Goal: Task Accomplishment & Management: Manage account settings

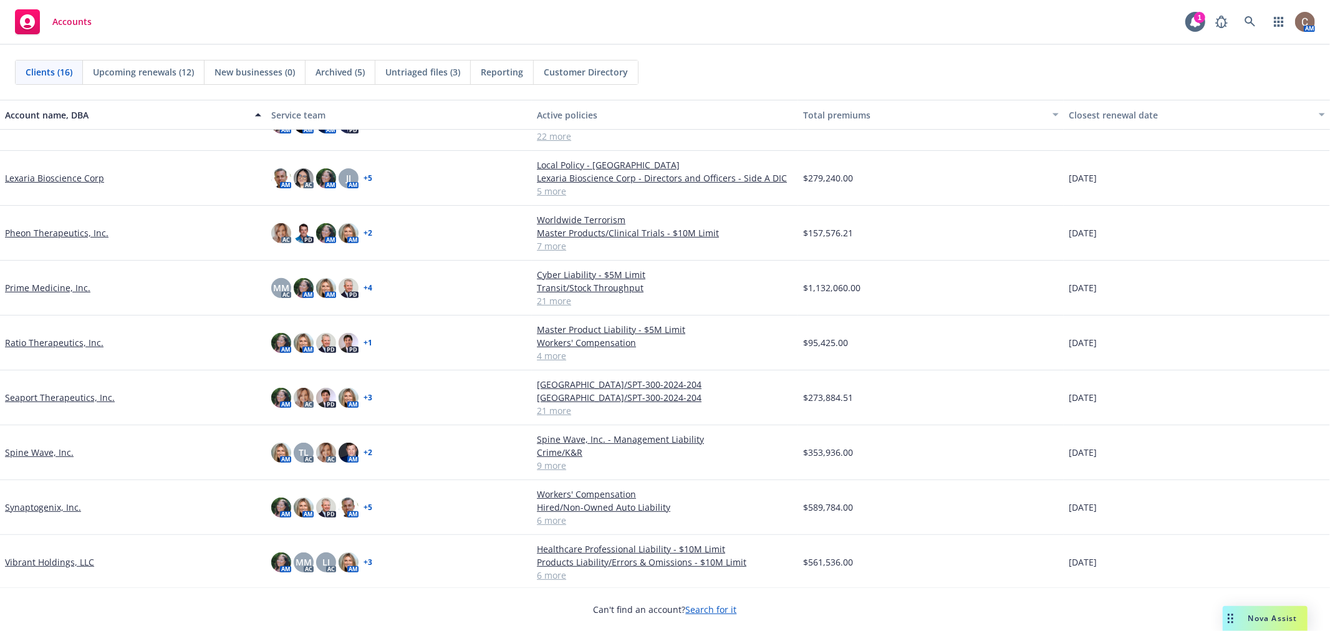
scroll to position [390, 0]
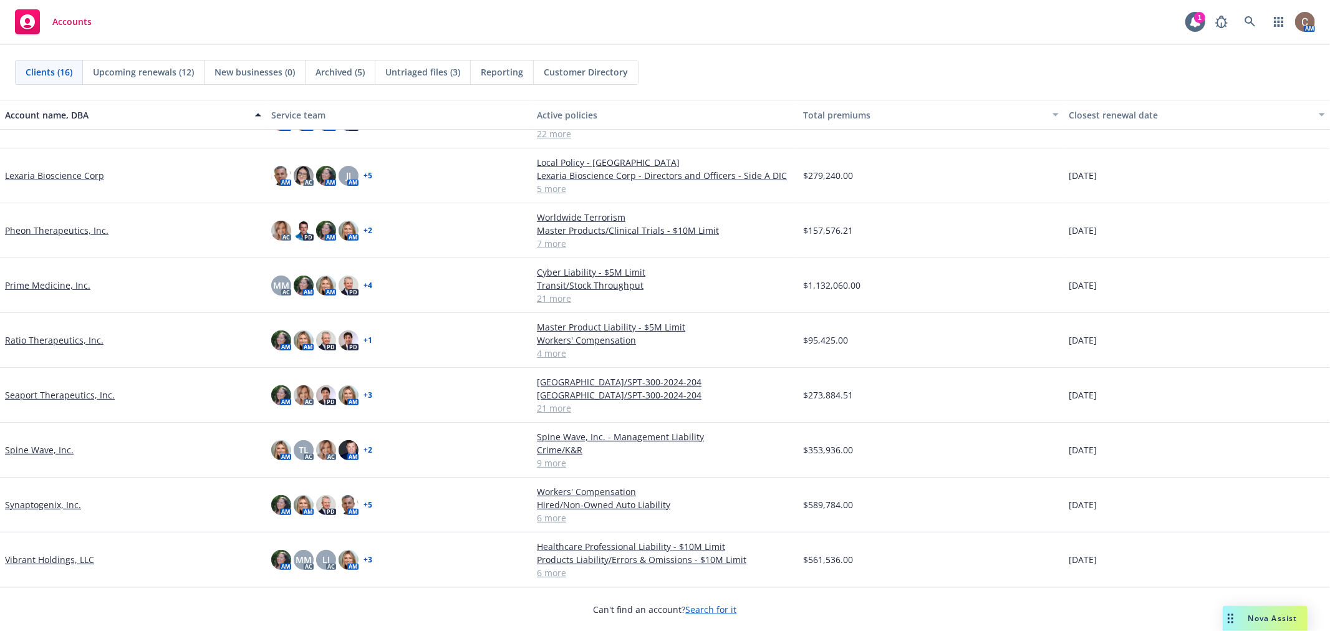
click at [46, 559] on link "Vibrant Holdings, LLC" at bounding box center [49, 559] width 89 height 13
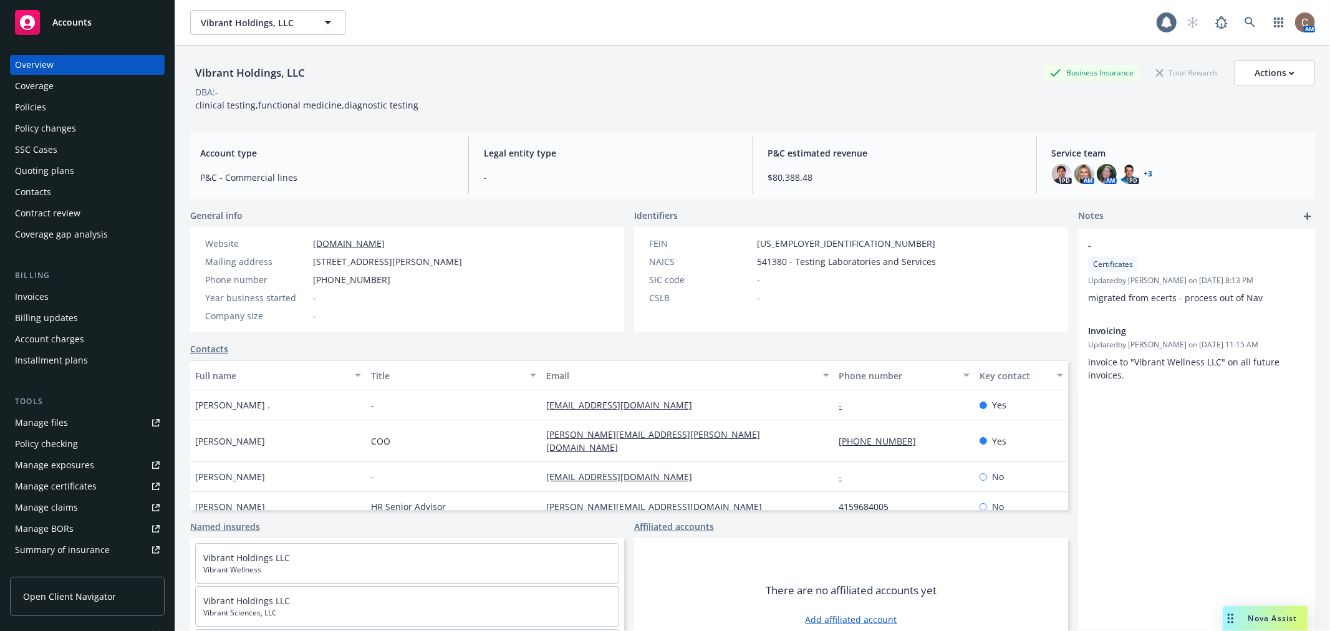
click at [67, 105] on div "Policies" at bounding box center [87, 107] width 145 height 20
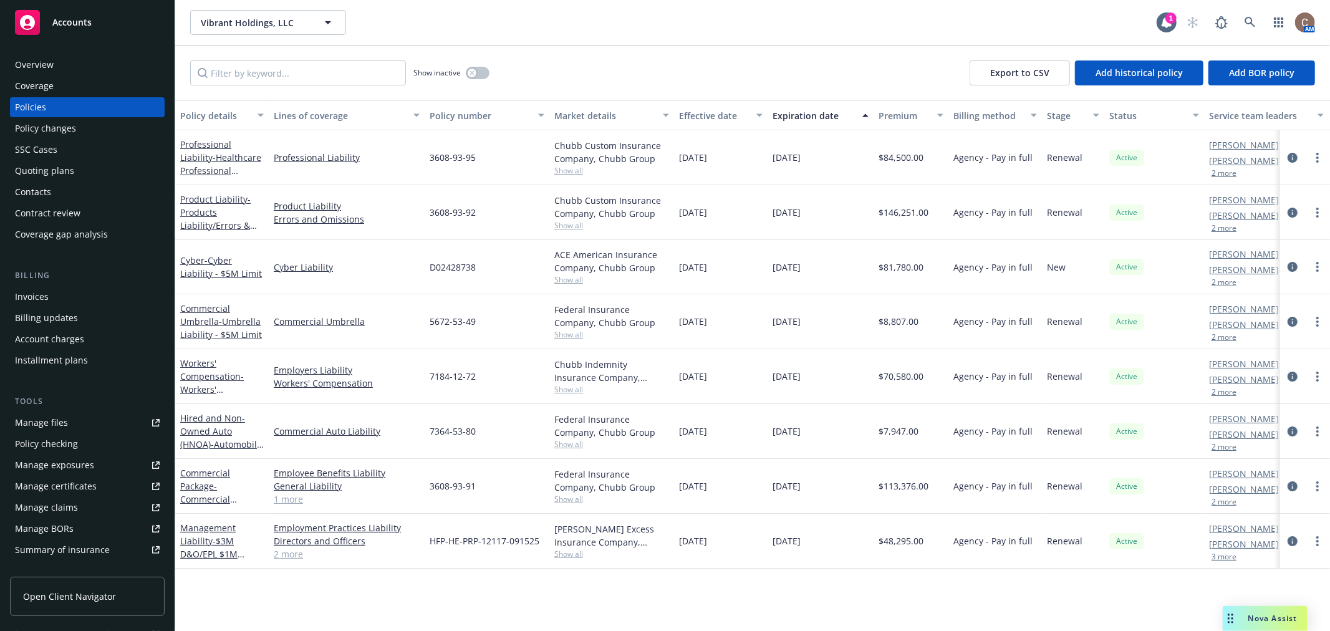
click at [77, 175] on div "Quoting plans" at bounding box center [87, 171] width 145 height 20
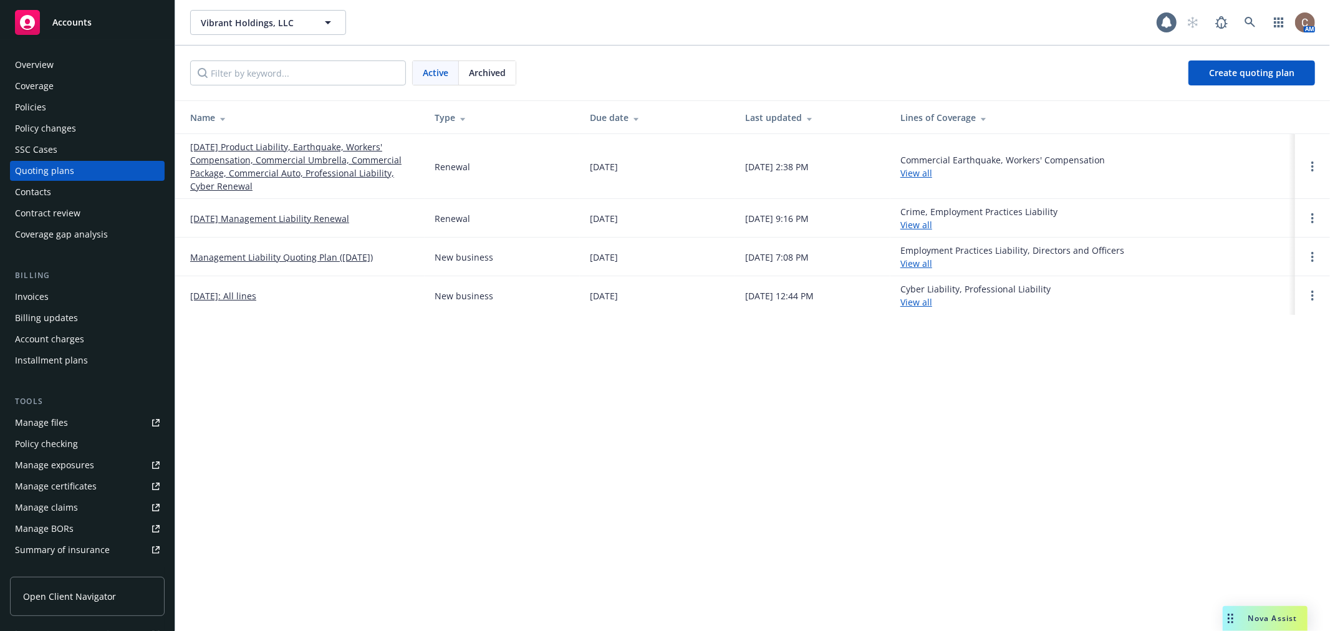
click at [256, 148] on link "09/15/25 Product Liability, Earthquake, Workers' Compensation, Commercial Umbre…" at bounding box center [302, 166] width 224 height 52
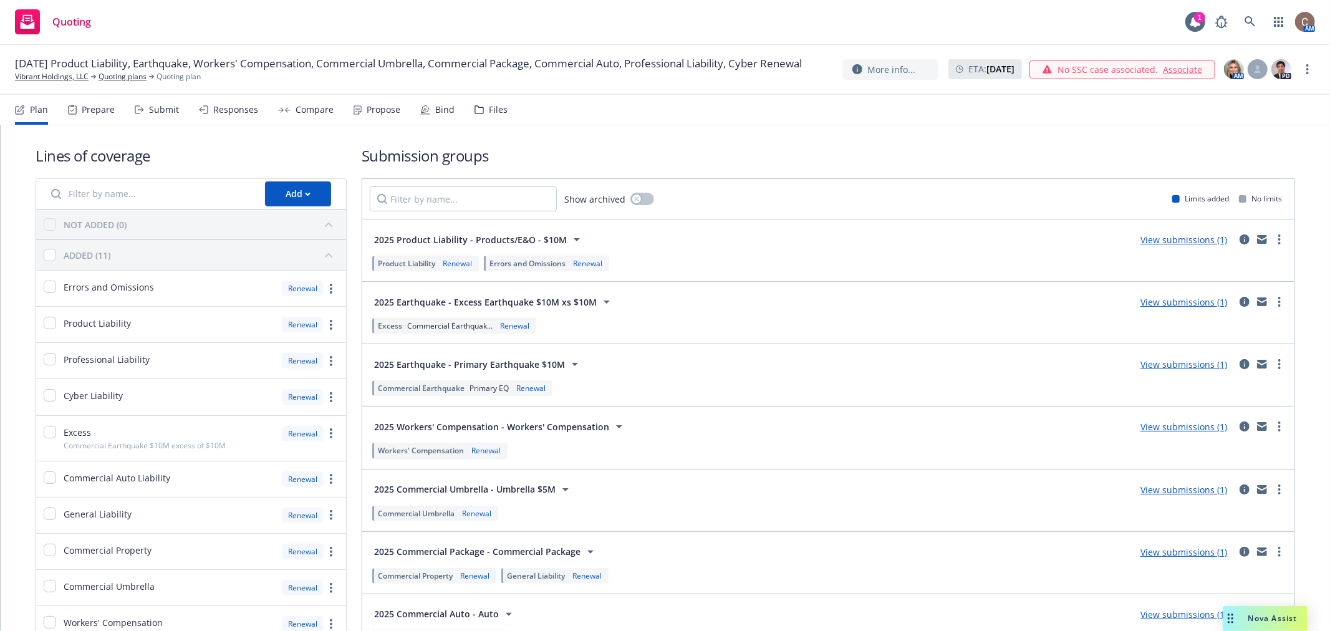
click at [367, 107] on div "Propose" at bounding box center [384, 110] width 34 height 10
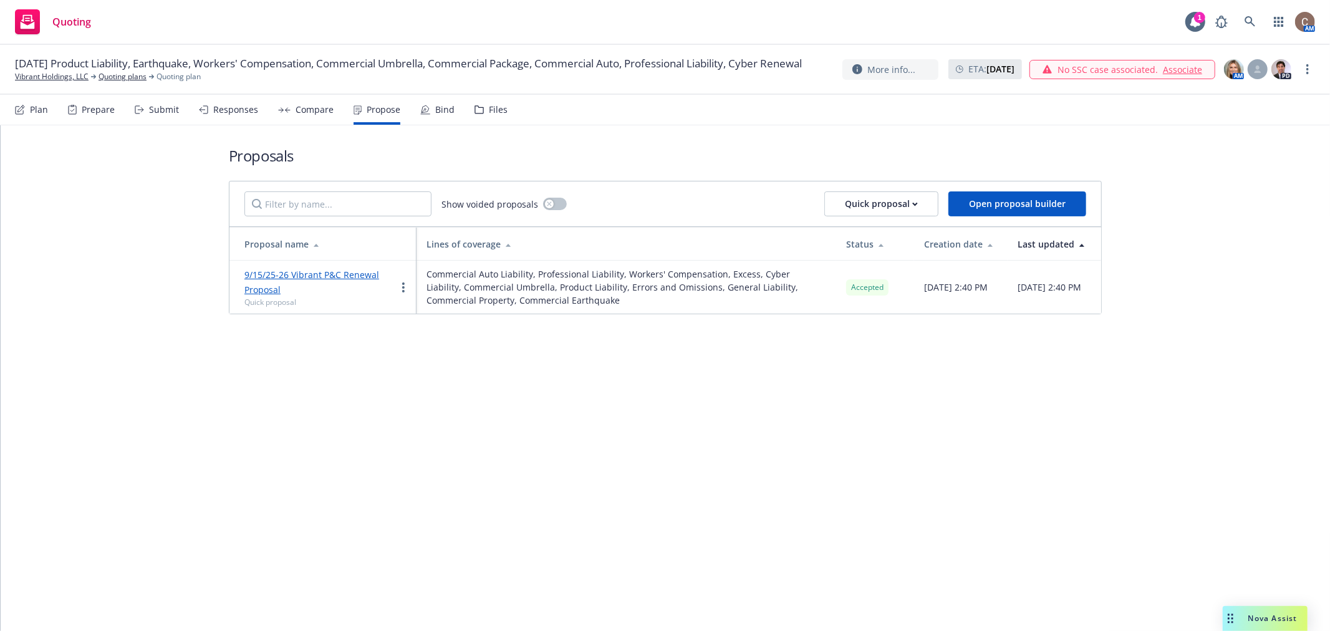
click at [439, 109] on div "Bind" at bounding box center [444, 110] width 19 height 10
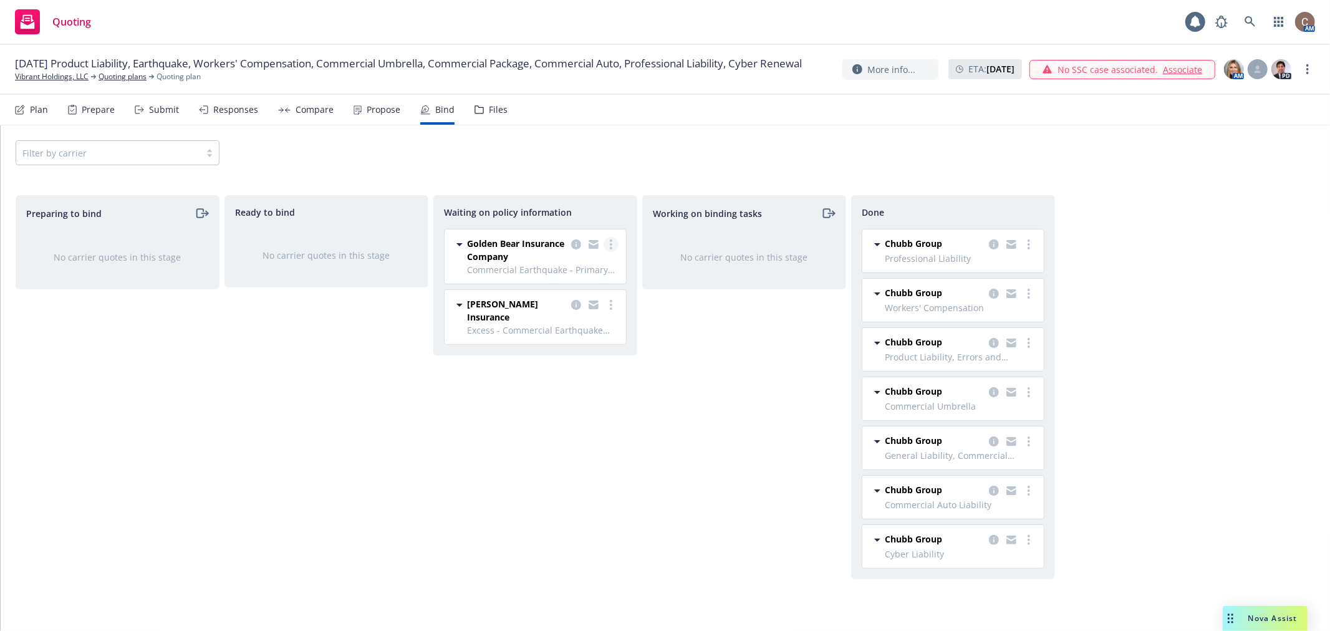
click at [611, 247] on circle "more" at bounding box center [611, 248] width 2 height 2
click at [702, 383] on div "Working on binding tasks No carrier quotes in this stage" at bounding box center [744, 400] width 204 height 410
click at [614, 250] on link "more" at bounding box center [611, 244] width 15 height 15
click at [571, 271] on span "Create policies" at bounding box center [551, 270] width 92 height 12
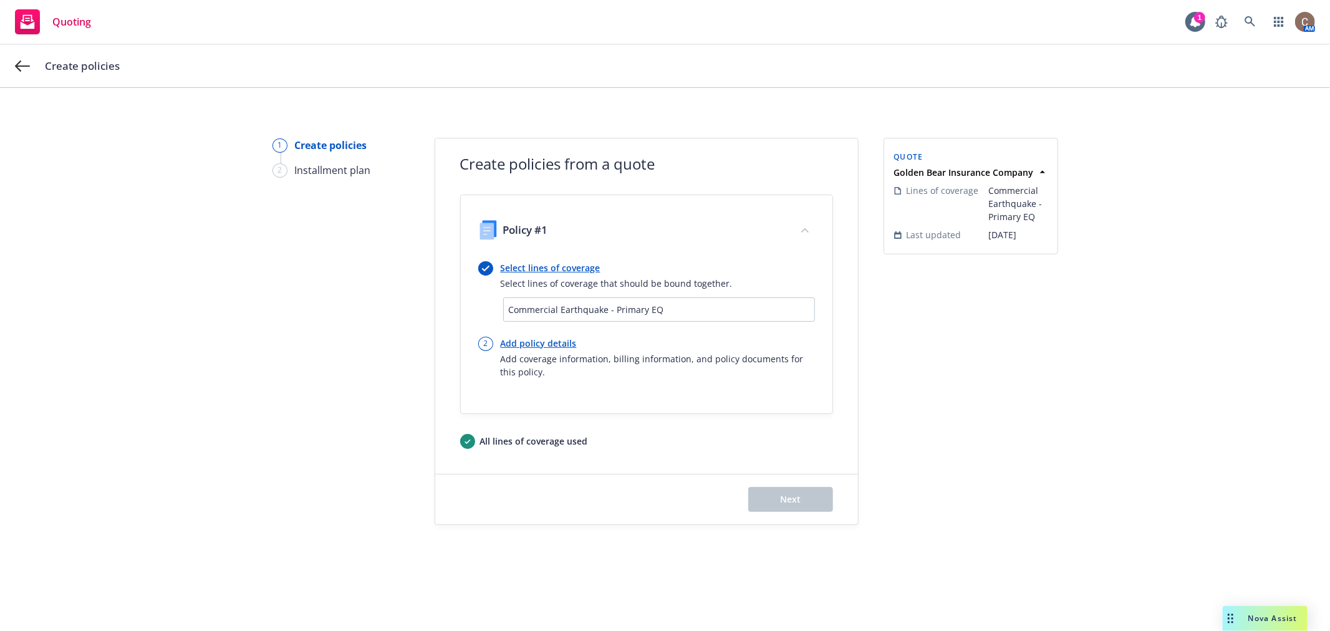
click at [562, 345] on link "Add policy details" at bounding box center [658, 343] width 314 height 13
select select "12"
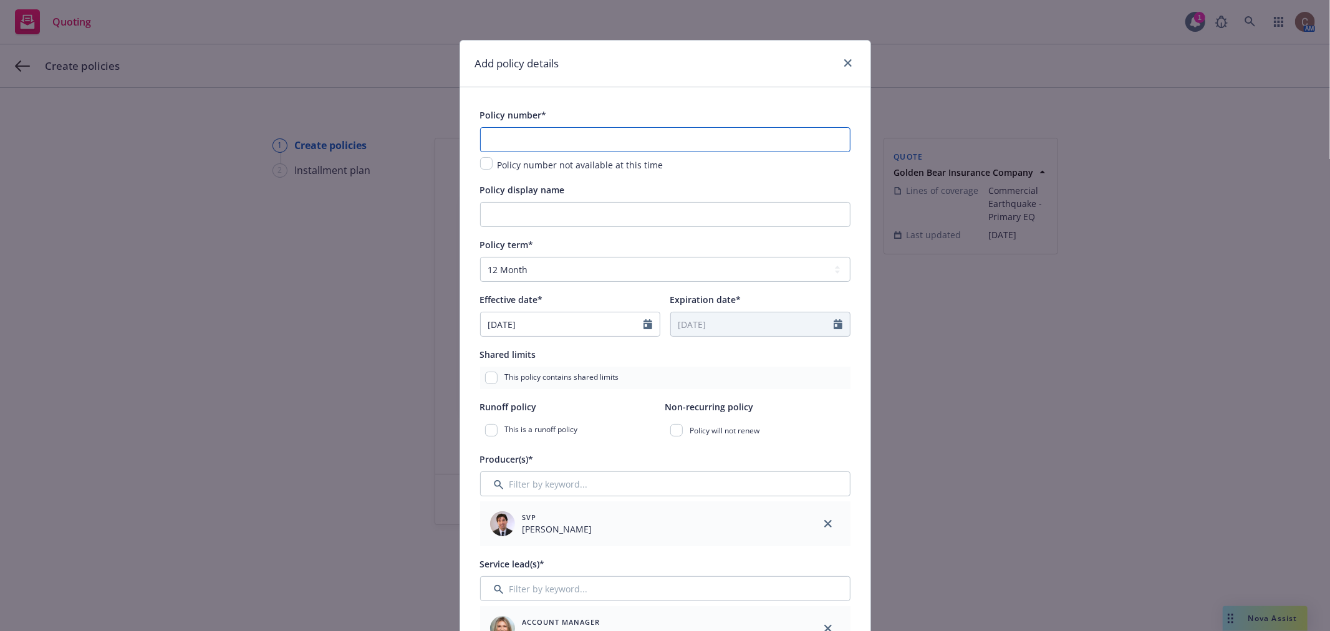
click at [552, 133] on input "text" at bounding box center [665, 139] width 370 height 25
paste input "GFD03004691-01"
type input "GFD03004691-01"
click at [541, 215] on input "Policy display name" at bounding box center [665, 214] width 370 height 25
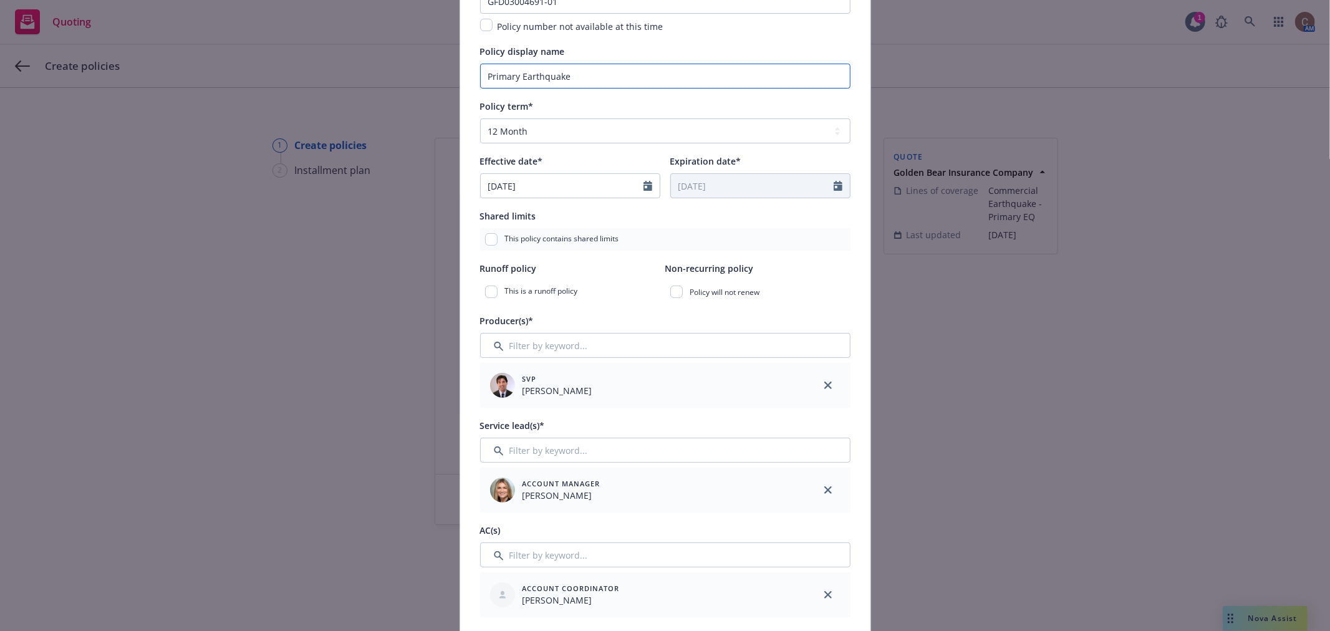
type input "Primary Earthquake"
click at [582, 341] on input "Filter by keyword..." at bounding box center [665, 345] width 370 height 25
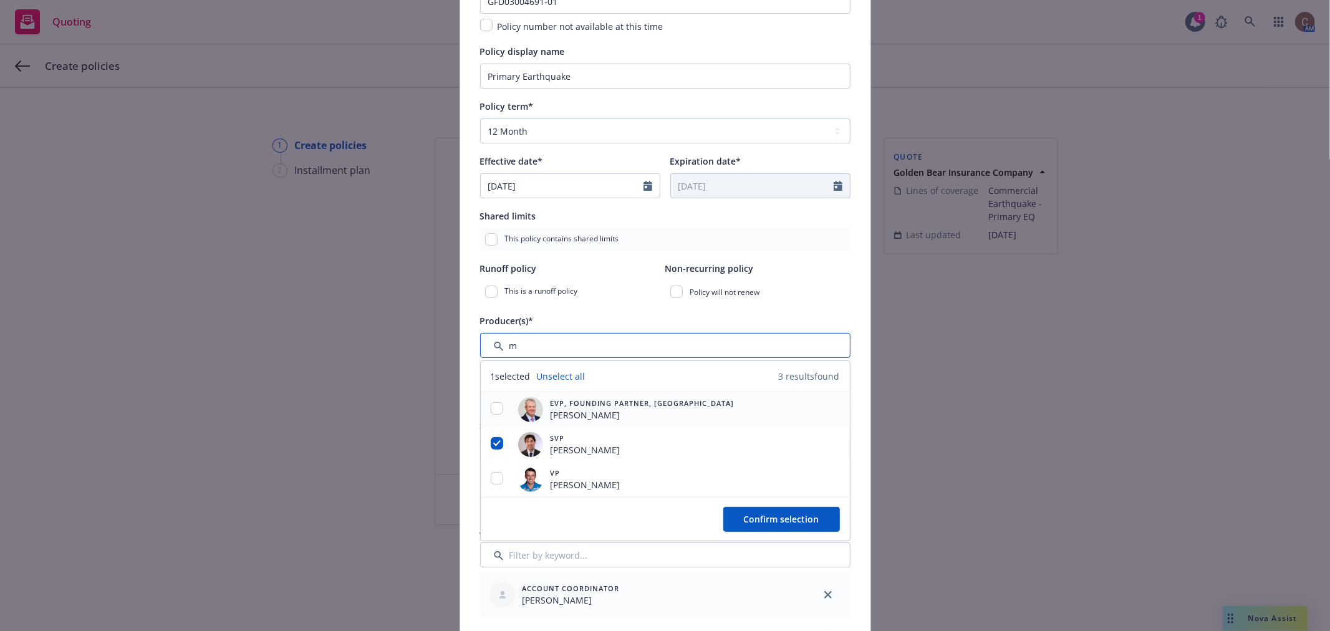
type input "m"
click at [496, 412] on input "checkbox" at bounding box center [497, 408] width 12 height 12
checkbox input "true"
click at [496, 478] on input "checkbox" at bounding box center [497, 478] width 12 height 12
checkbox input "true"
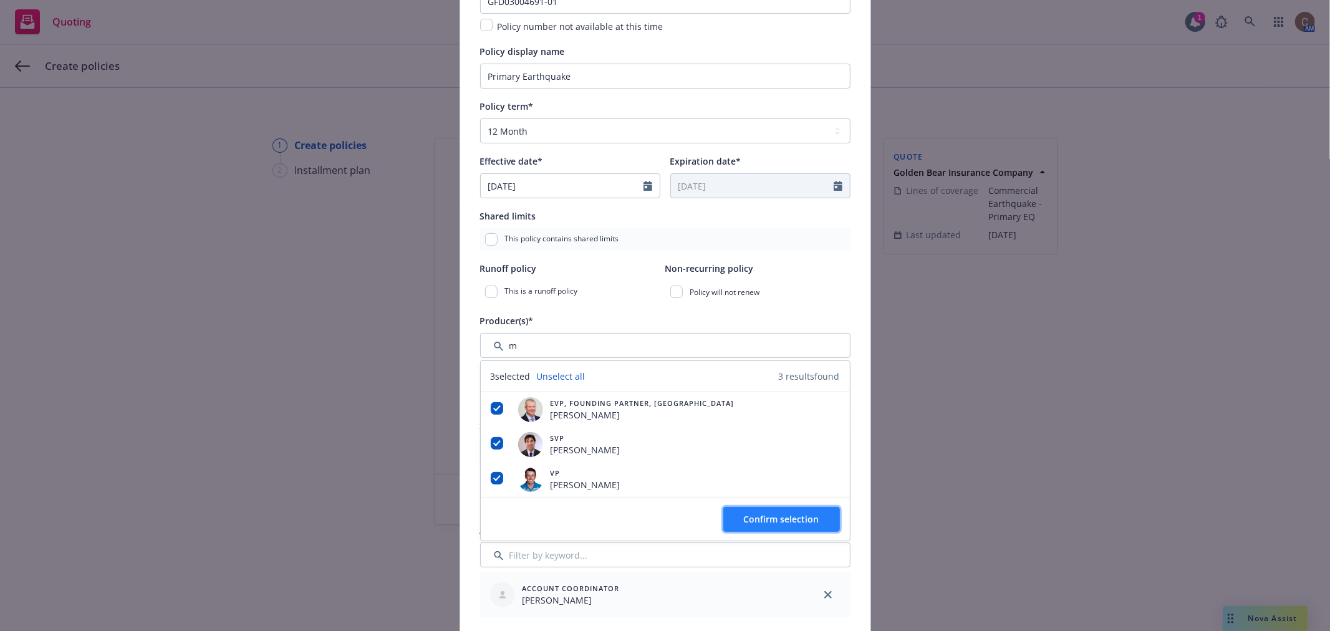
click at [787, 524] on span "Confirm selection" at bounding box center [781, 519] width 75 height 12
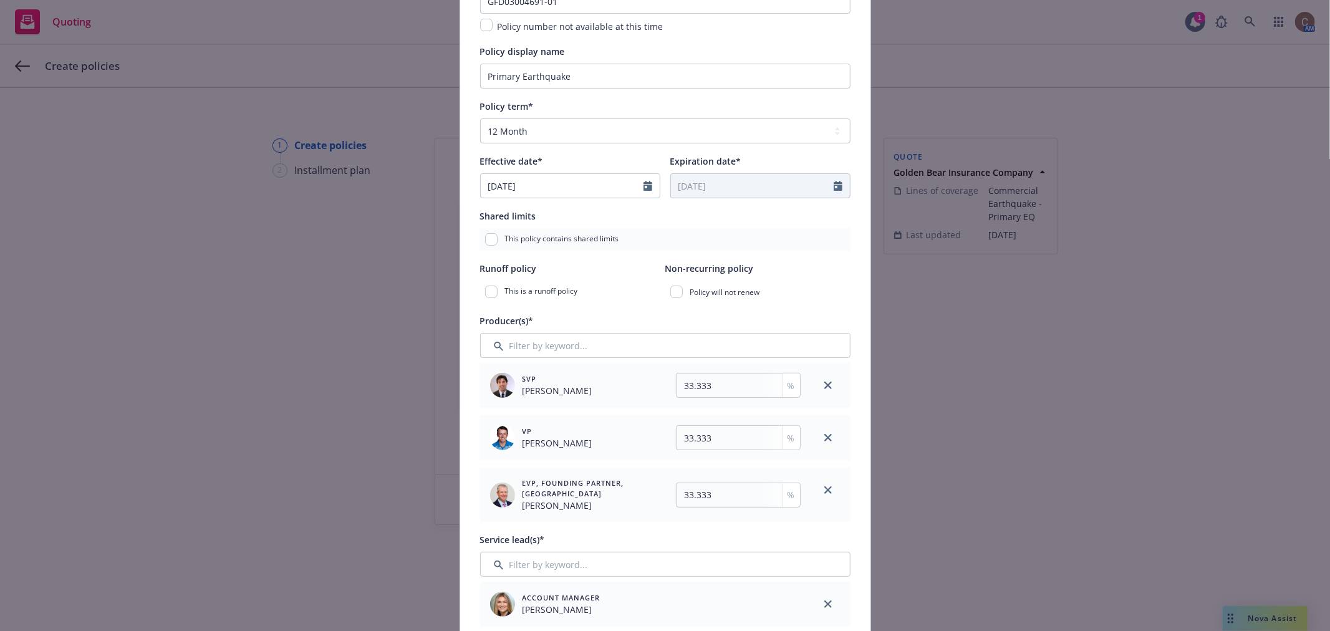
scroll to position [208, 0]
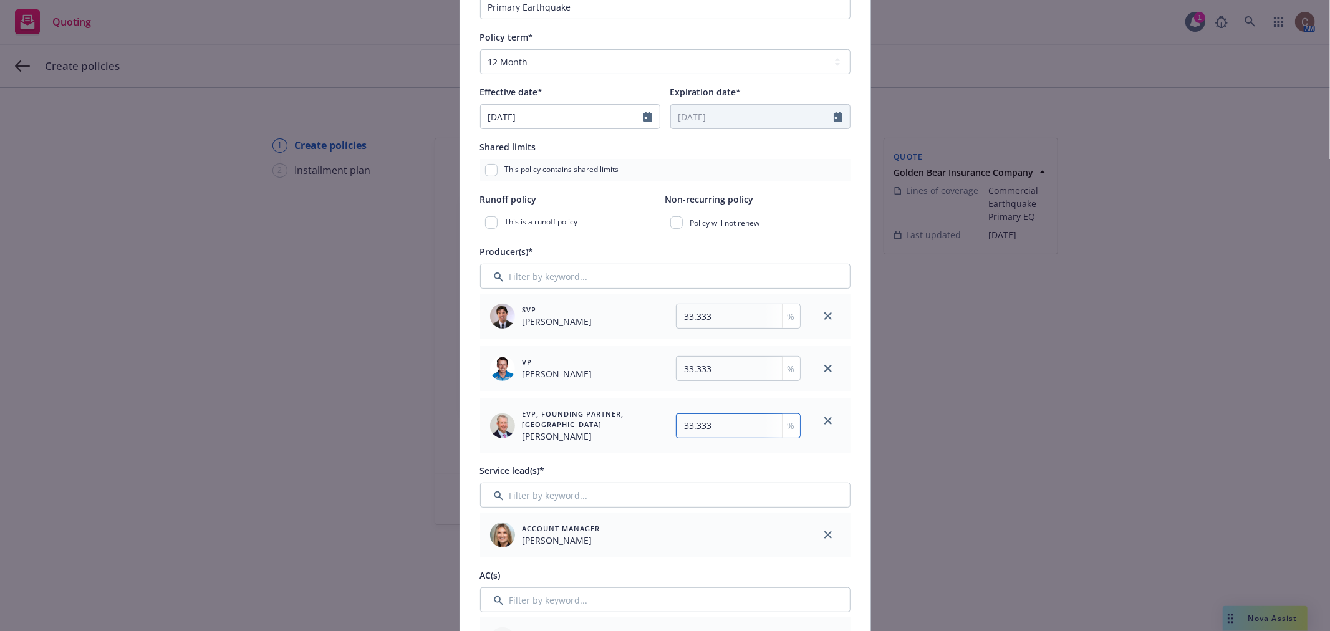
click at [731, 425] on input "33.333" at bounding box center [738, 425] width 125 height 25
type input "33.334"
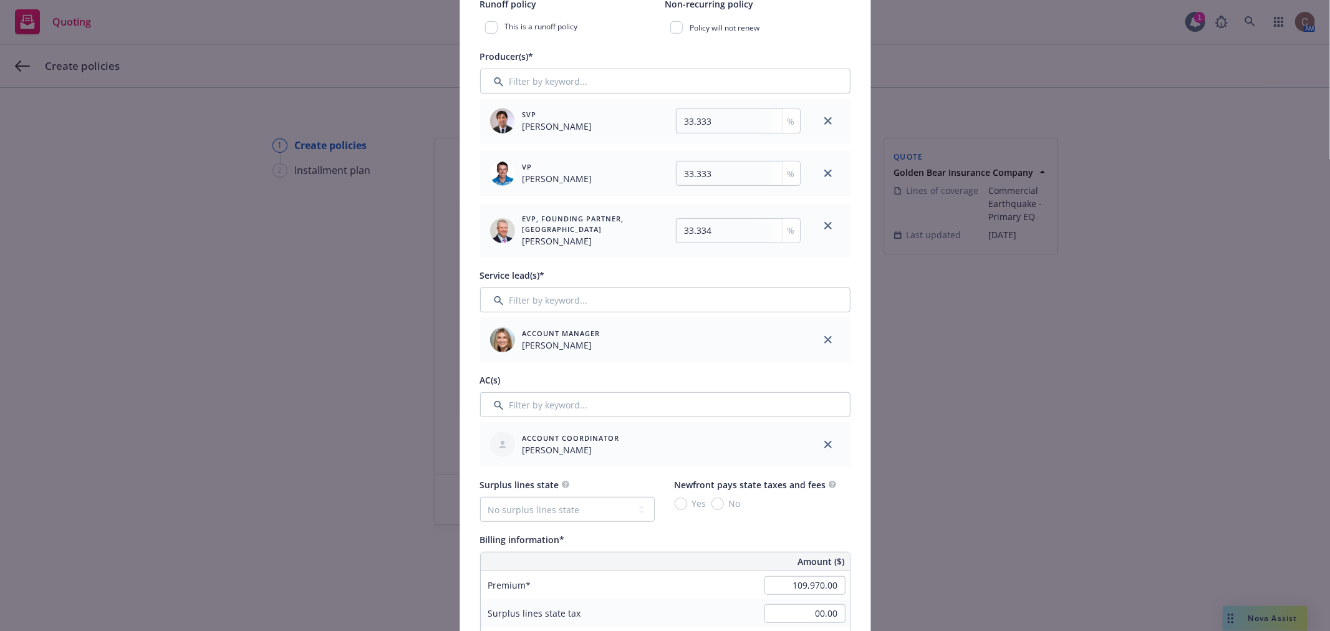
scroll to position [415, 0]
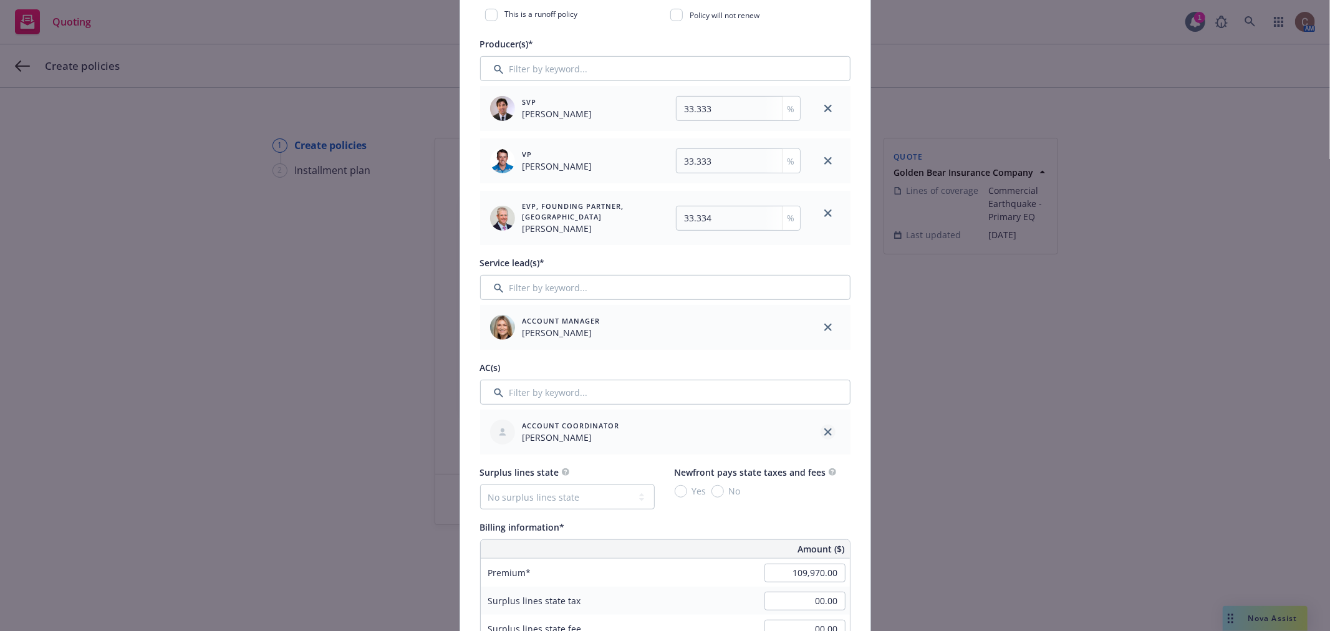
click at [824, 429] on icon "close" at bounding box center [827, 431] width 7 height 7
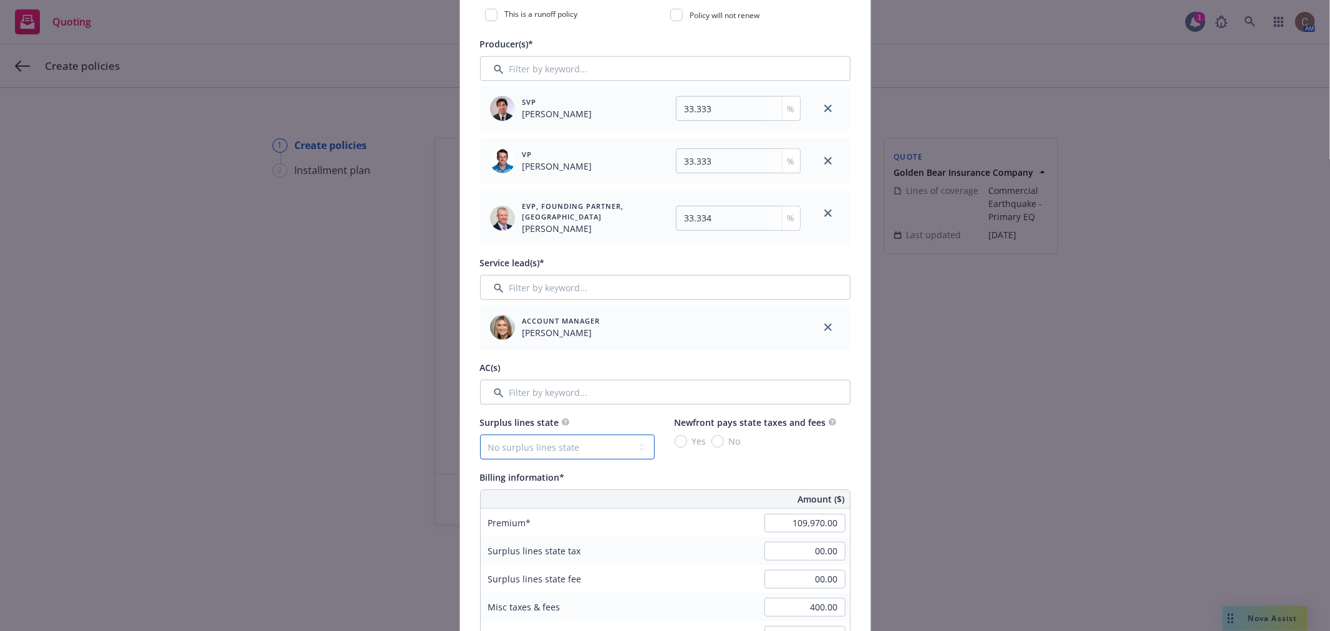
click at [558, 449] on select "No surplus lines state Alaska Alabama Arkansas Arizona California Colorado Conn…" at bounding box center [567, 447] width 175 height 25
select select "CA"
click at [480, 437] on select "No surplus lines state Alaska Alabama Arkansas Arizona California Colorado Conn…" at bounding box center [567, 447] width 175 height 25
type input "3,381.58"
type input "202.89"
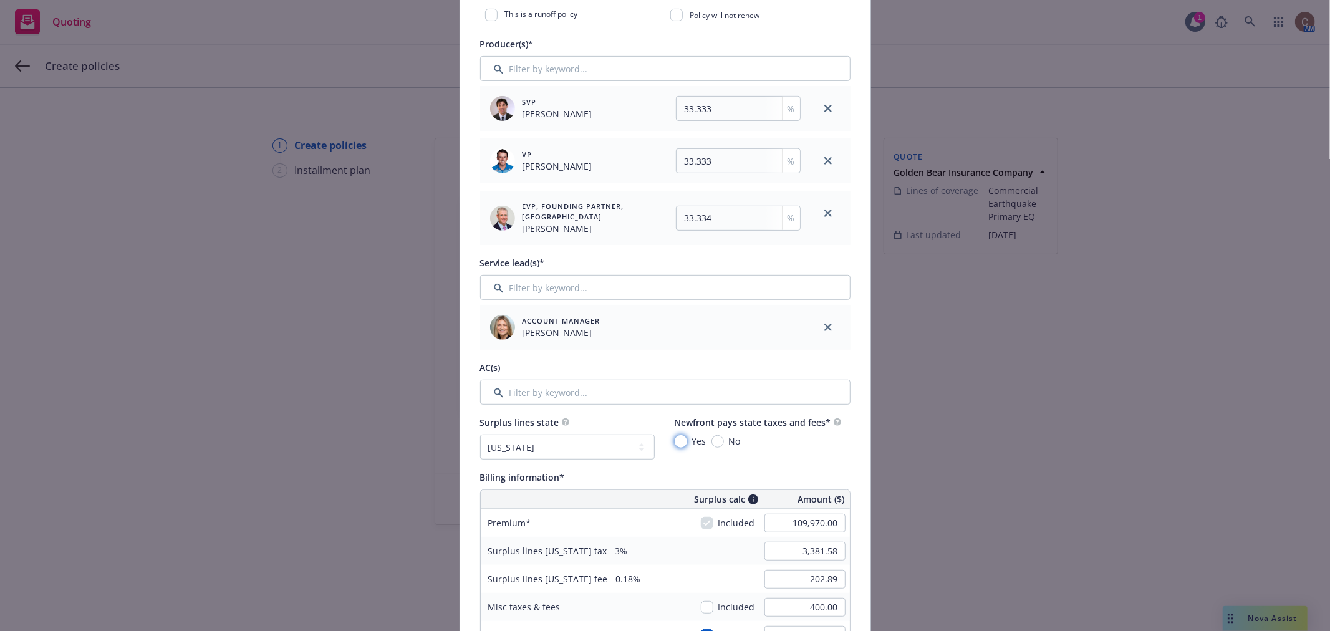
click at [677, 441] on input "Yes" at bounding box center [681, 441] width 12 height 12
radio input "true"
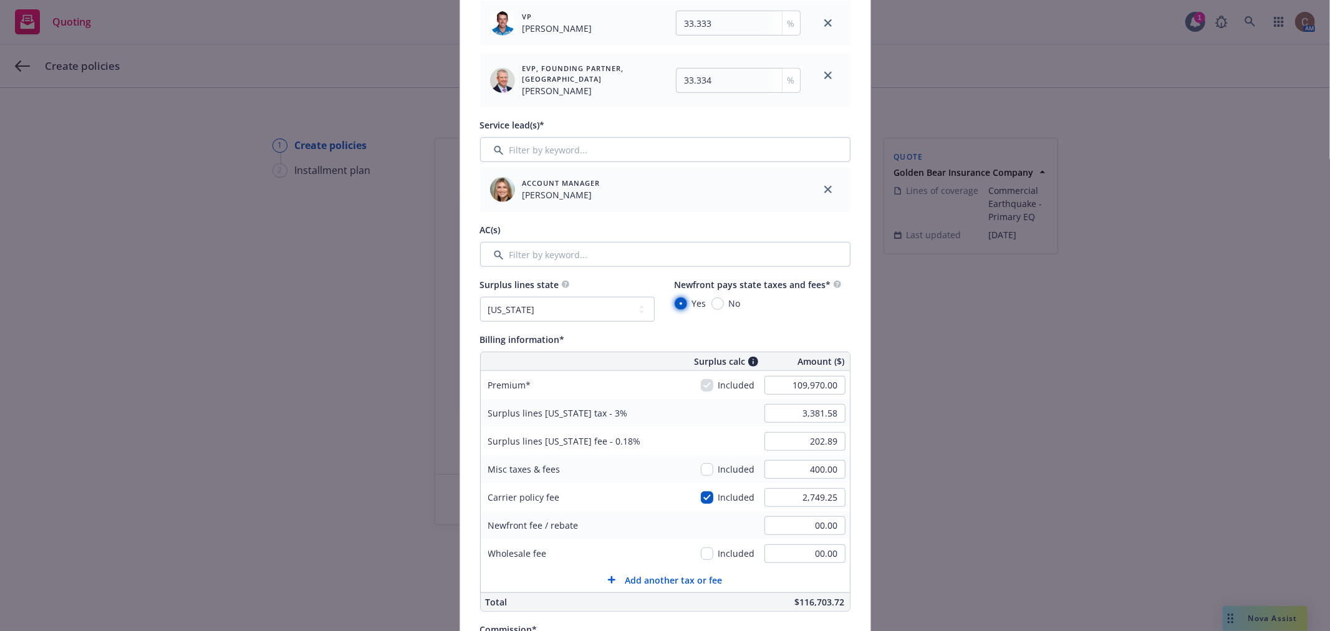
scroll to position [554, 0]
click at [768, 495] on input "2,749.25" at bounding box center [805, 497] width 81 height 19
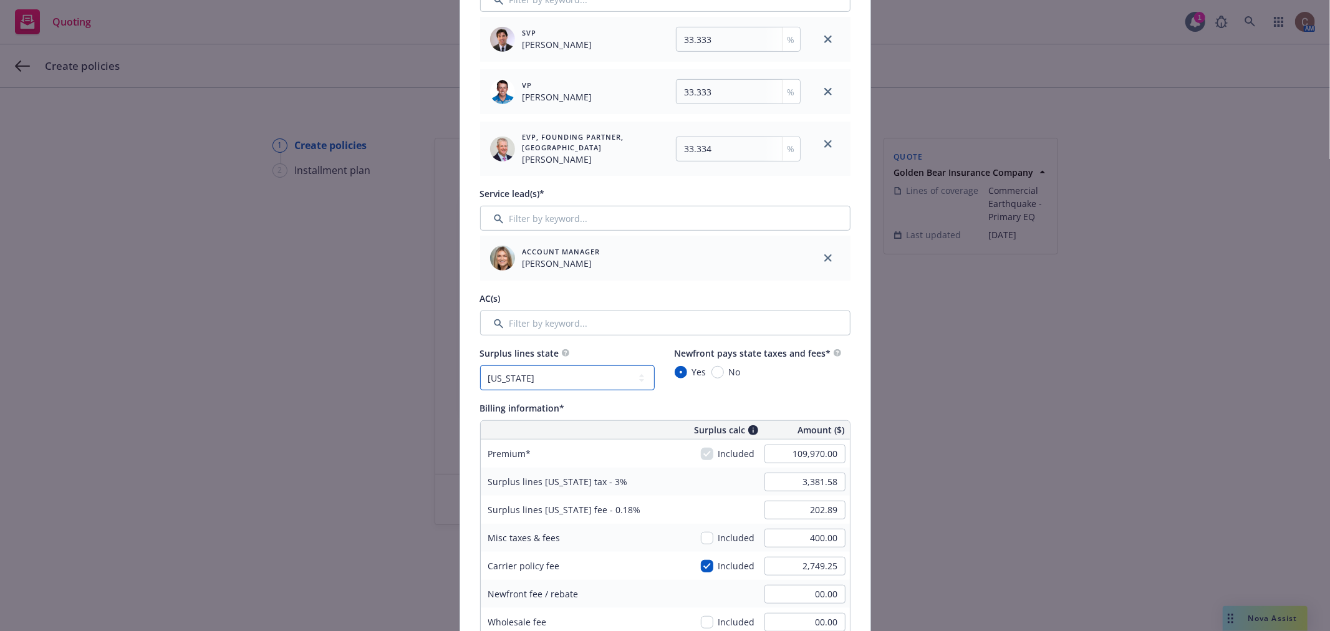
click at [625, 385] on select "No surplus lines state Alaska Alabama Arkansas Arizona California Colorado Conn…" at bounding box center [567, 377] width 175 height 25
select select "NONE"
click at [480, 367] on select "No surplus lines state Alaska Alabama Arkansas Arizona California Colorado Conn…" at bounding box center [567, 377] width 175 height 25
type input "00.00"
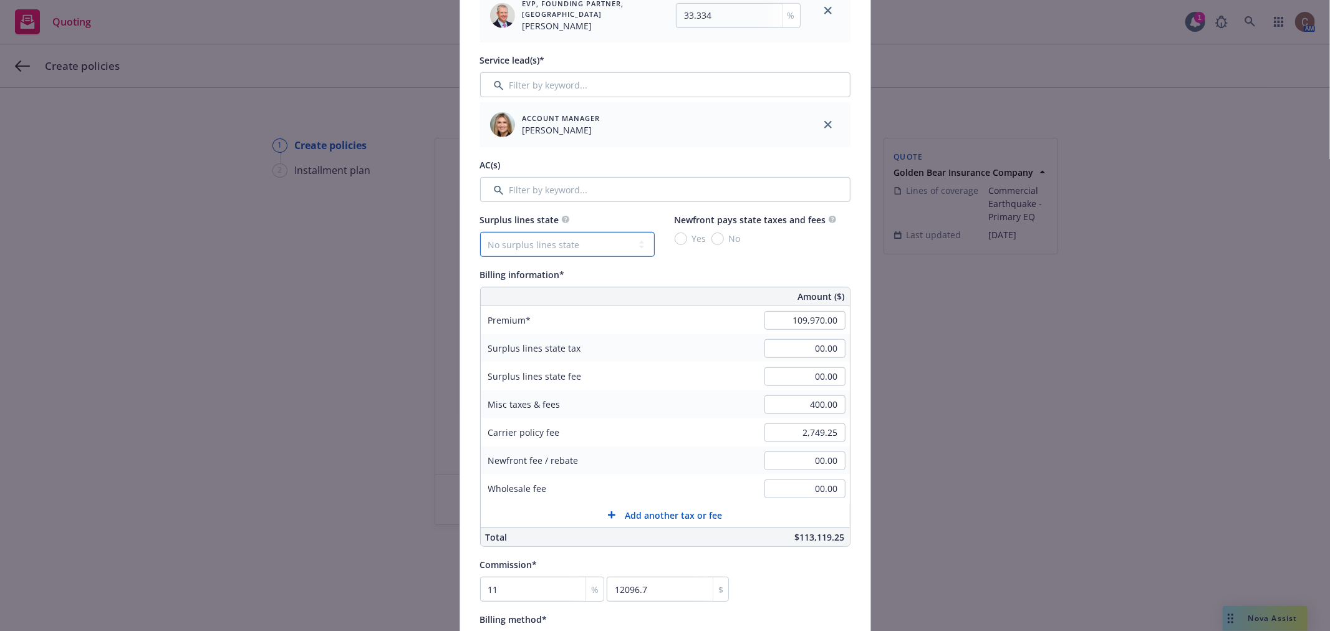
scroll to position [624, 0]
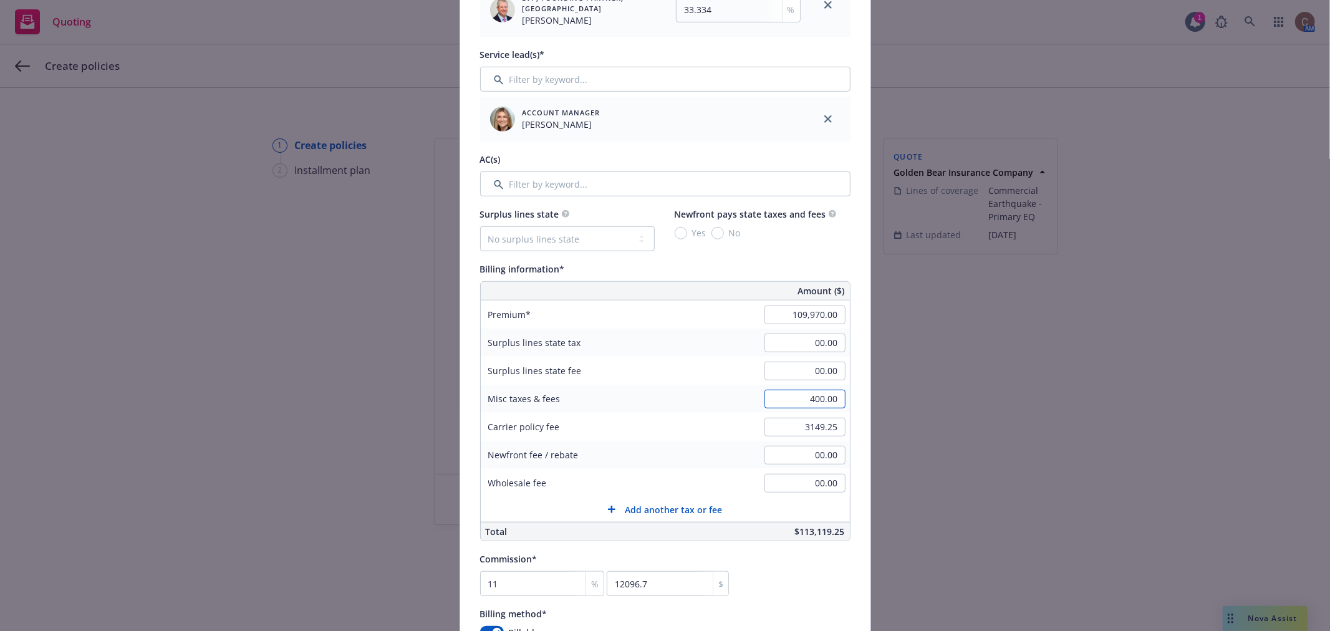
type input "3,149.25"
click at [786, 402] on input "400.00" at bounding box center [805, 399] width 81 height 19
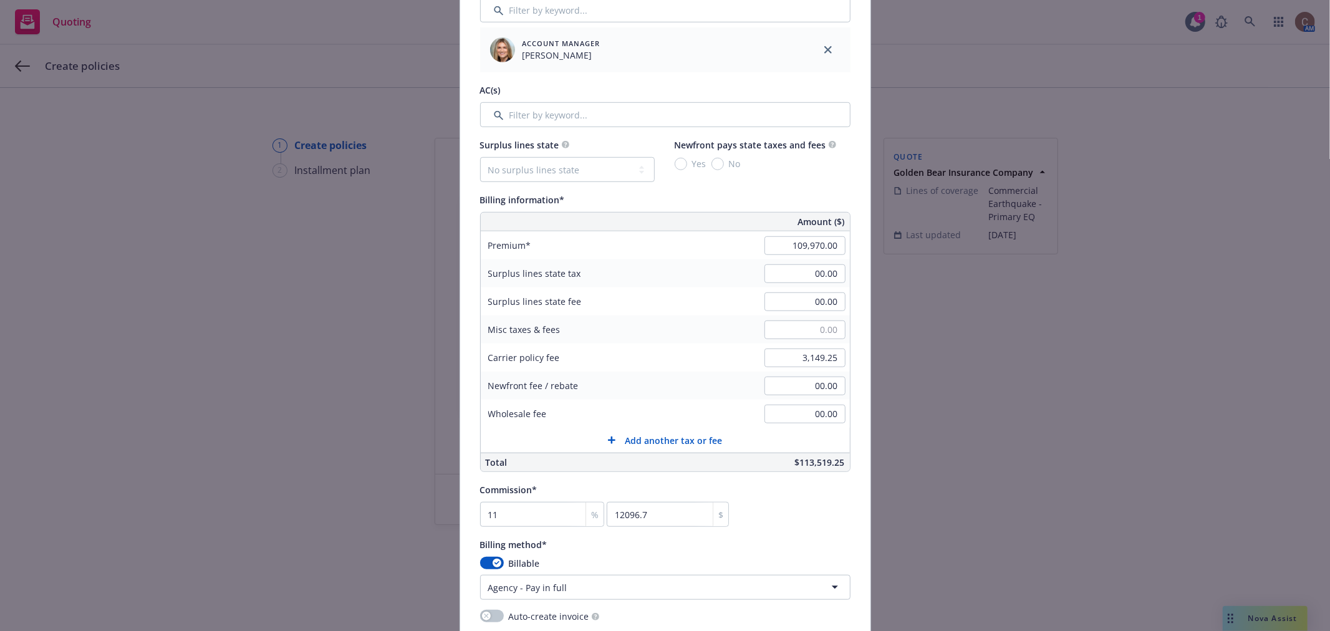
type input "00.00"
click at [796, 514] on div "Commission* 11 % 12096.7 $" at bounding box center [665, 504] width 370 height 45
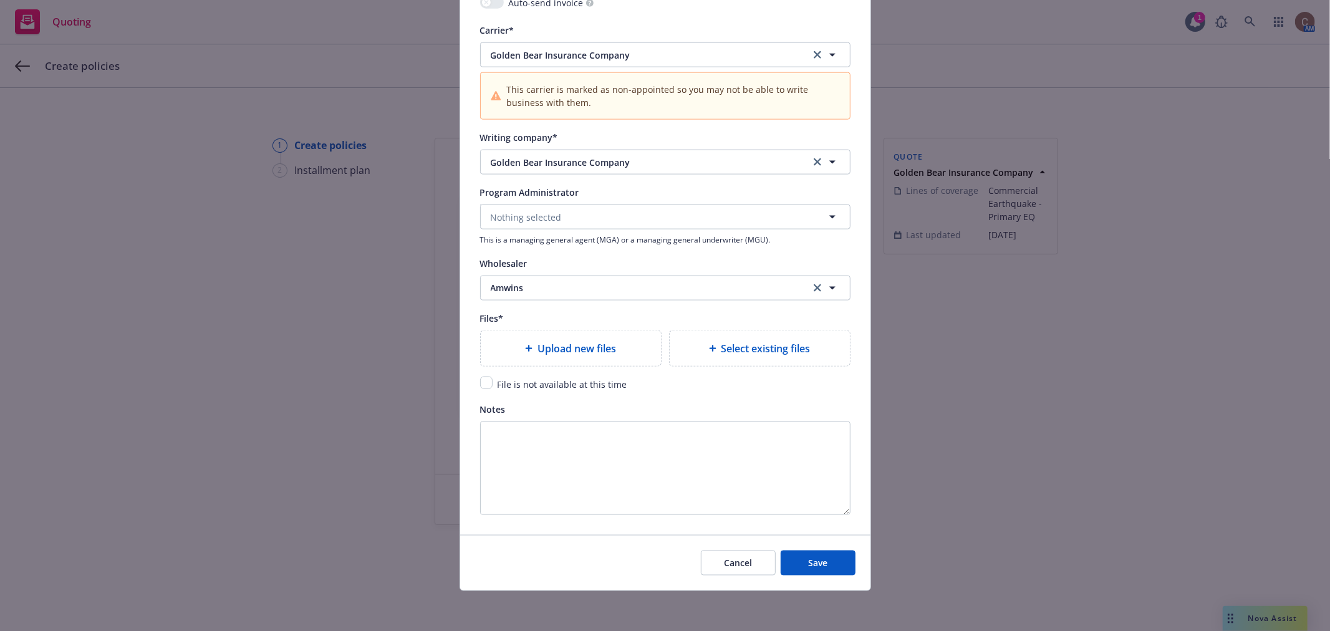
scroll to position [1342, 0]
click at [827, 556] on button "Save" at bounding box center [818, 563] width 75 height 25
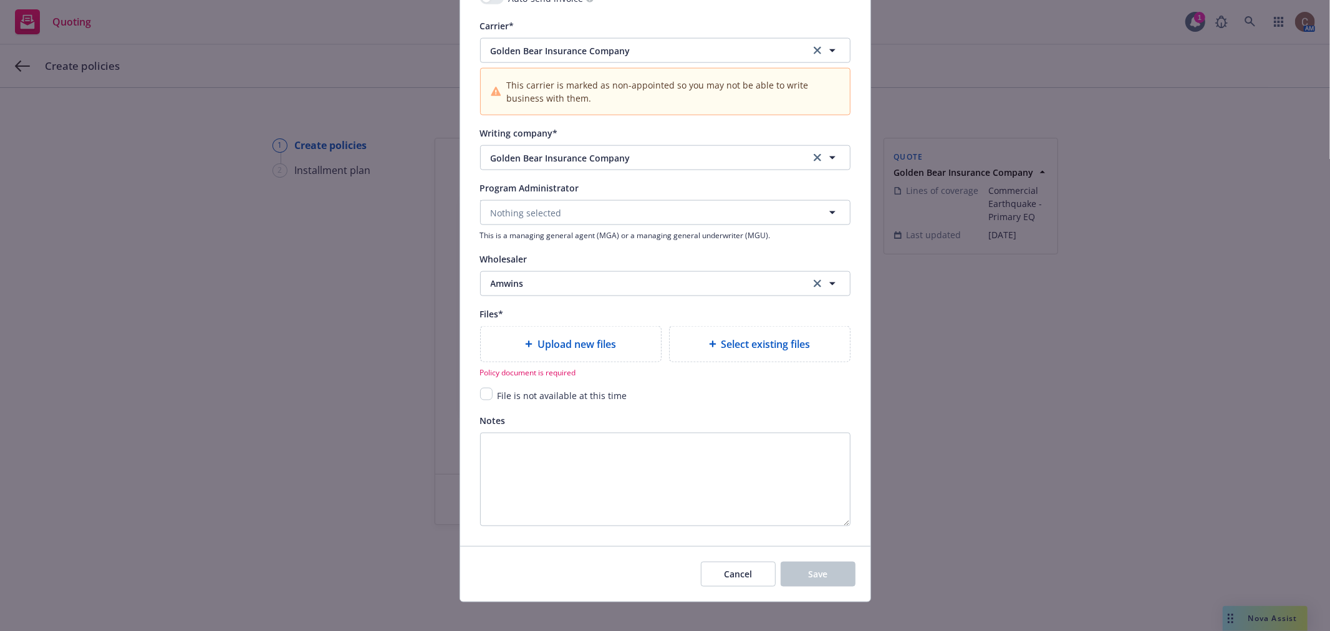
click at [585, 360] on div "Upload new files" at bounding box center [571, 344] width 180 height 35
click at [484, 398] on input "checkbox" at bounding box center [486, 394] width 12 height 12
checkbox input "true"
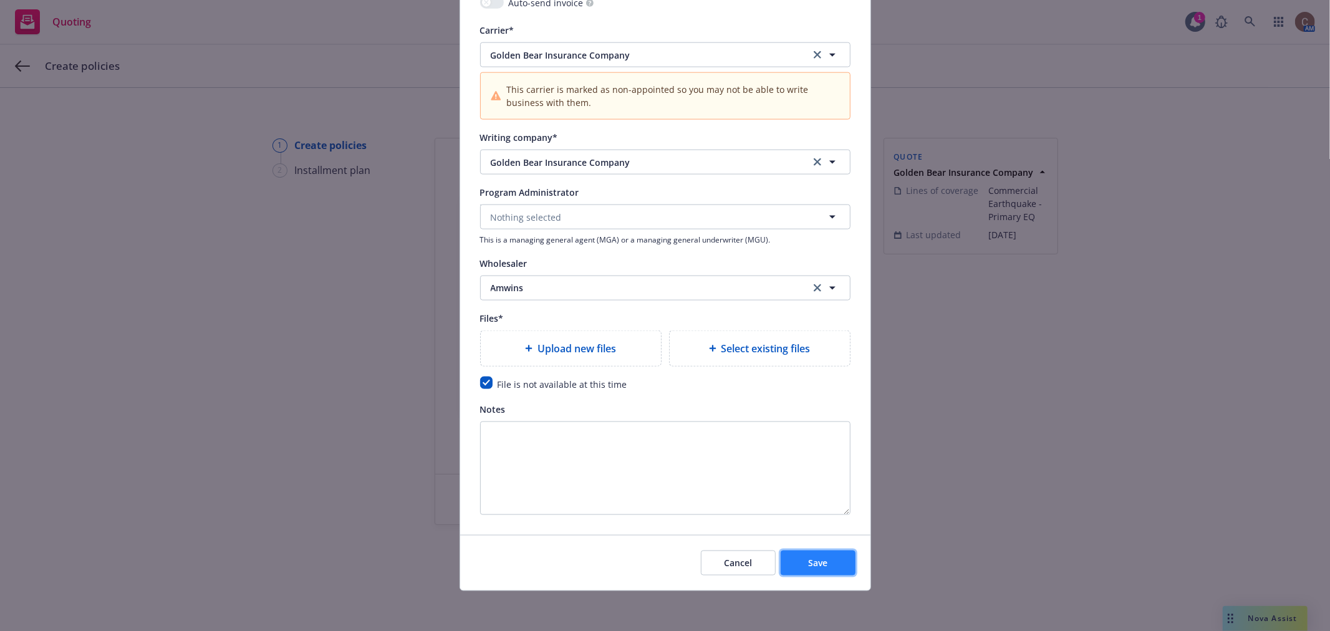
click at [823, 571] on button "Save" at bounding box center [818, 563] width 75 height 25
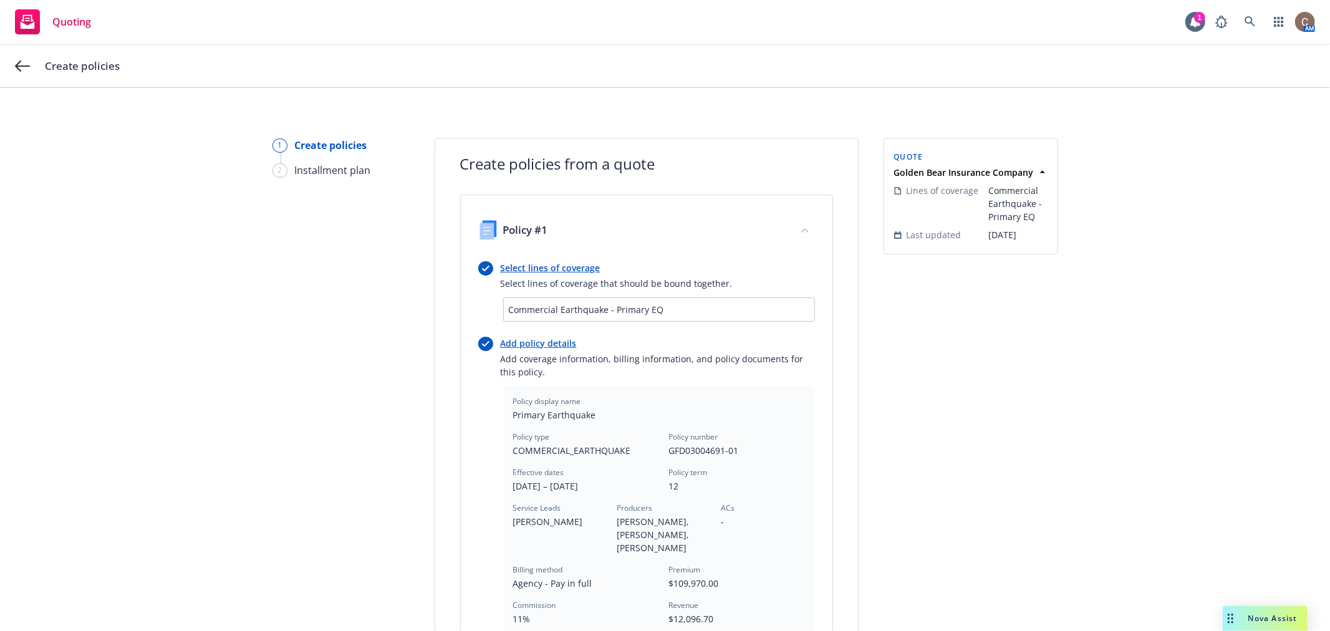
scroll to position [337, 0]
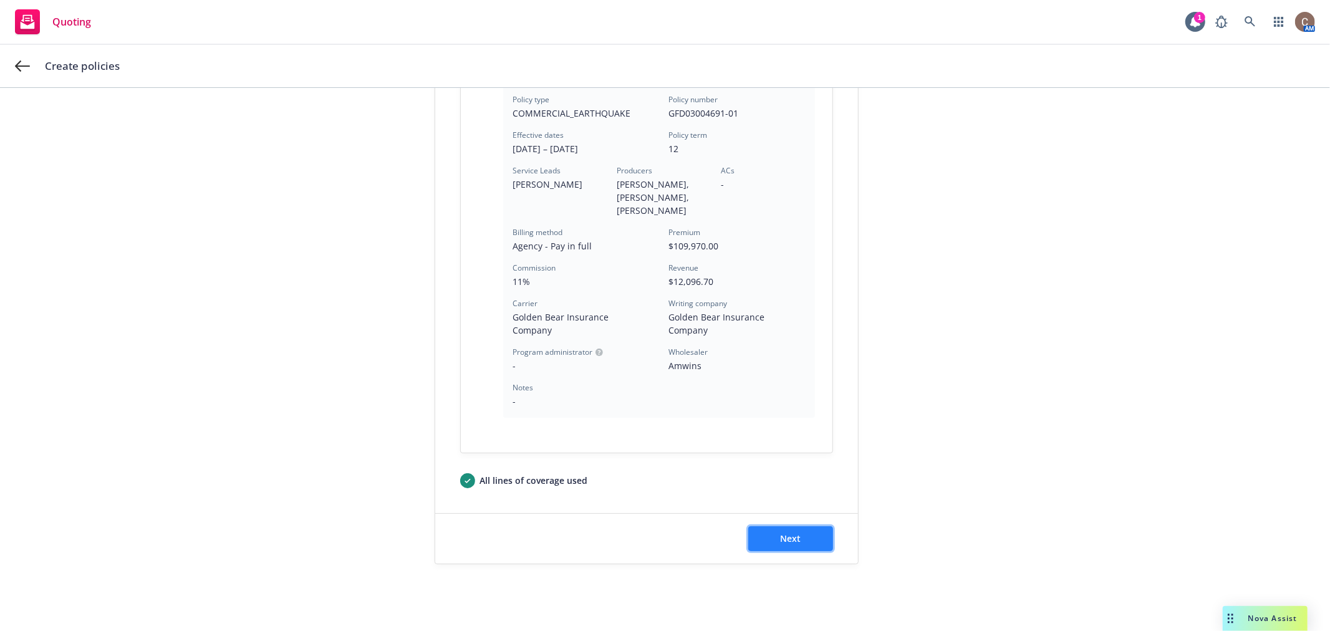
click at [786, 537] on button "Next" at bounding box center [790, 538] width 85 height 25
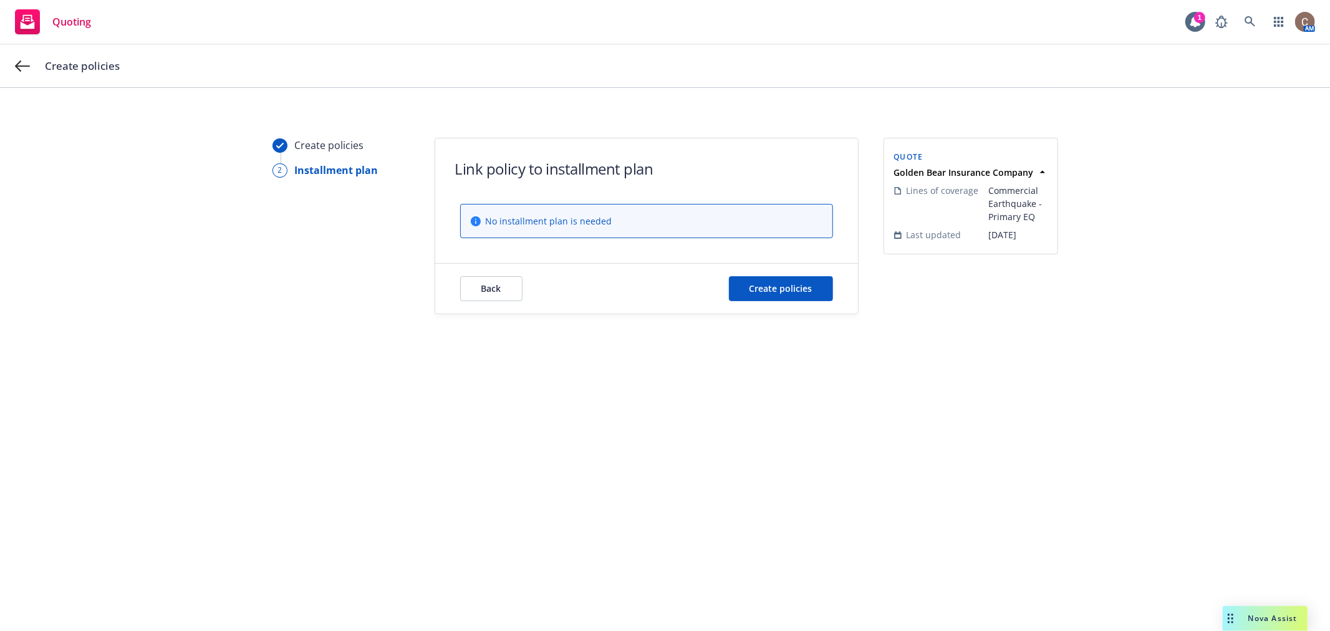
scroll to position [0, 0]
click at [793, 287] on span "Create policies" at bounding box center [781, 288] width 63 height 12
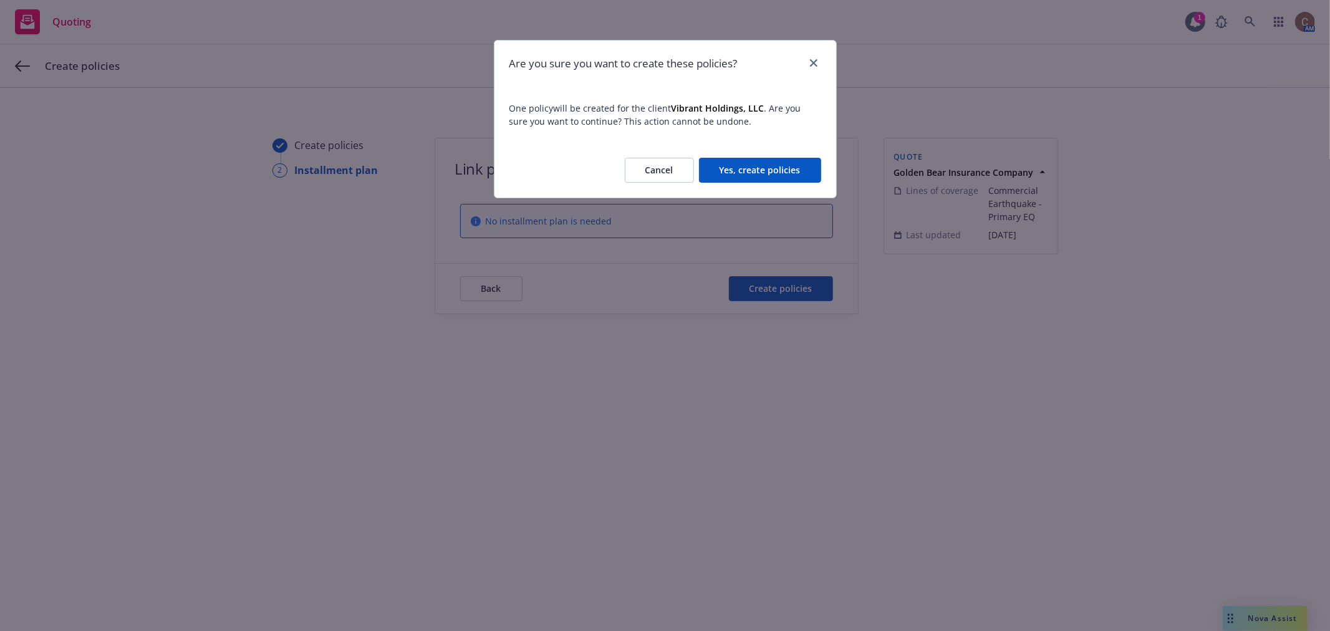
click at [786, 179] on button "Yes, create policies" at bounding box center [760, 170] width 122 height 25
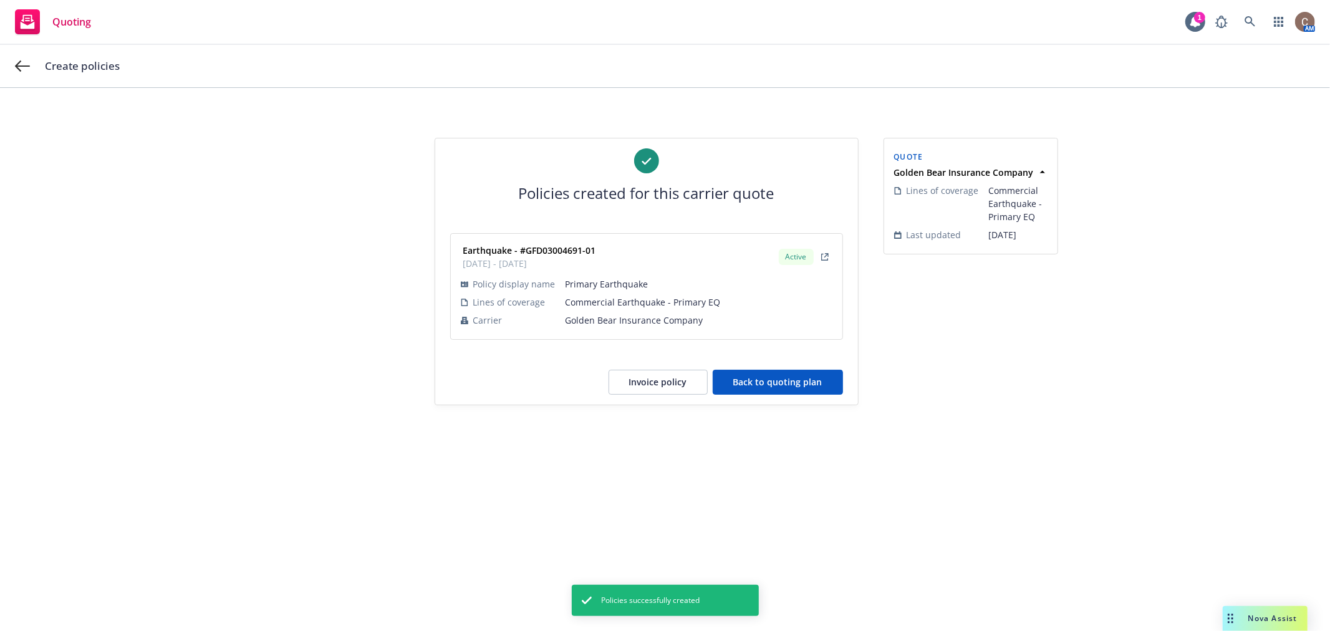
click at [796, 381] on button "Back to quoting plan" at bounding box center [778, 382] width 130 height 25
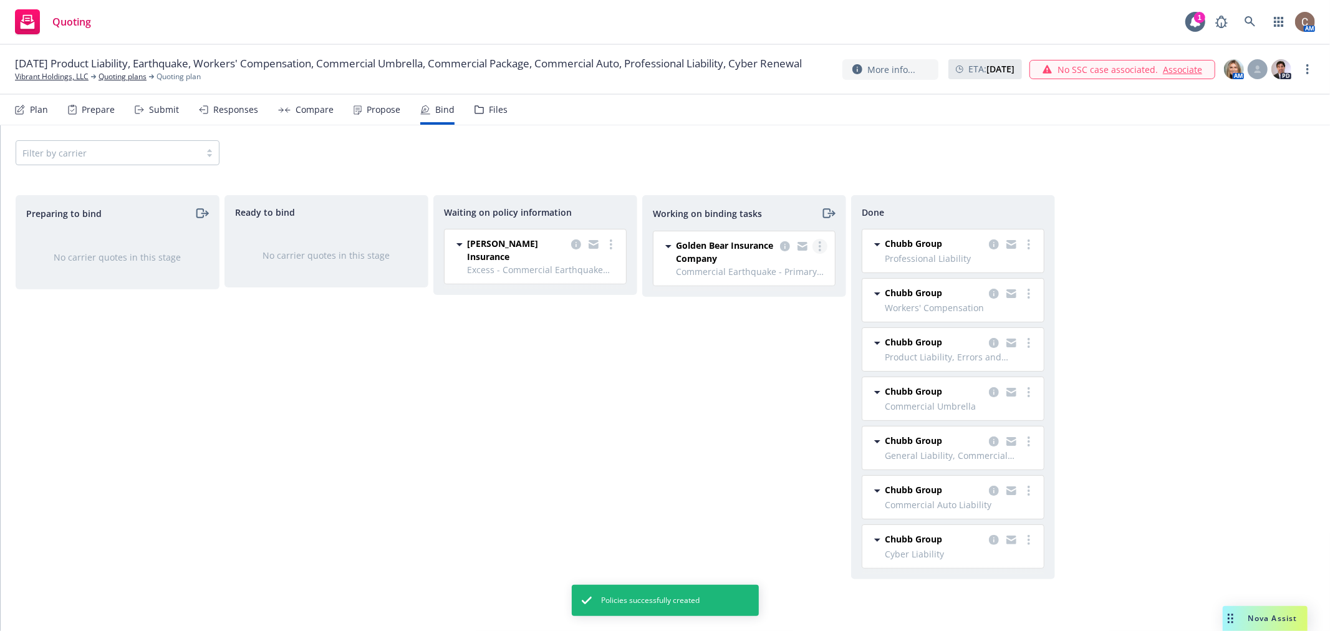
click at [821, 247] on link "more" at bounding box center [820, 246] width 15 height 15
click at [779, 296] on span "Move to done" at bounding box center [756, 297] width 87 height 12
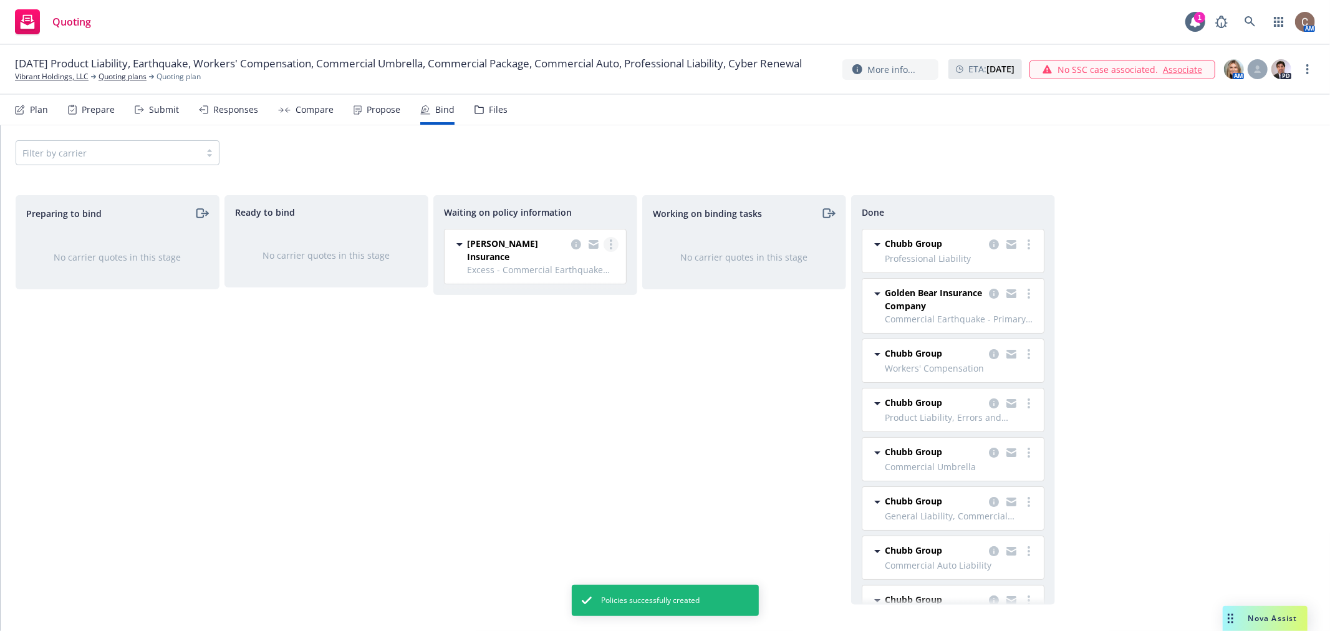
click at [610, 242] on icon "more" at bounding box center [611, 244] width 2 height 10
click at [582, 269] on span "Create policies" at bounding box center [551, 270] width 92 height 12
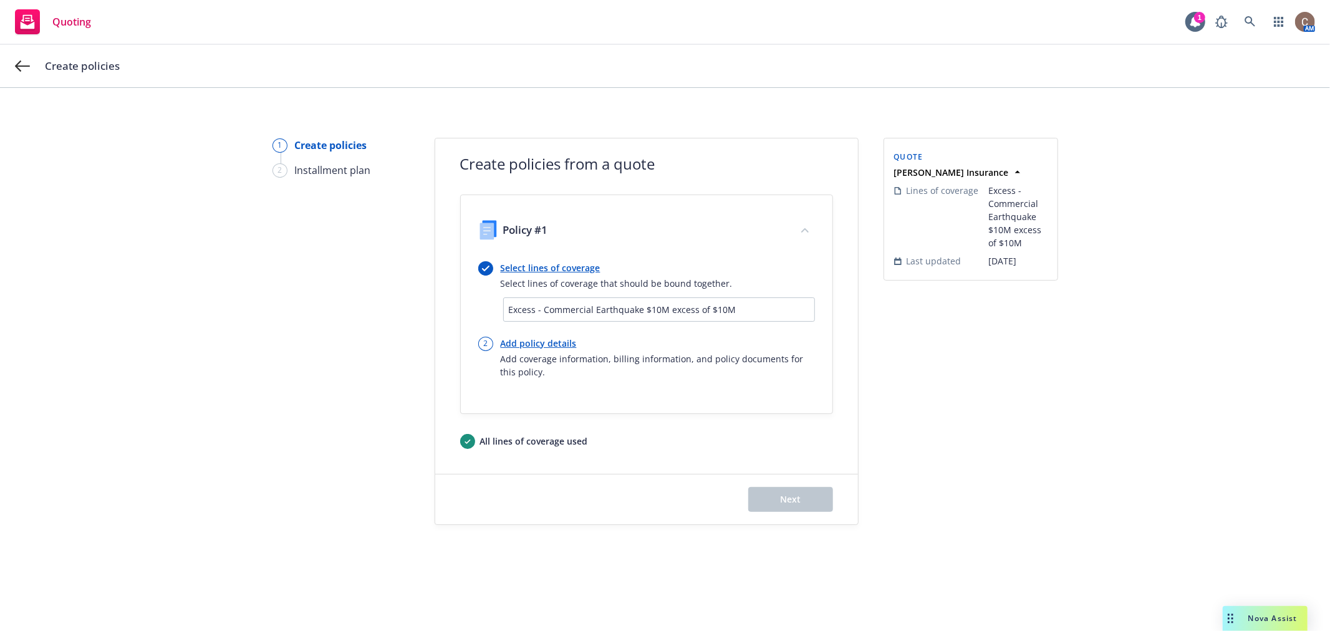
click at [541, 344] on link "Add policy details" at bounding box center [658, 343] width 314 height 13
select select "12"
select select "CA"
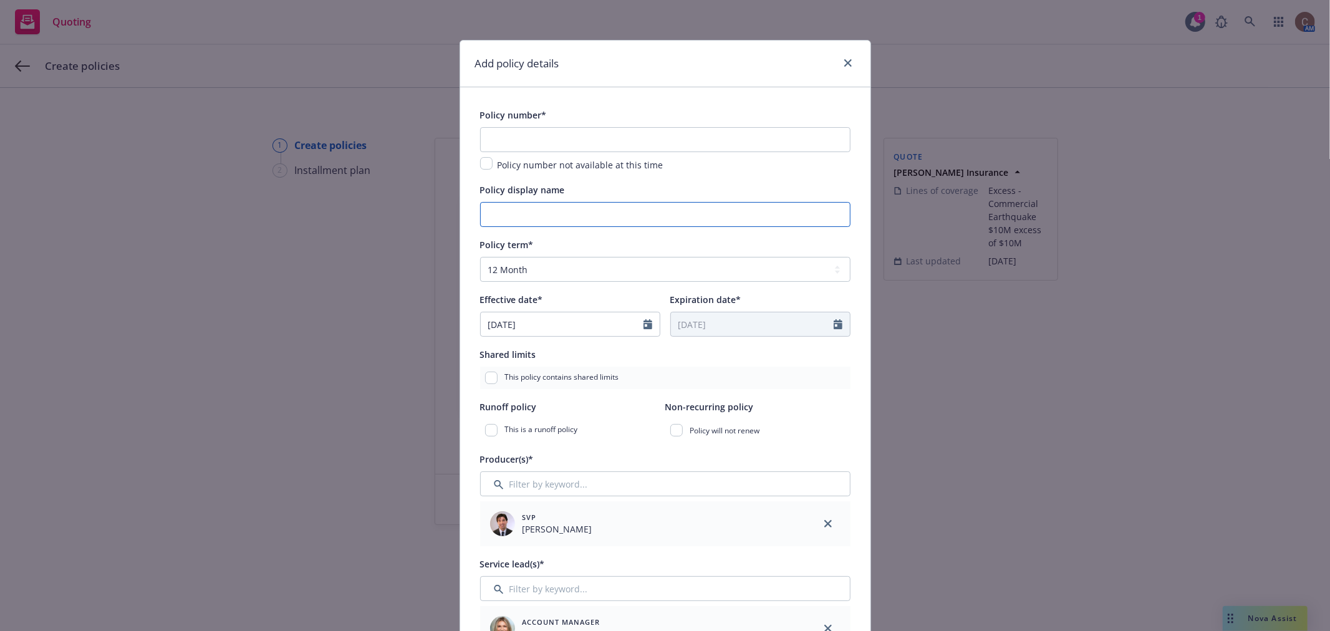
click at [543, 209] on input "Policy display name" at bounding box center [665, 214] width 370 height 25
type input "Excess Earthquake"
click at [666, 142] on input "text" at bounding box center [665, 139] width 370 height 25
paste input "MKLV5XPR00301 2"
click at [555, 146] on input "MKLV5XPR00301 2" at bounding box center [665, 139] width 370 height 25
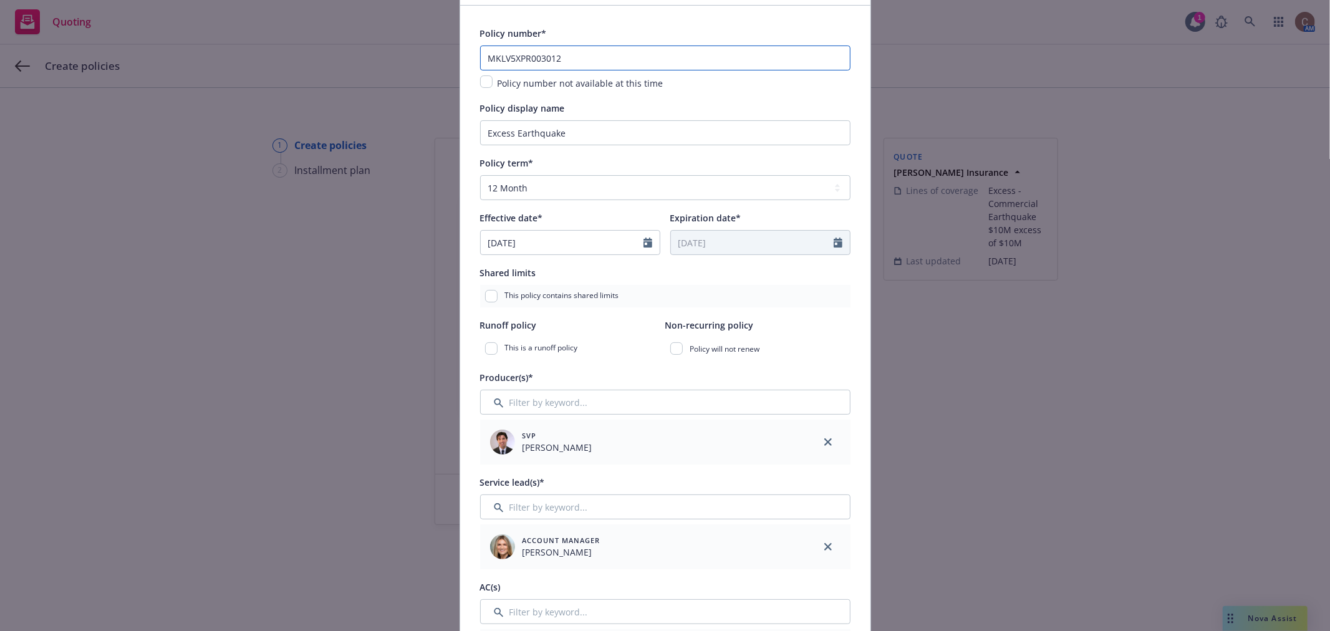
scroll to position [138, 0]
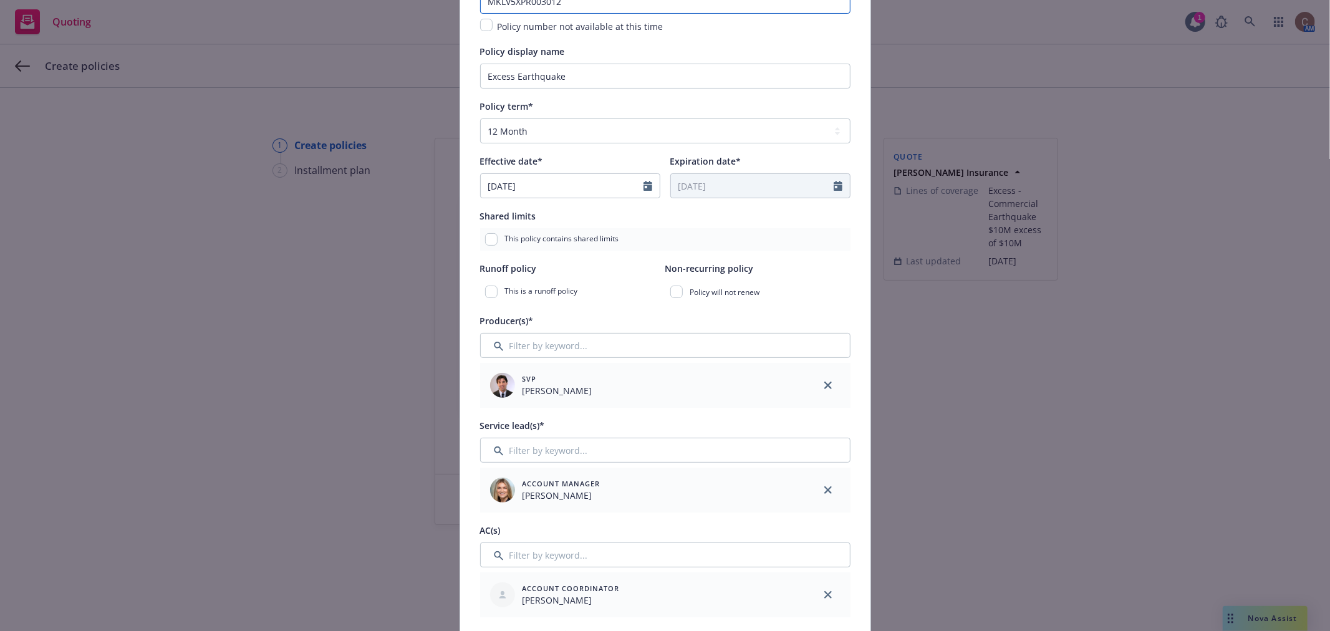
type input "MKLV5XPR003012"
click at [580, 348] on input "Filter by keyword..." at bounding box center [665, 345] width 370 height 25
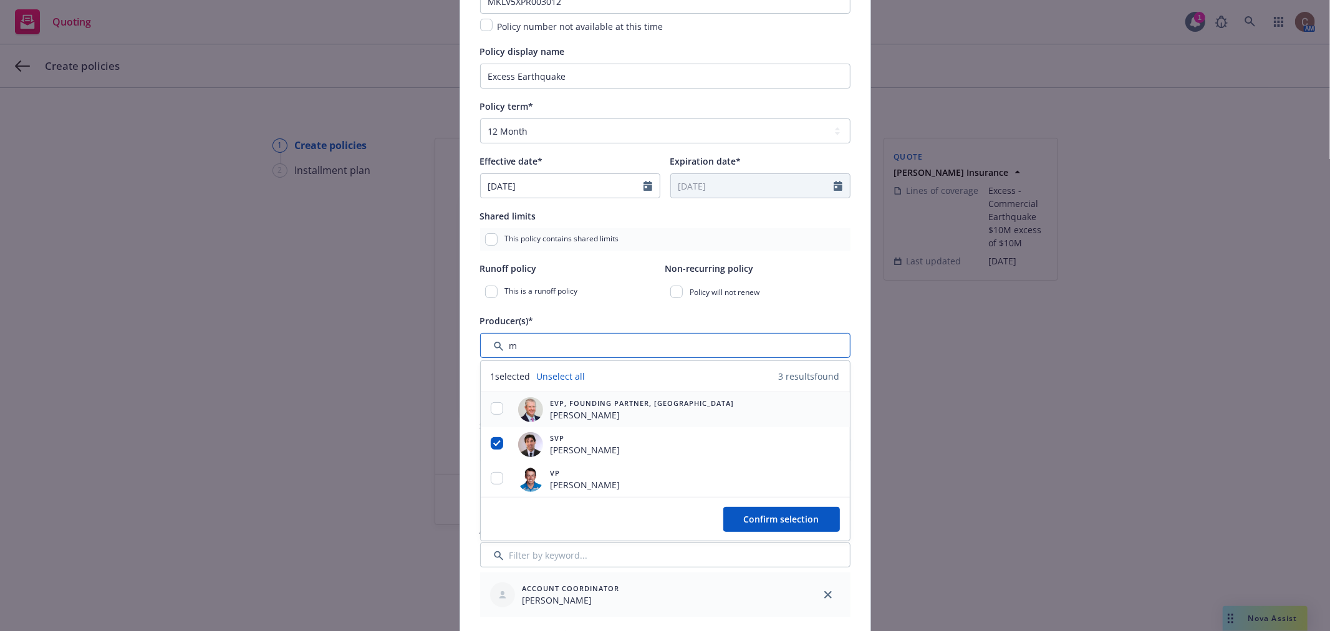
type input "m"
click at [491, 412] on input "checkbox" at bounding box center [497, 408] width 12 height 12
checkbox input "true"
click at [491, 483] on input "checkbox" at bounding box center [497, 478] width 12 height 12
checkbox input "true"
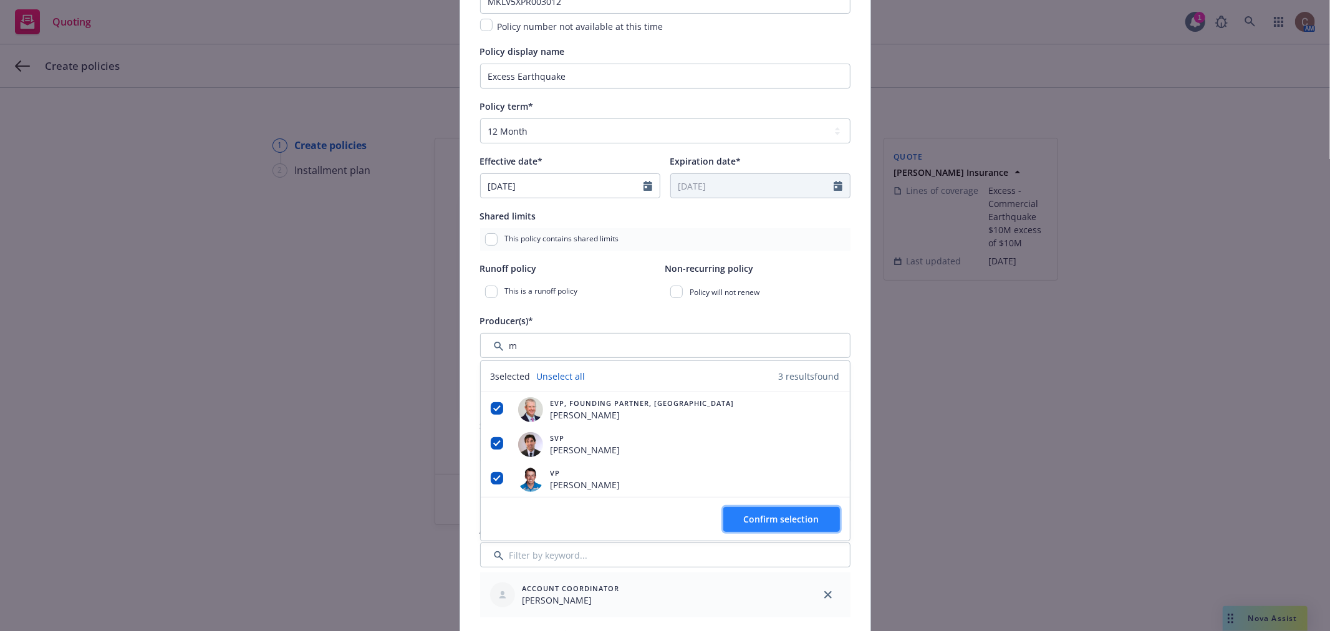
click at [771, 519] on span "Confirm selection" at bounding box center [781, 519] width 75 height 12
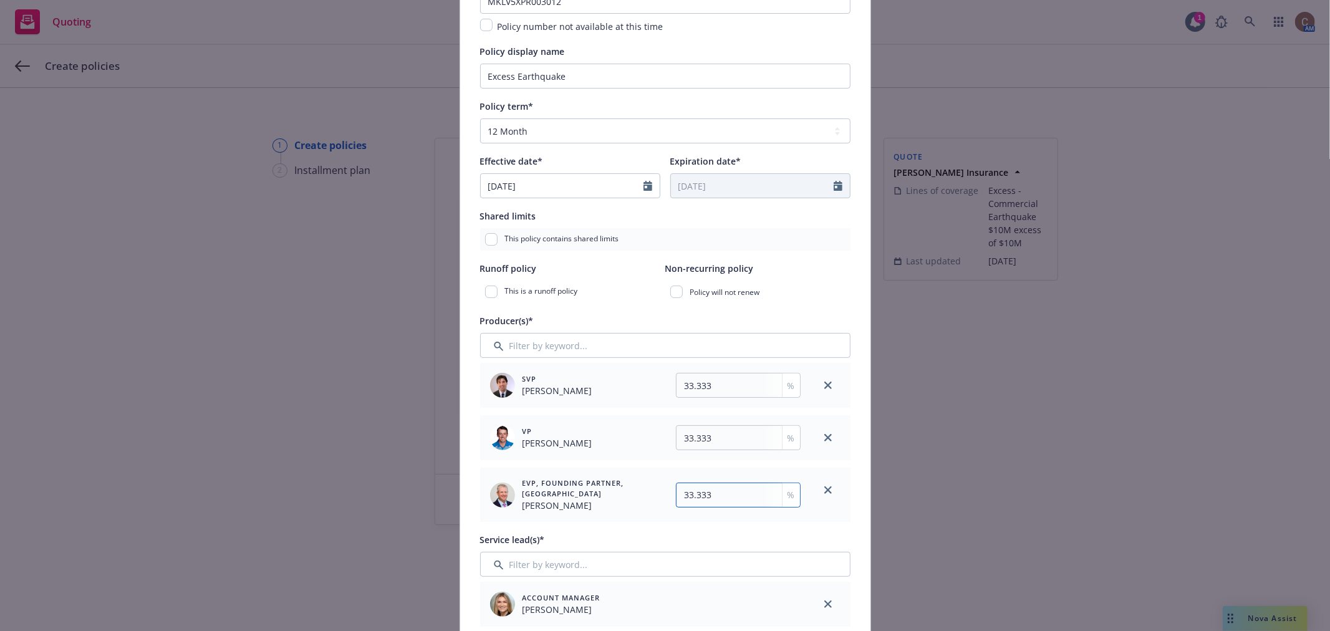
drag, startPoint x: 710, startPoint y: 496, endPoint x: 712, endPoint y: 511, distance: 15.2
click at [711, 496] on input "33.333" at bounding box center [738, 495] width 125 height 25
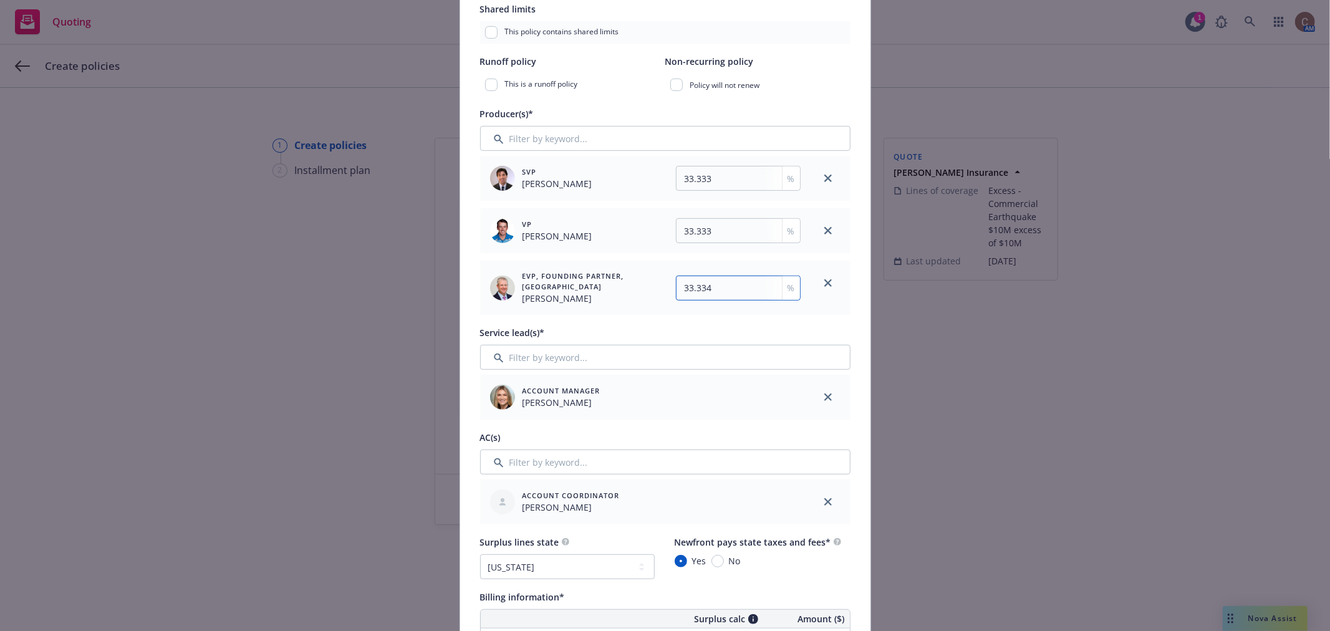
scroll to position [346, 0]
type input "33.334"
click at [824, 503] on icon "close" at bounding box center [827, 501] width 7 height 7
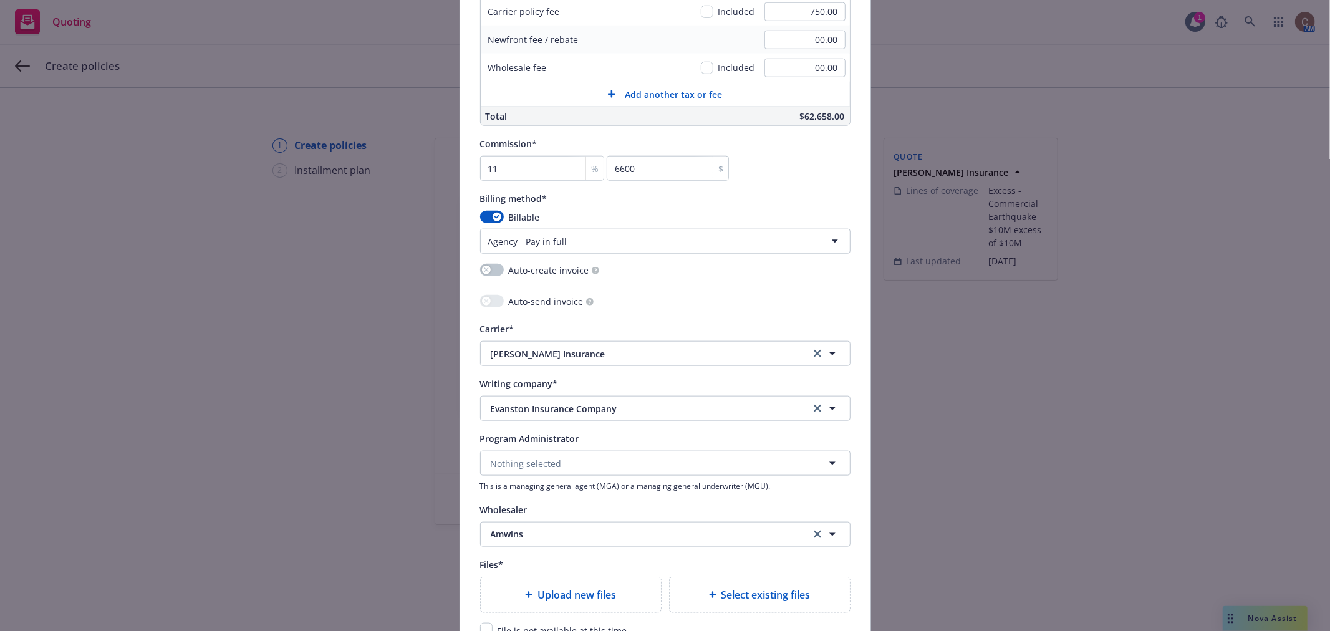
scroll to position [1289, 0]
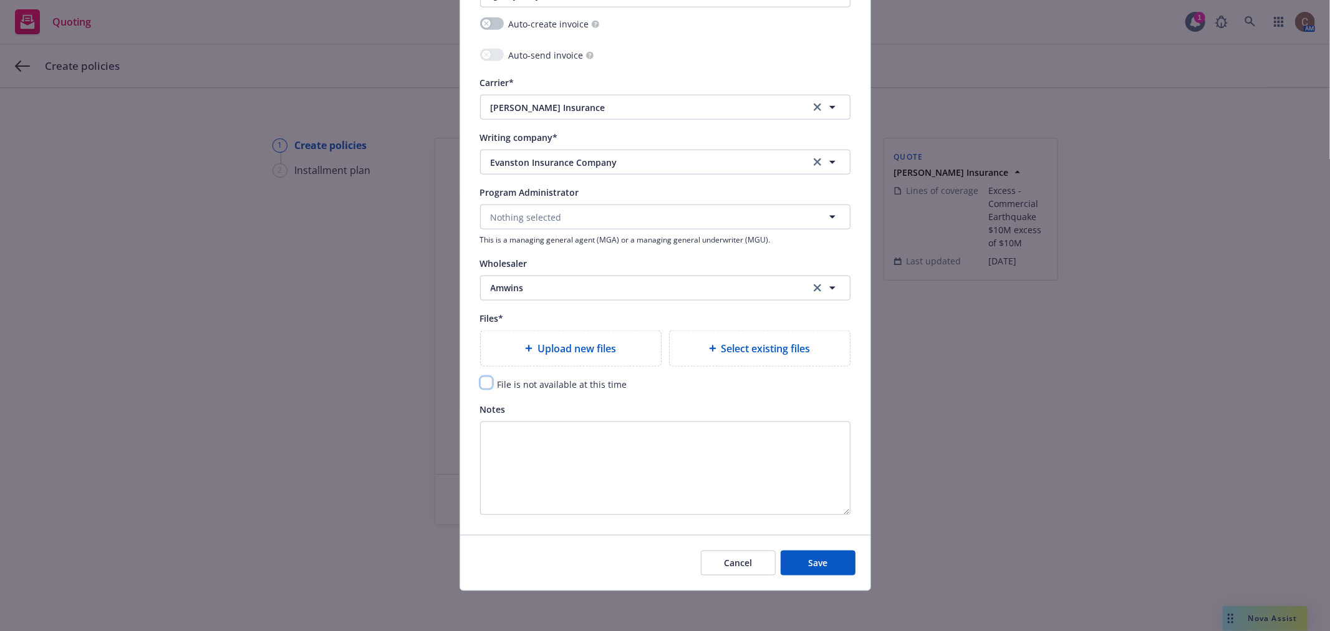
drag, startPoint x: 479, startPoint y: 387, endPoint x: 496, endPoint y: 410, distance: 28.4
click at [480, 387] on input "checkbox" at bounding box center [486, 383] width 12 height 12
checkbox input "true"
click at [813, 567] on span "Save" at bounding box center [817, 563] width 19 height 12
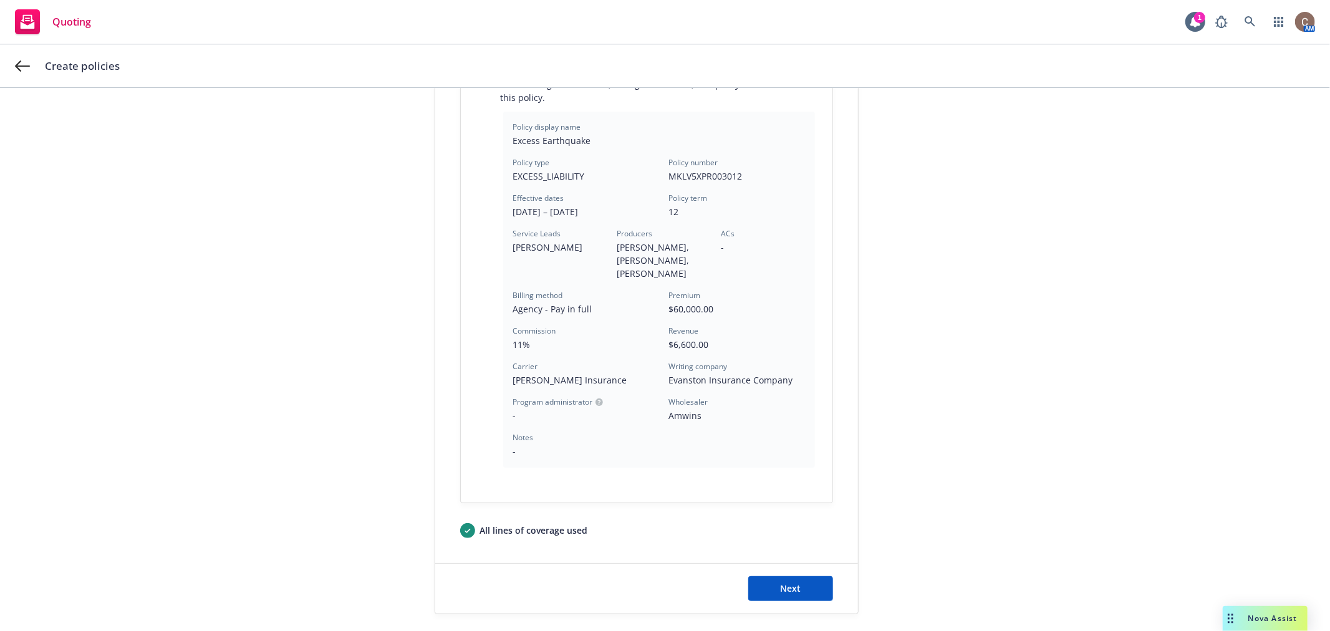
scroll to position [337, 0]
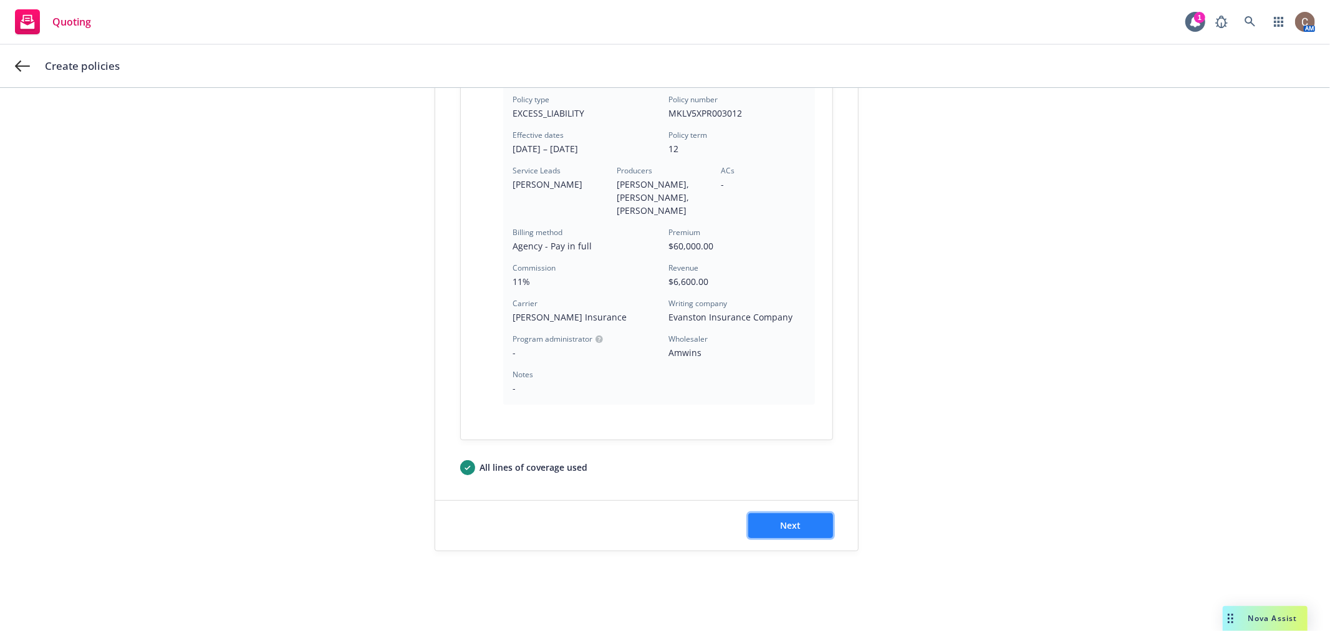
click at [796, 526] on button "Next" at bounding box center [790, 525] width 85 height 25
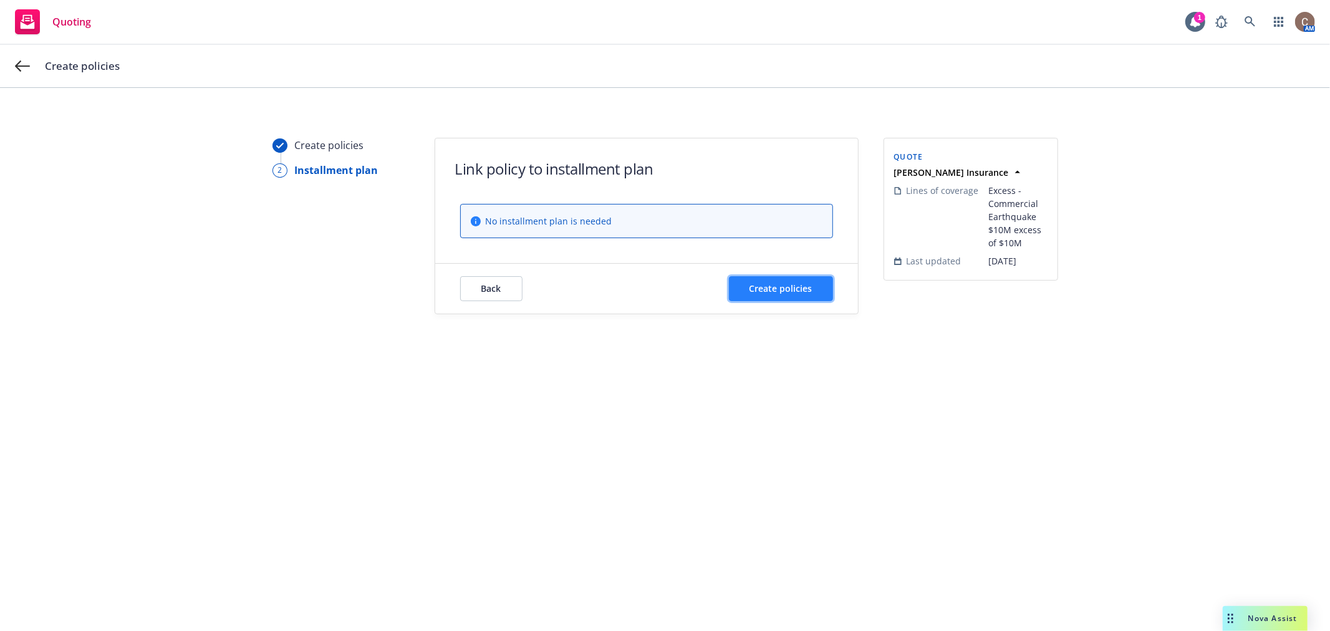
click at [776, 287] on span "Create policies" at bounding box center [781, 288] width 63 height 12
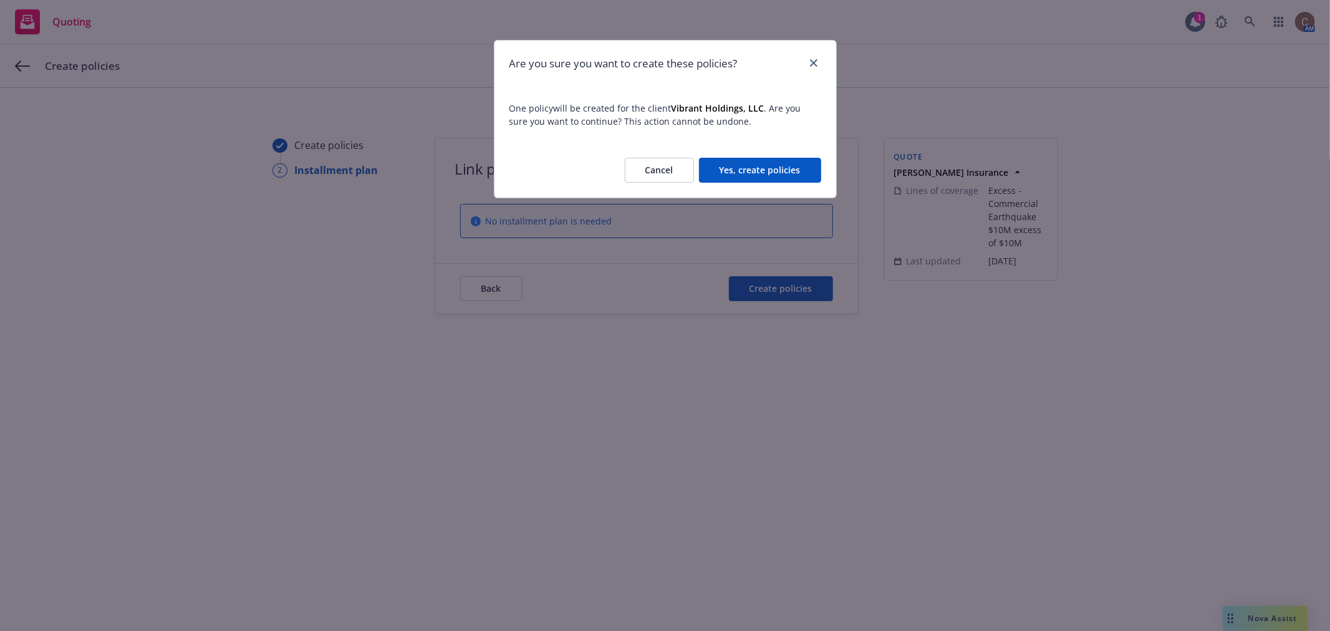
click at [781, 175] on button "Yes, create policies" at bounding box center [760, 170] width 122 height 25
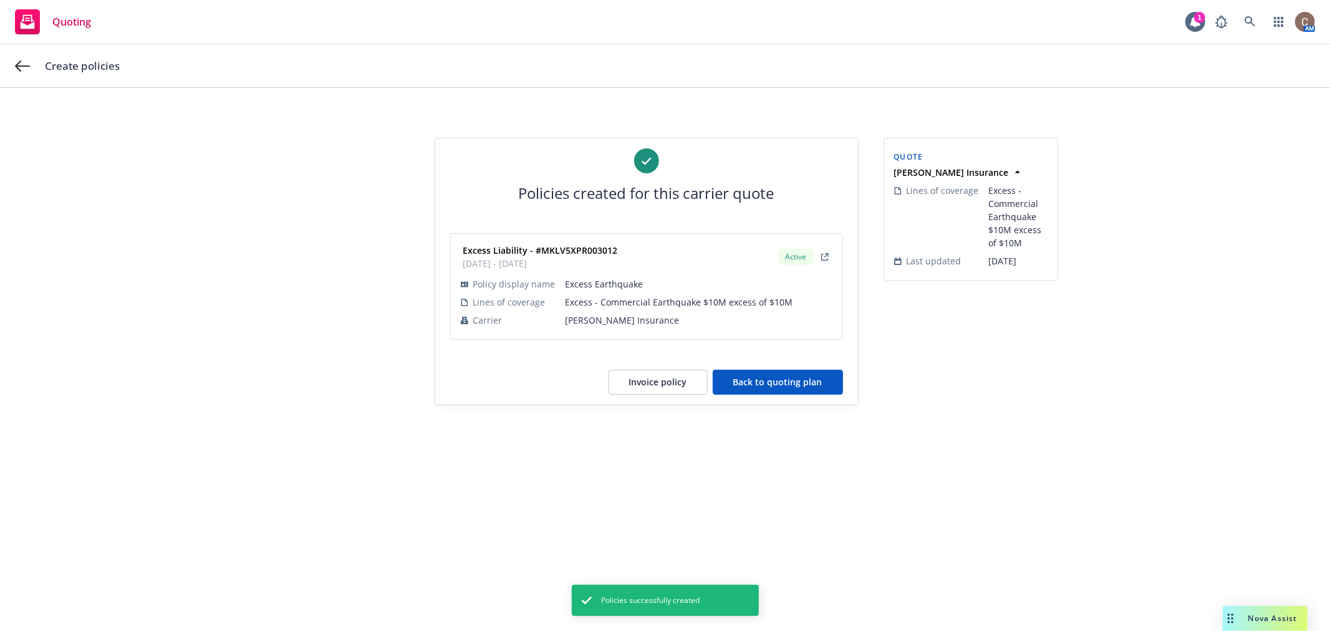
click at [772, 387] on button "Back to quoting plan" at bounding box center [778, 382] width 130 height 25
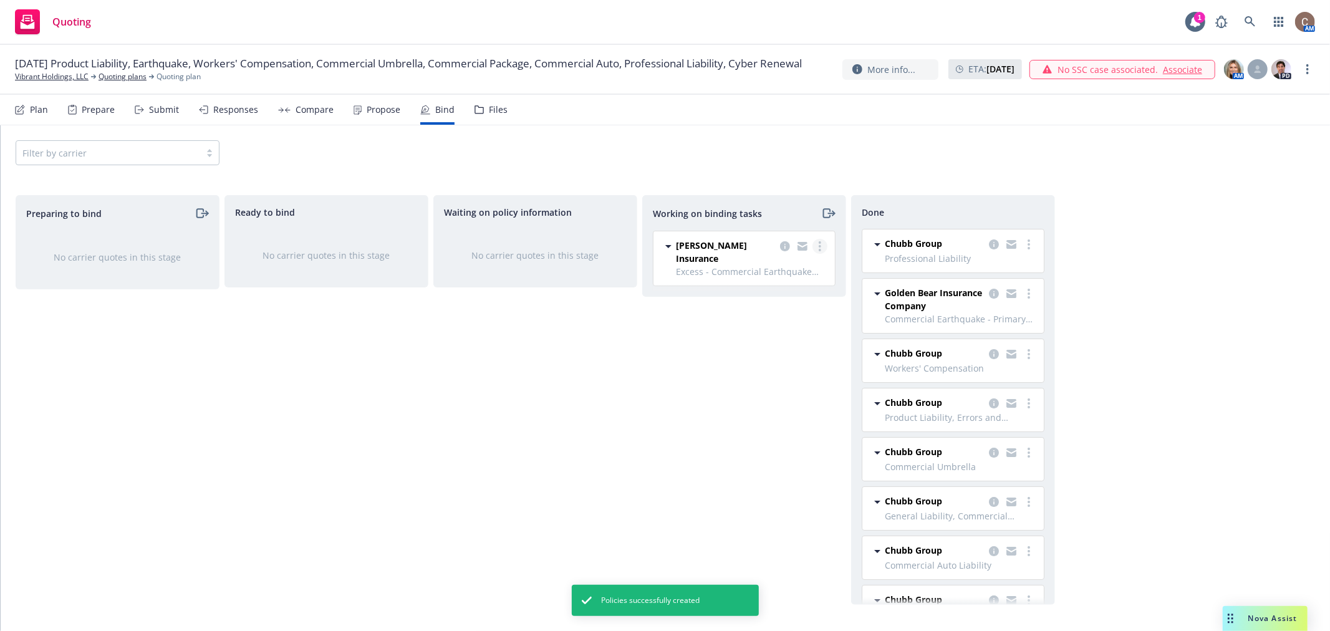
click at [820, 249] on circle "more" at bounding box center [820, 250] width 2 height 2
click at [775, 297] on span "Move to done" at bounding box center [756, 297] width 87 height 12
click at [52, 82] on link "Vibrant Holdings, LLC" at bounding box center [52, 76] width 74 height 11
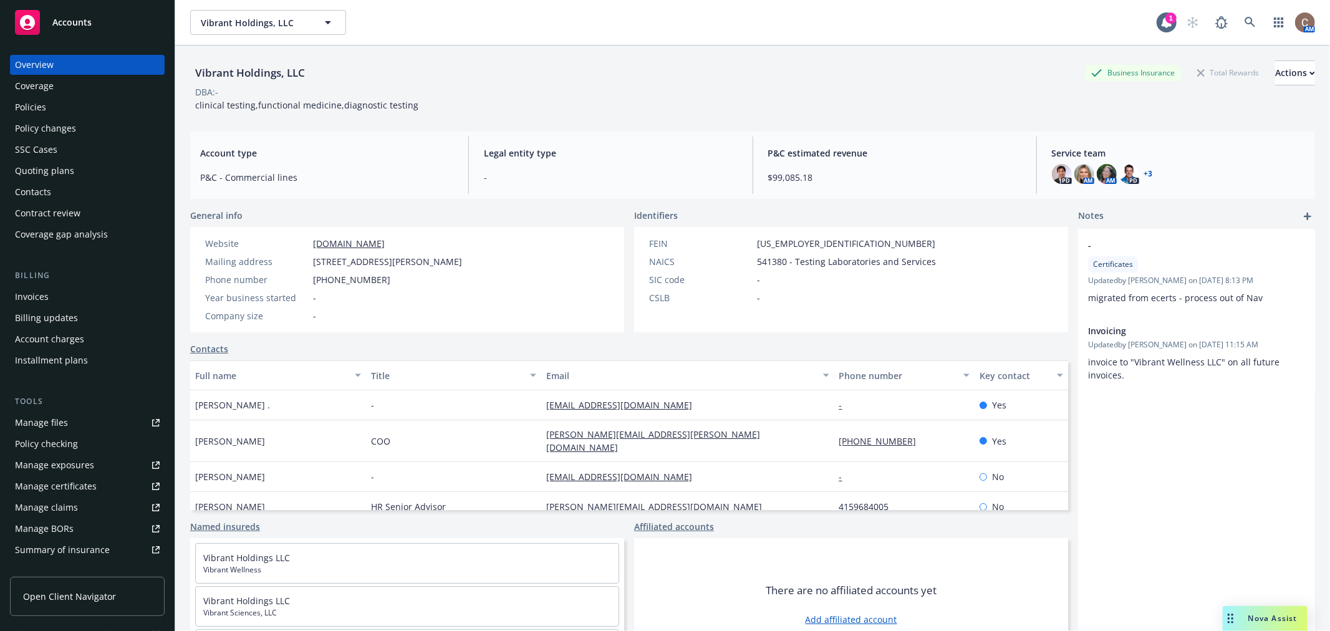
click at [62, 108] on div "Policies" at bounding box center [87, 107] width 145 height 20
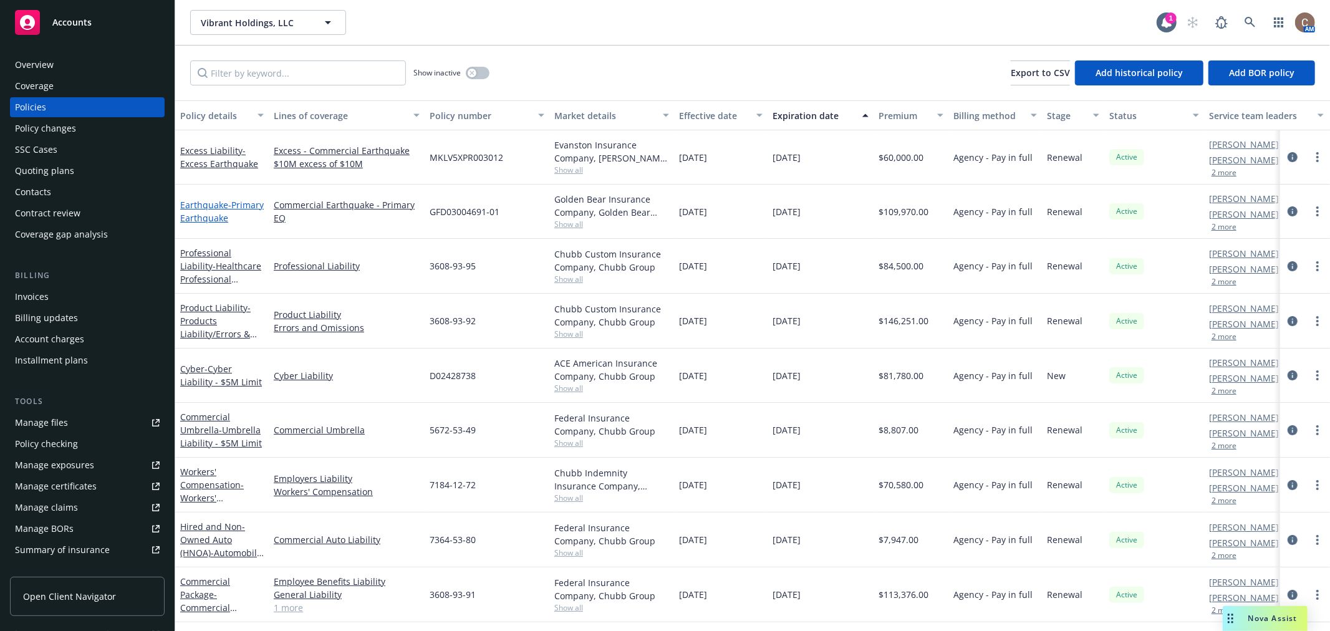
click at [211, 218] on span "- Primary Earthquake" at bounding box center [222, 211] width 84 height 25
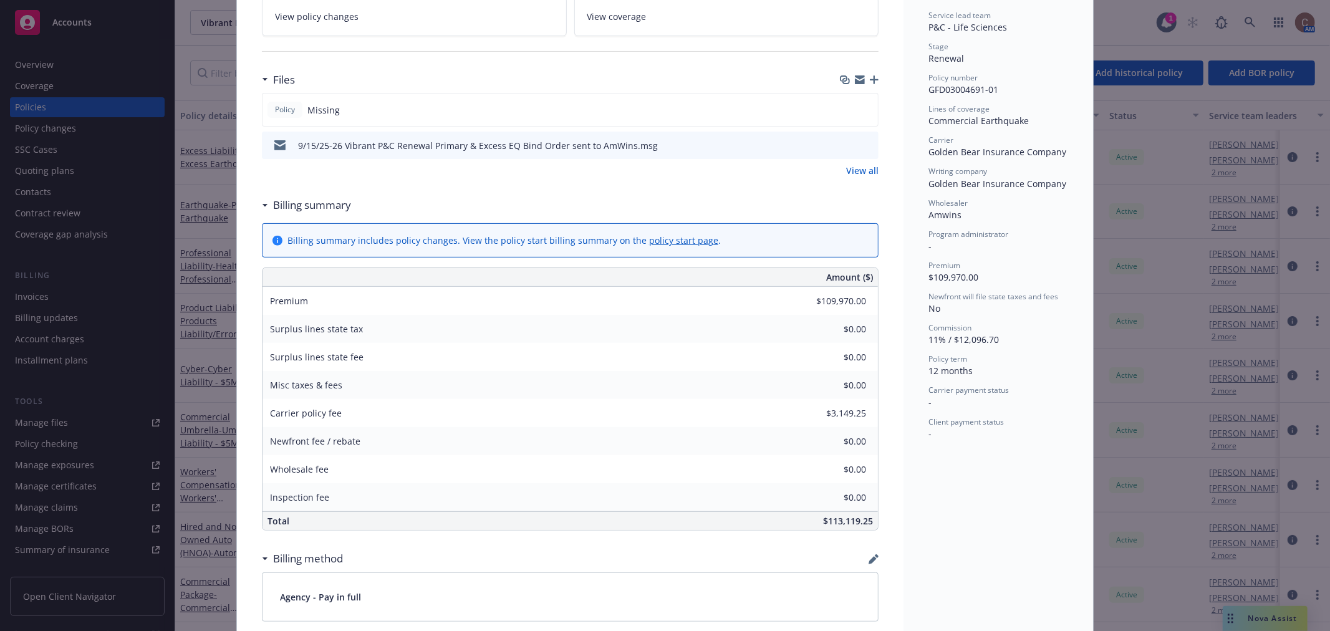
scroll to position [277, 0]
click at [872, 79] on icon "button" at bounding box center [874, 78] width 9 height 9
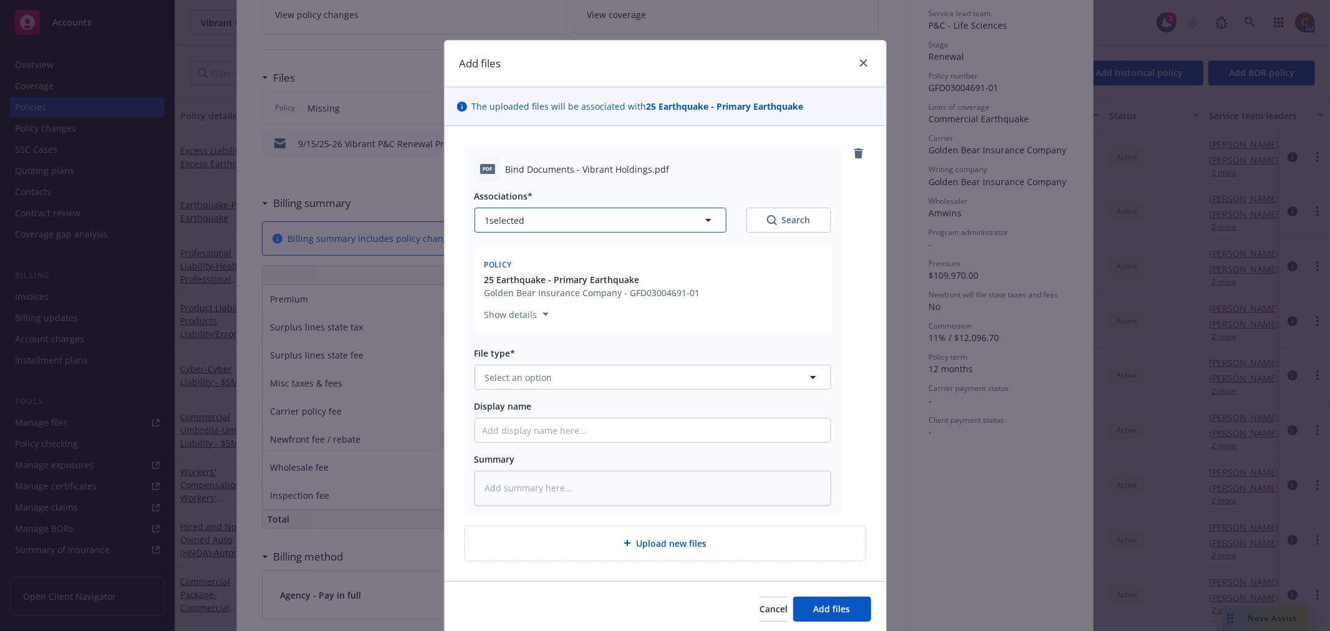
click at [655, 221] on button "1 selected" at bounding box center [601, 220] width 252 height 25
type textarea "x"
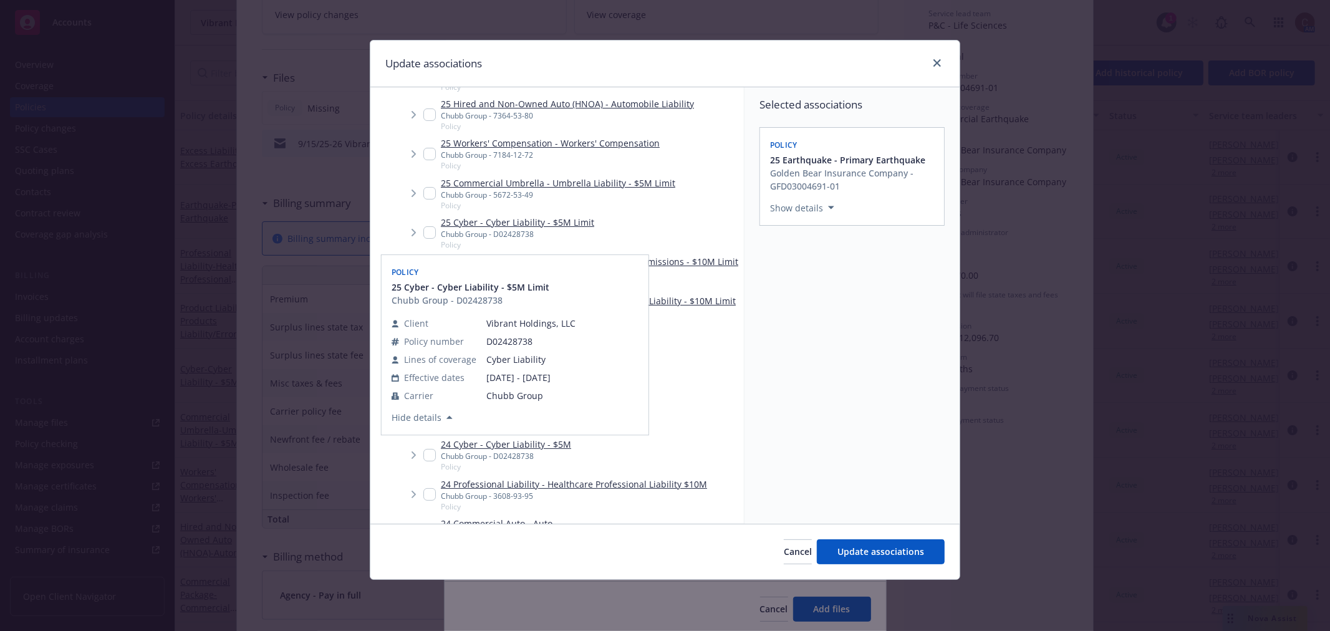
scroll to position [138, 0]
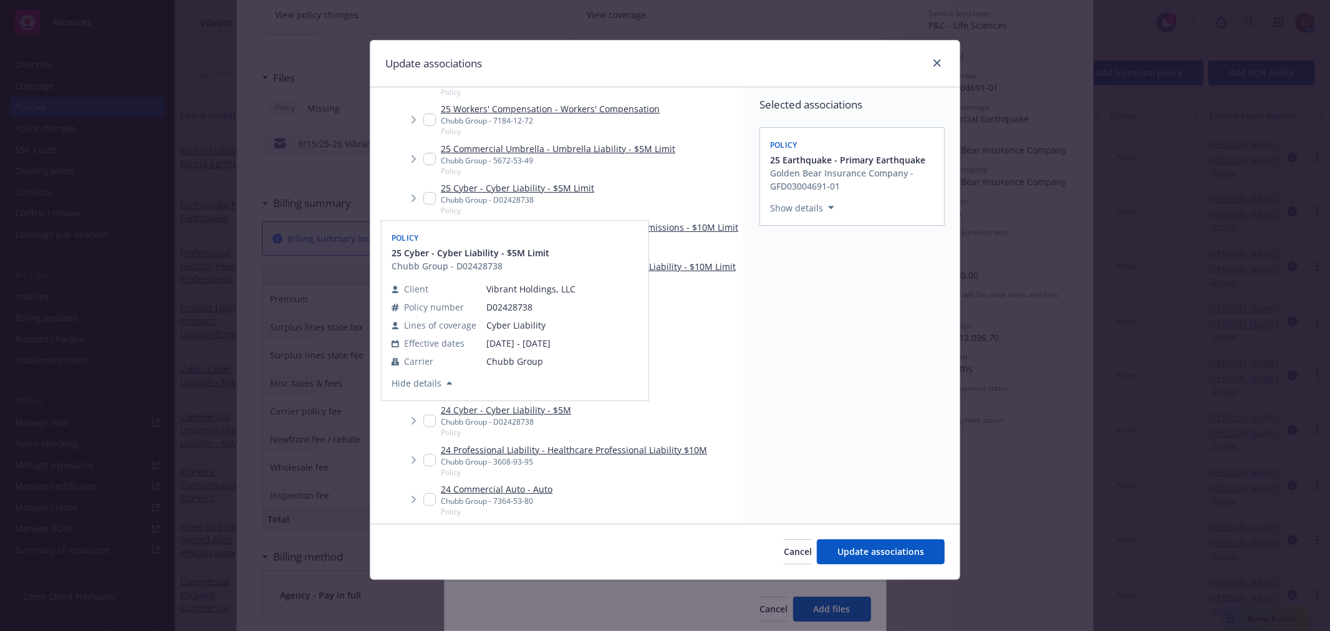
click at [838, 380] on div "Selected associations Policy 25 Earthquake - Primary Earthquake Golden Bear Ins…" at bounding box center [852, 305] width 215 height 437
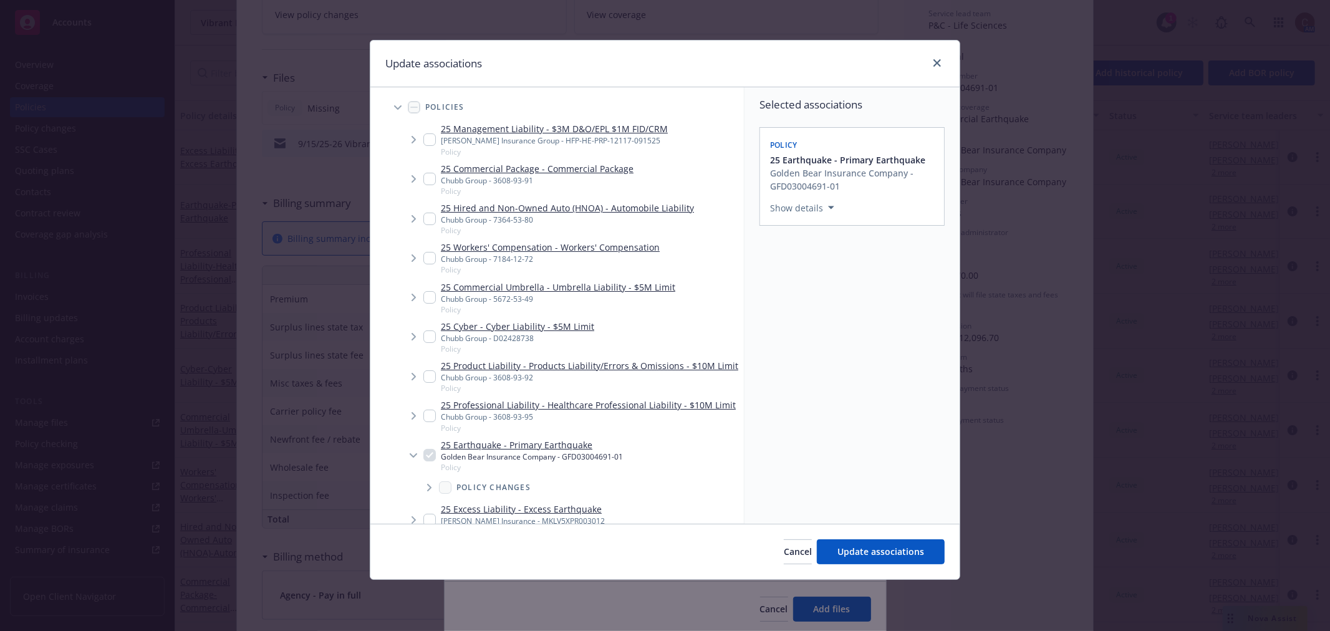
scroll to position [69, 0]
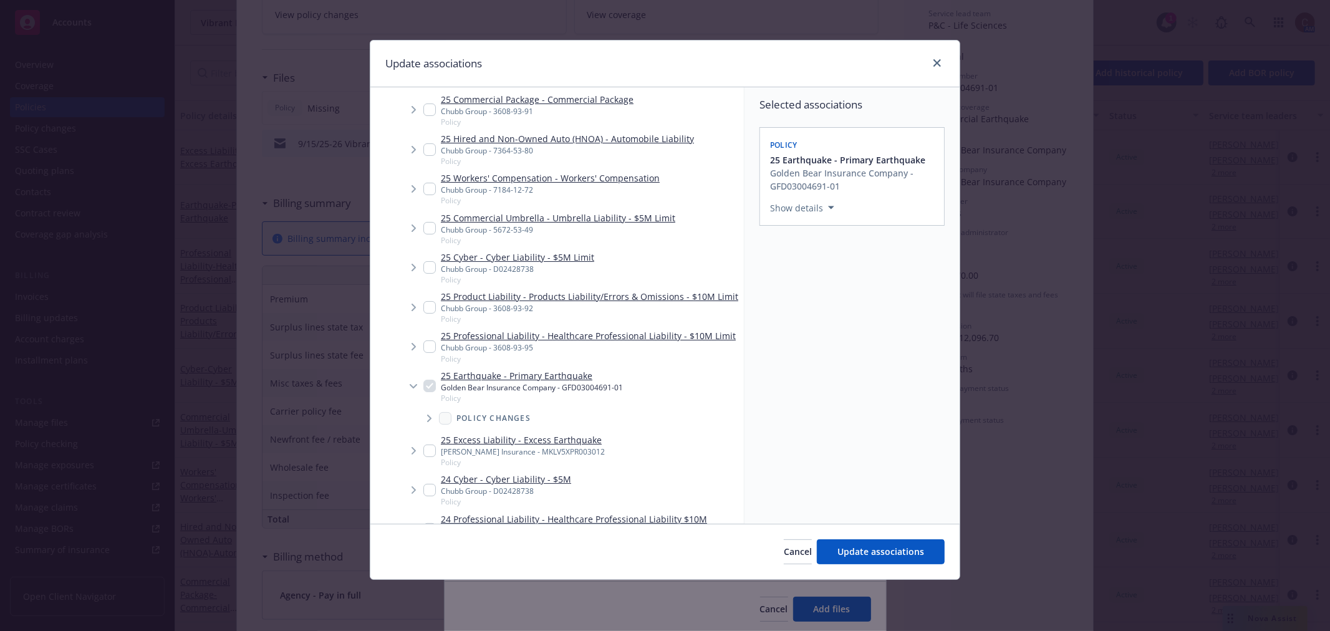
click at [426, 455] on div "25 Excess Liability - Excess Earthquake Markel Insurance - MKLV5XPR003012 Policy" at bounding box center [513, 450] width 181 height 34
click at [427, 457] on input "Tree Example" at bounding box center [429, 451] width 12 height 12
click at [430, 457] on input "Tree Example" at bounding box center [429, 451] width 12 height 12
checkbox input "true"
click at [870, 546] on span "Update associations" at bounding box center [880, 552] width 87 height 12
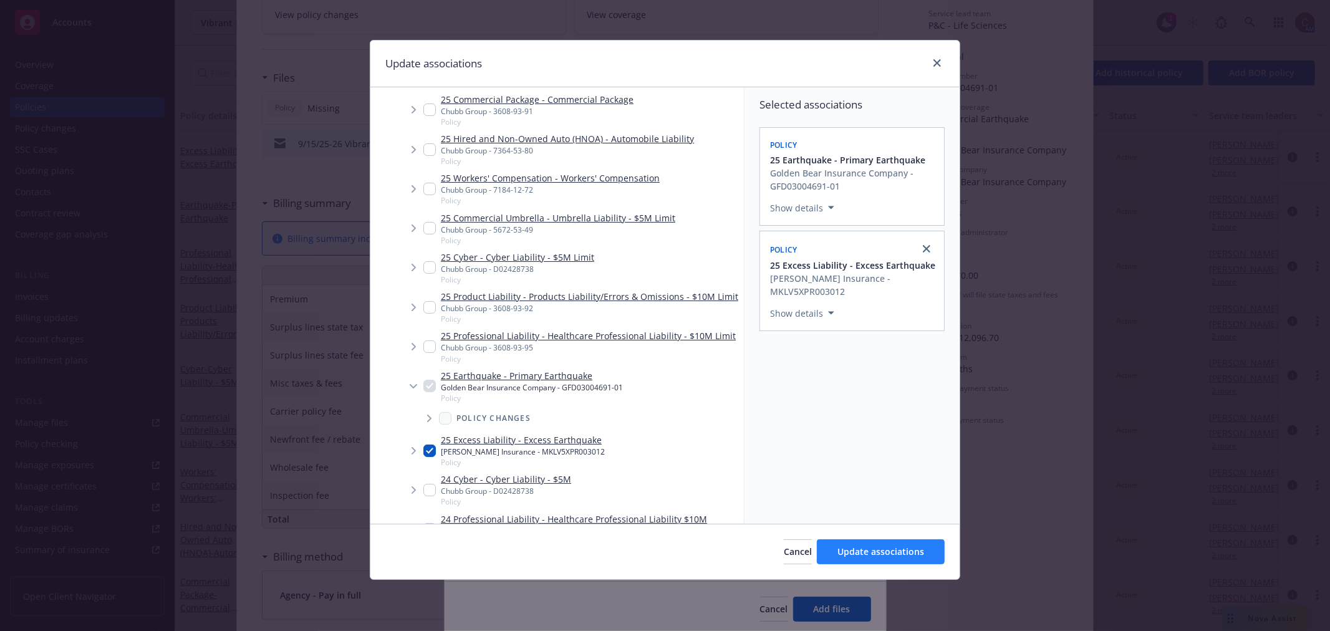
type textarea "x"
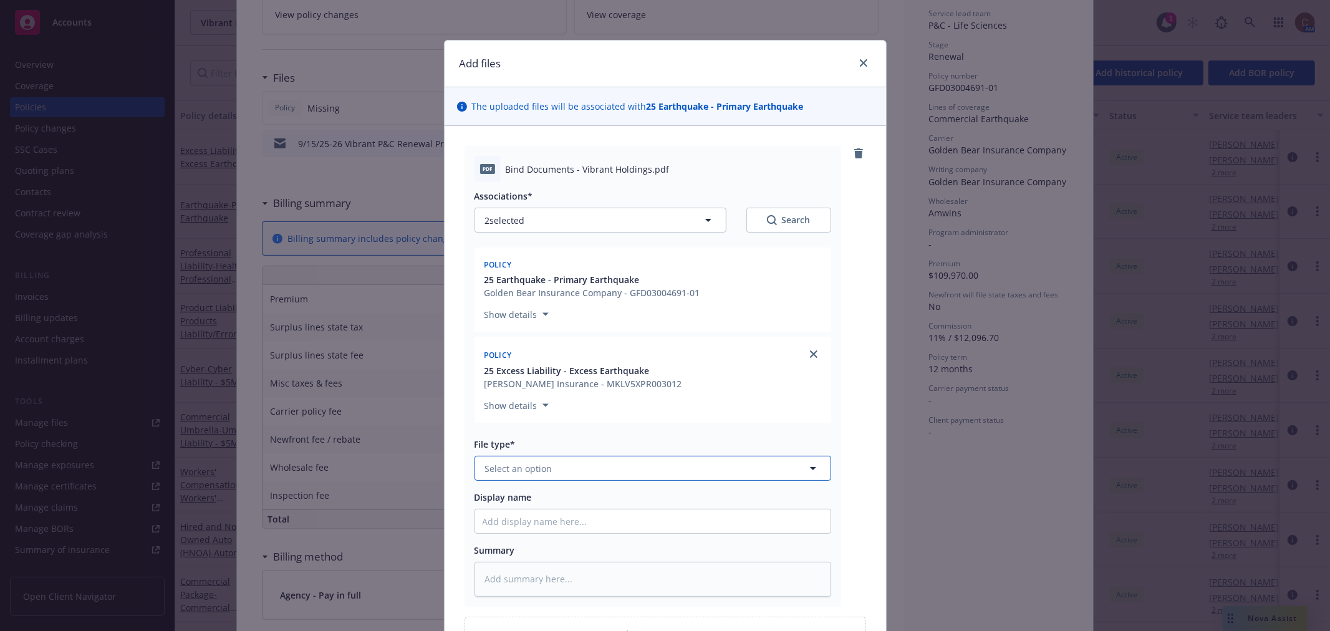
click at [621, 469] on button "Select an option" at bounding box center [653, 468] width 357 height 25
type input "binder"
click at [617, 400] on div "Binder" at bounding box center [653, 401] width 340 height 18
click at [562, 523] on input "Display name" at bounding box center [652, 521] width 355 height 24
type textarea "x"
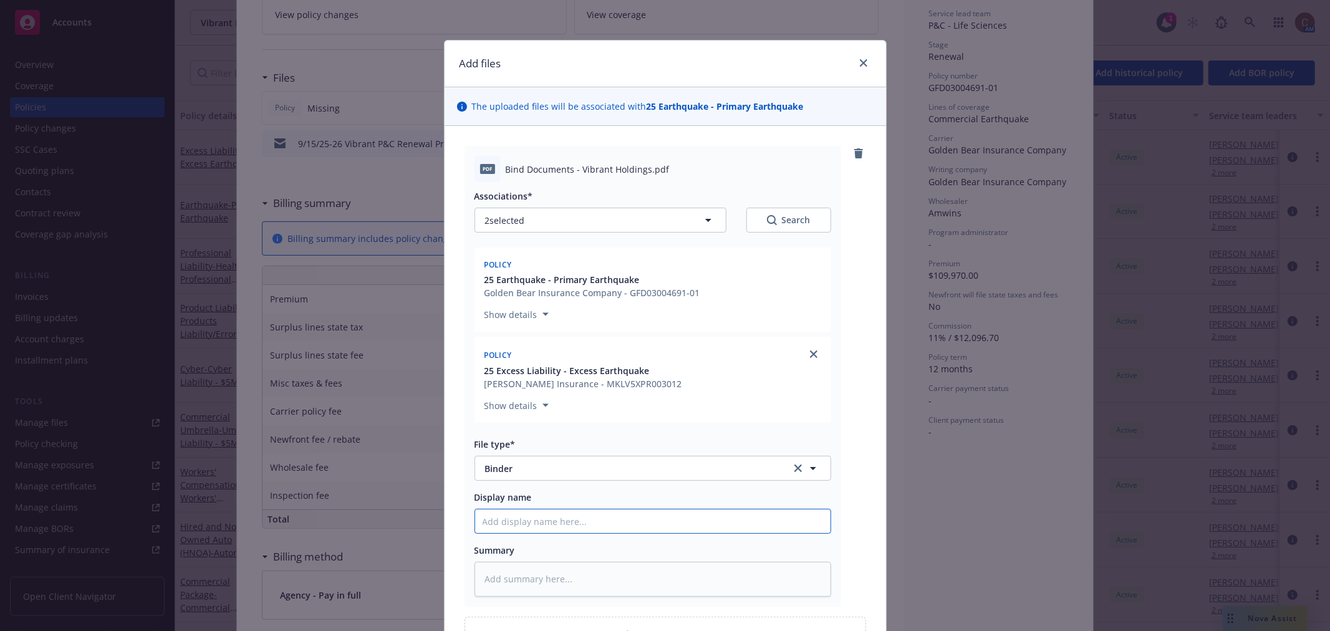
type input "2"
type textarea "x"
type input "25"
type textarea "x"
type input "25-"
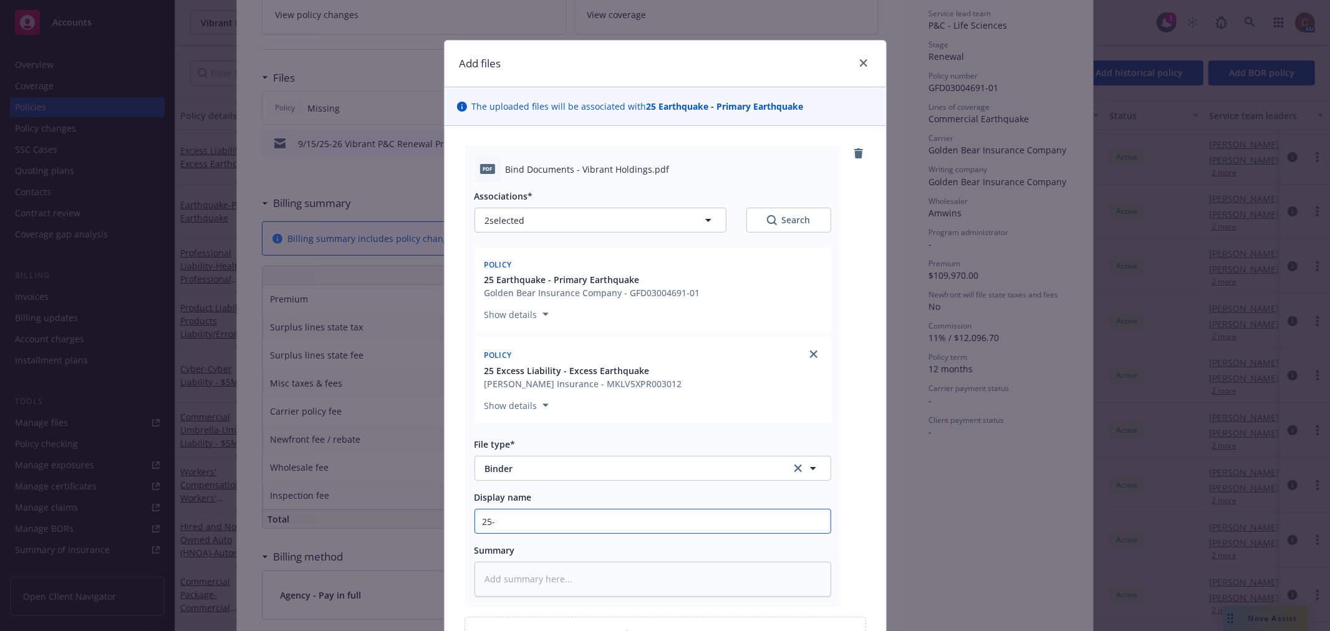
type textarea "x"
type input "25-2"
type textarea "x"
type input "25-26"
type textarea "x"
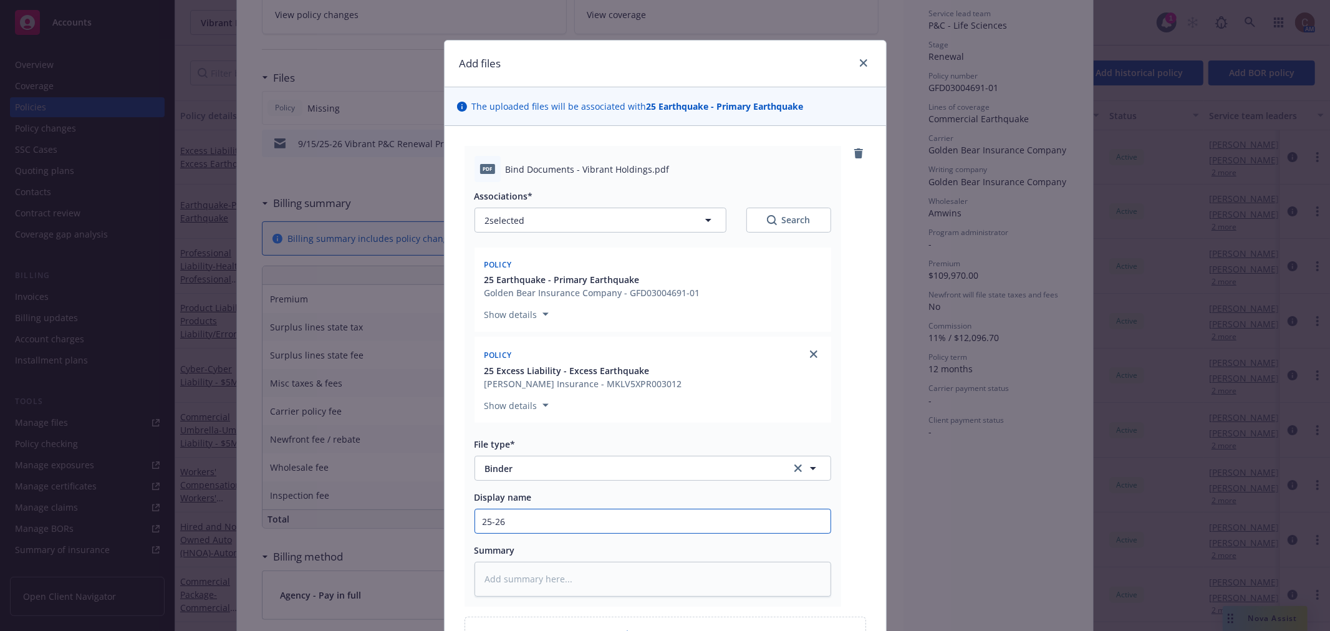
type input "25-26"
type textarea "x"
type input "25-26 P"
type textarea "x"
type input "25-26 Pr"
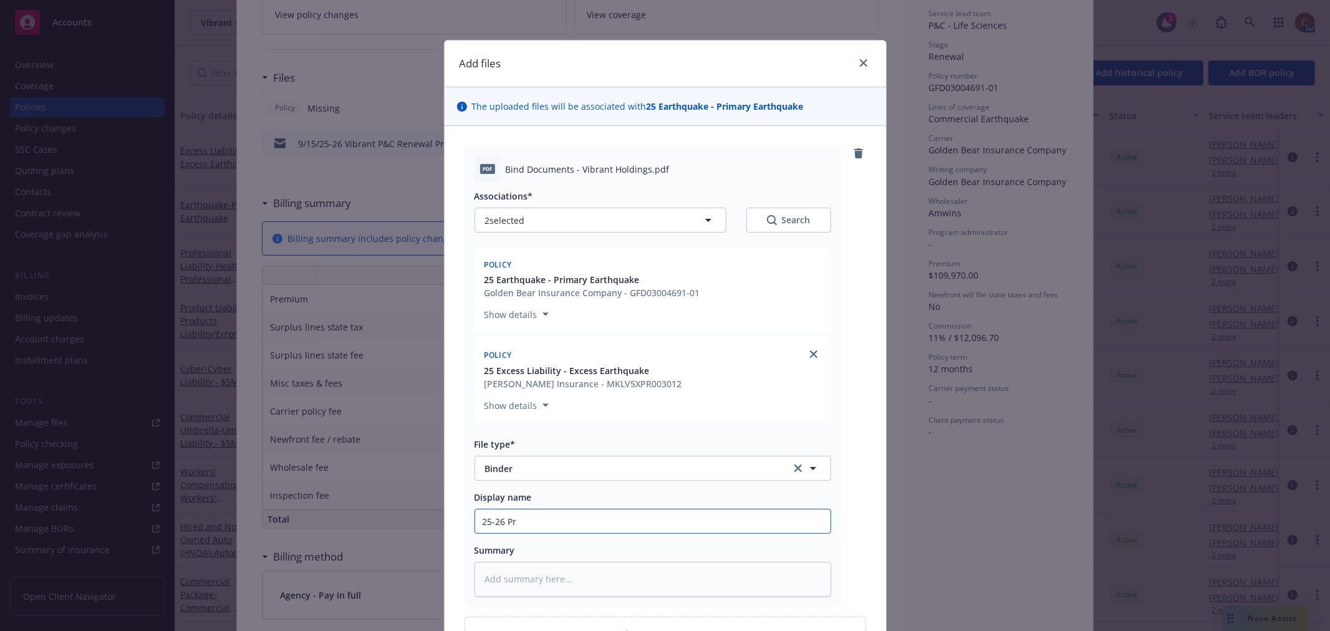
type textarea "x"
type input "25-26 Pri"
type textarea "x"
type input "25-26 Prim"
type textarea "x"
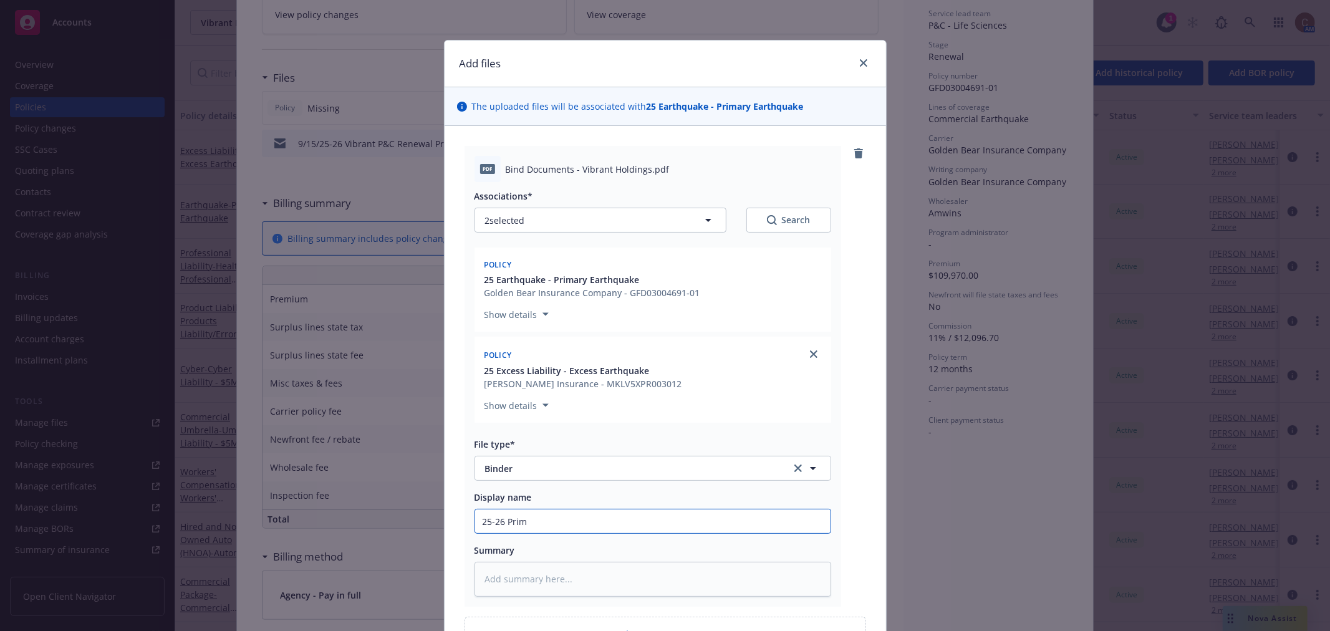
type input "25-26 Prima"
type textarea "x"
type input "25-26 Primar"
type textarea "x"
type input "25-26 Primary"
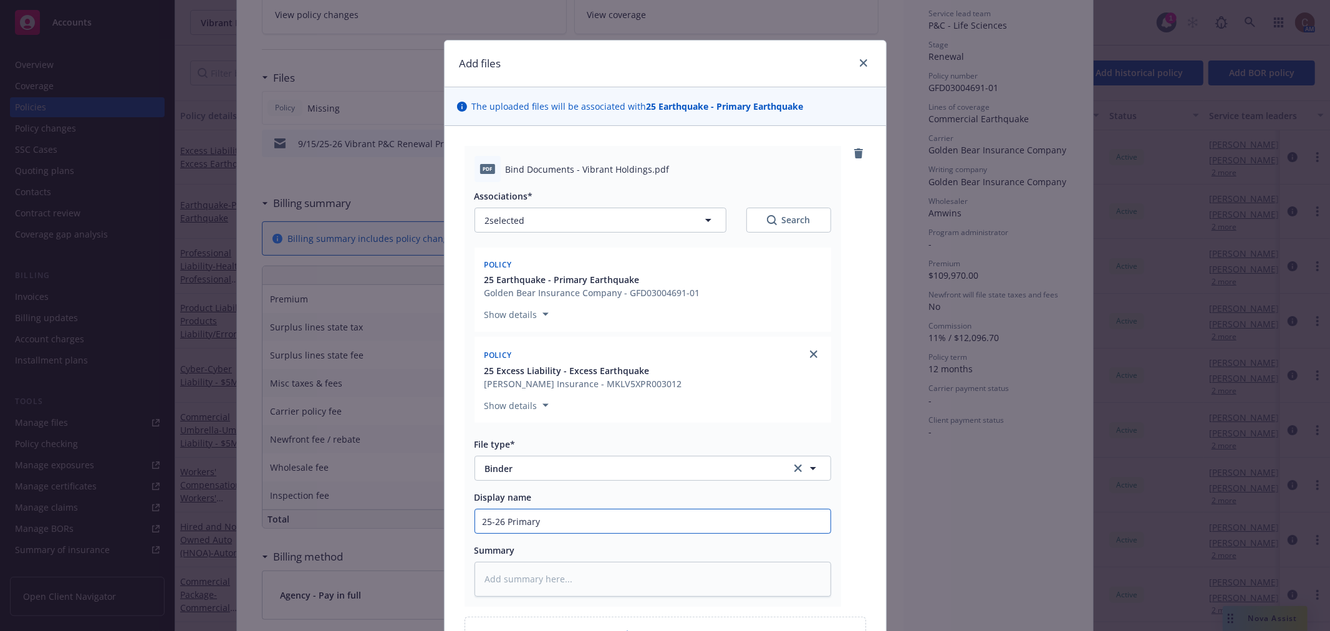
type textarea "x"
type input "25-26 Primary"
type textarea "x"
type input "25-26 Primary &"
type textarea "x"
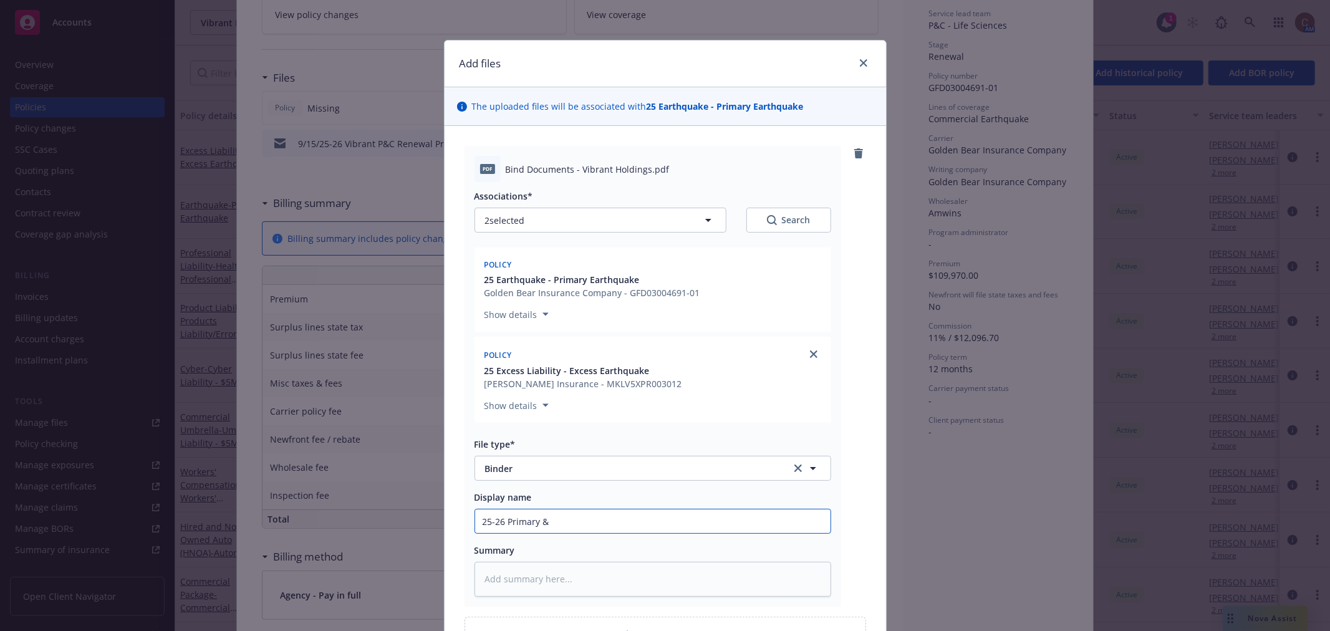
type input "25-26 Primary &"
type textarea "x"
type input "25-26 Primary & Ex"
type textarea "x"
type input "25-26 Primary & Exz"
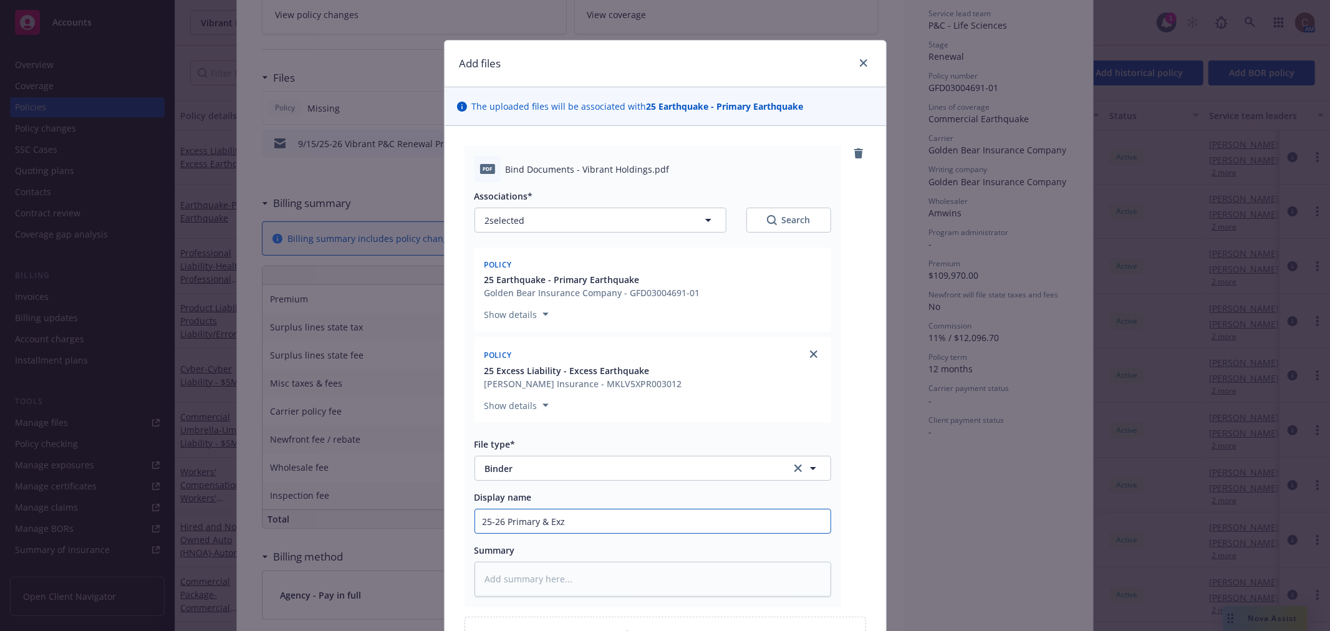
type textarea "x"
type input "25-26 Primary & Exzce"
type textarea "x"
type input "25-26 Primary & Exzc"
type textarea "x"
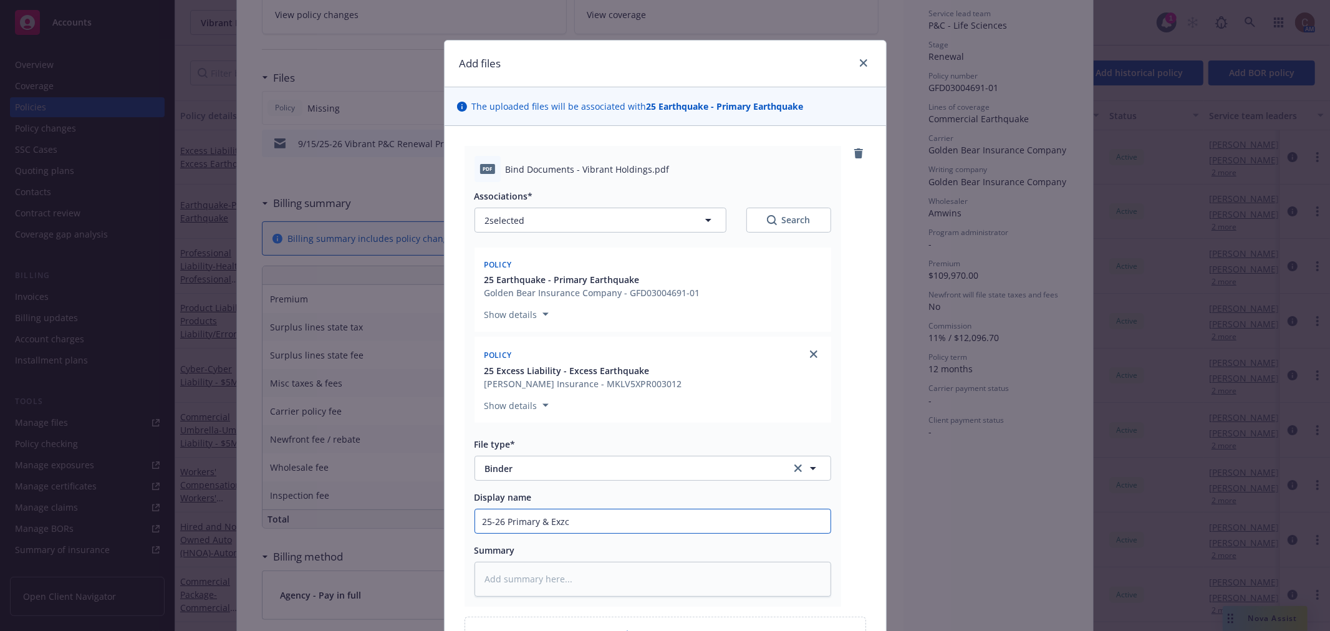
type input "25-26 Primary & Exz"
type textarea "x"
type input "25-26 Primary & Ex"
type textarea "x"
type input "25-26 Primary & E"
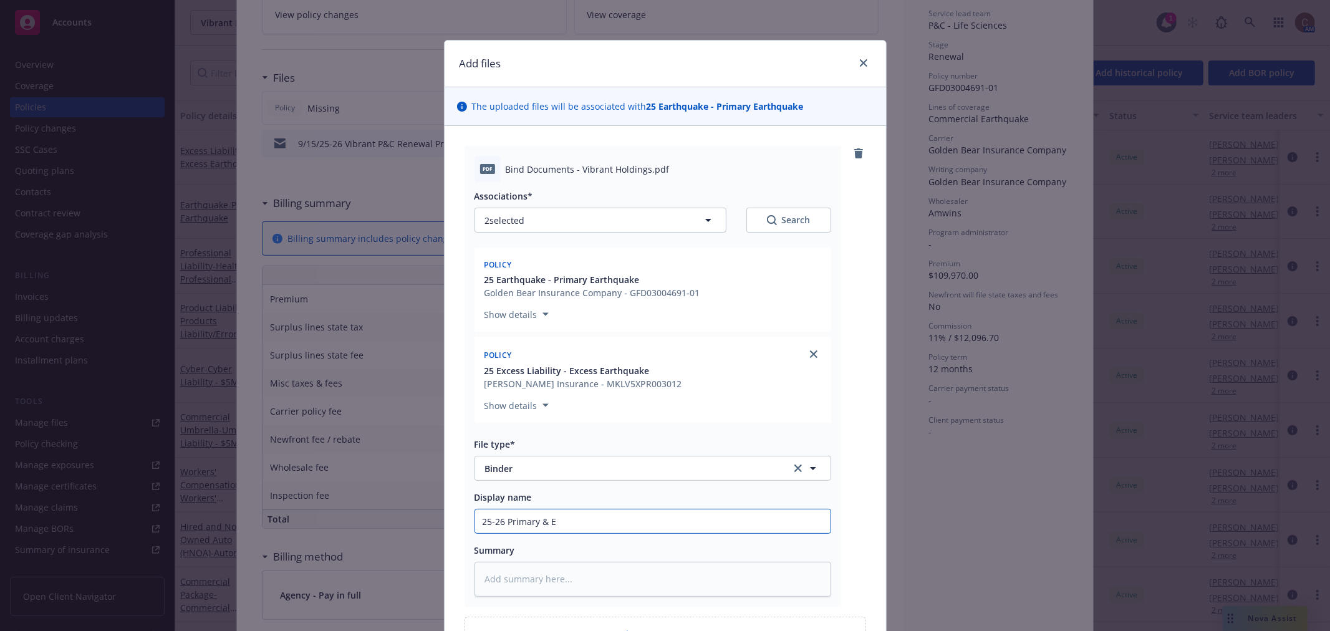
type textarea "x"
type input "25-26 Primary & Ex"
type textarea "x"
type input "25-26 Primary & Exc"
type textarea "x"
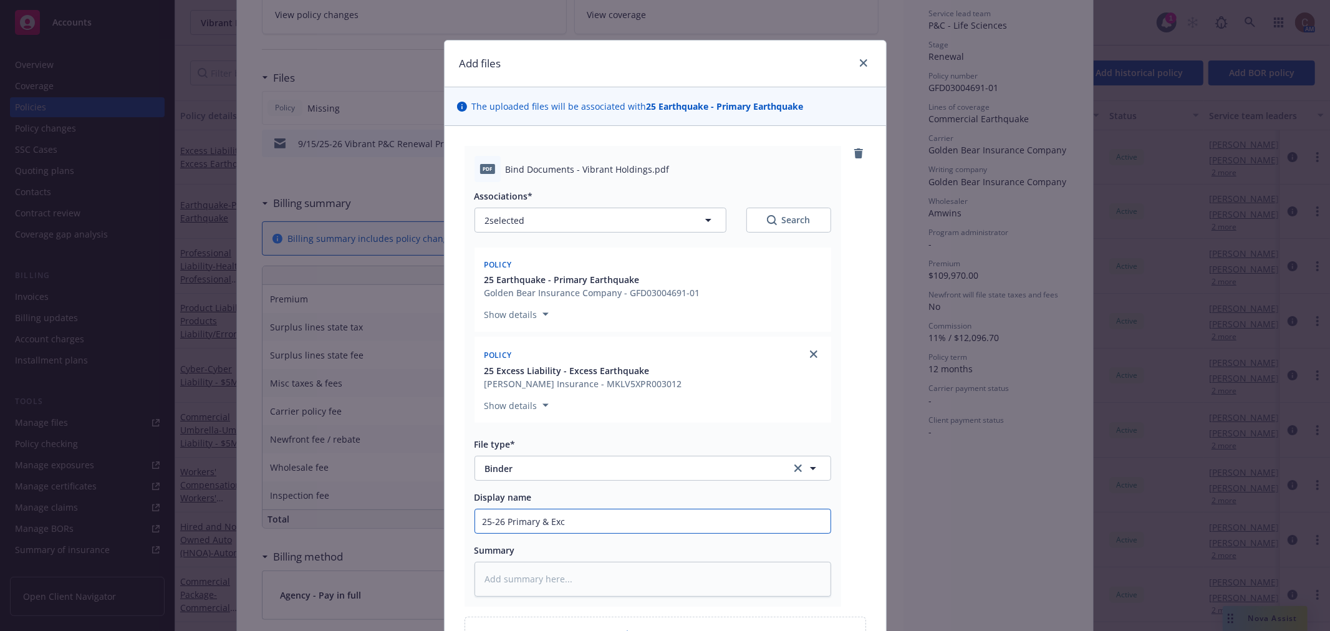
type input "25-26 Primary & Exce"
type textarea "x"
type input "25-26 Primary & Exces"
type textarea "x"
type input "25-26 Primary & Excess"
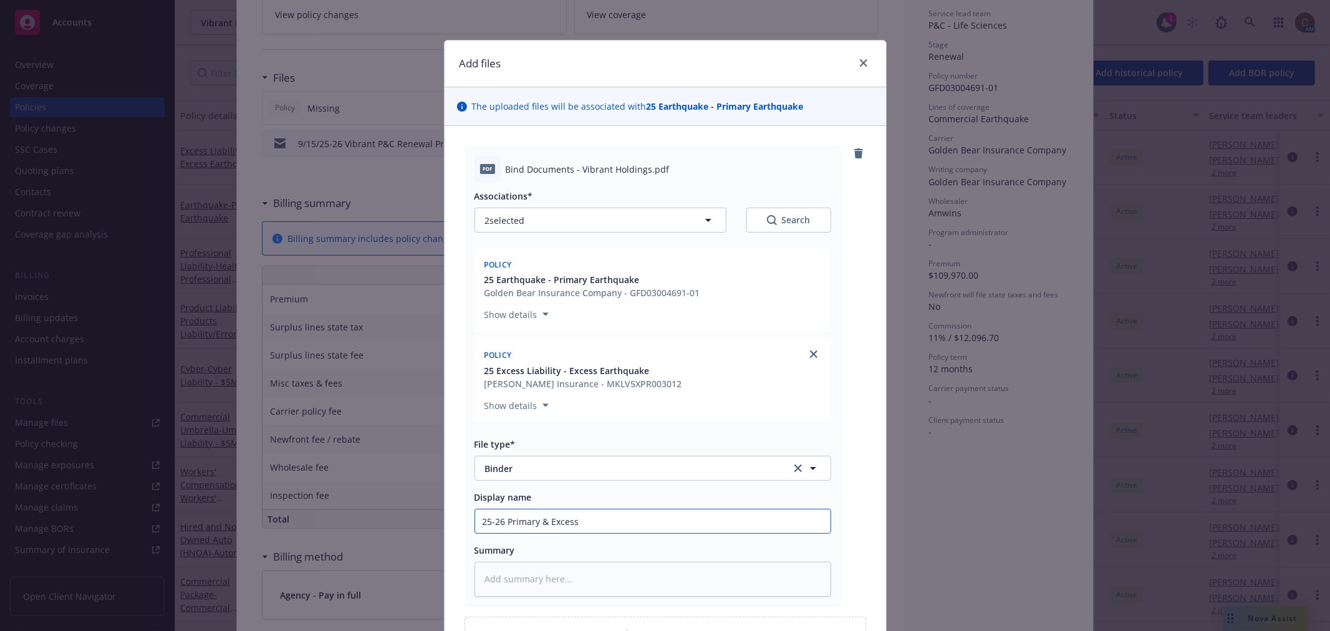
type textarea "x"
type input "25-26 Primary & Excess"
type textarea "x"
type input "25-26 Primary & Excess E"
type textarea "x"
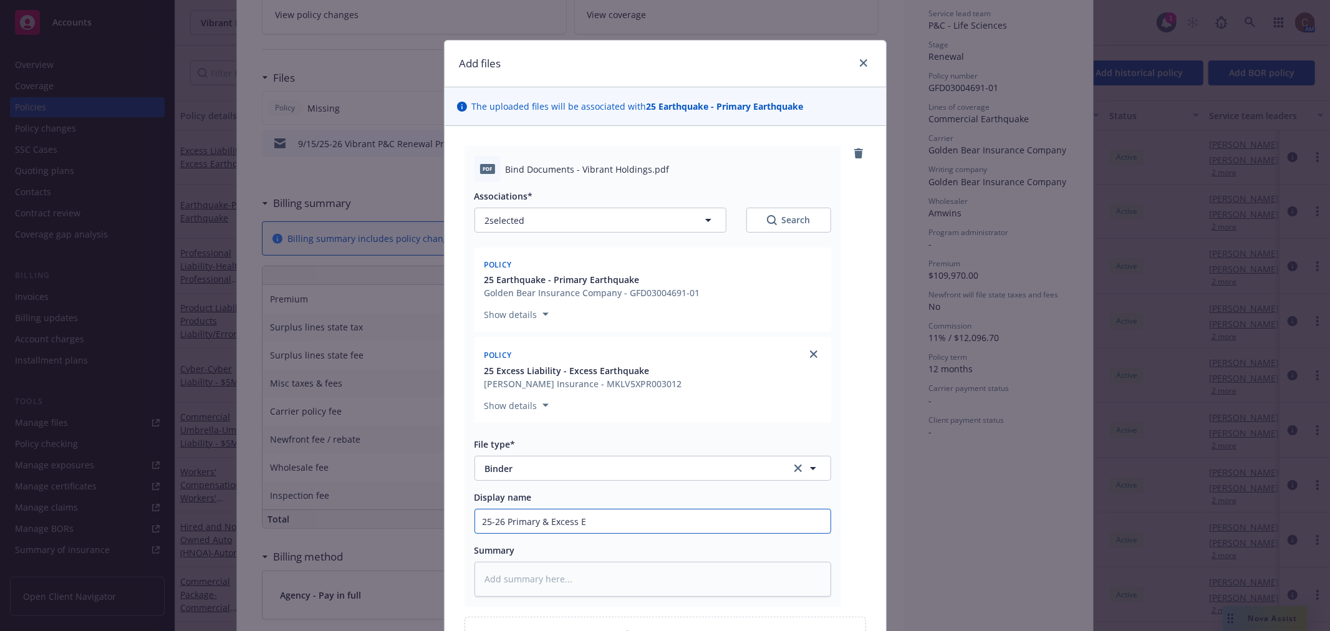
type input "25-26 Primary & Excess EQ"
type textarea "x"
type input "25-26 Primary & Excess EQ"
type textarea "x"
type input "25-26 Primary & Excess EQ B"
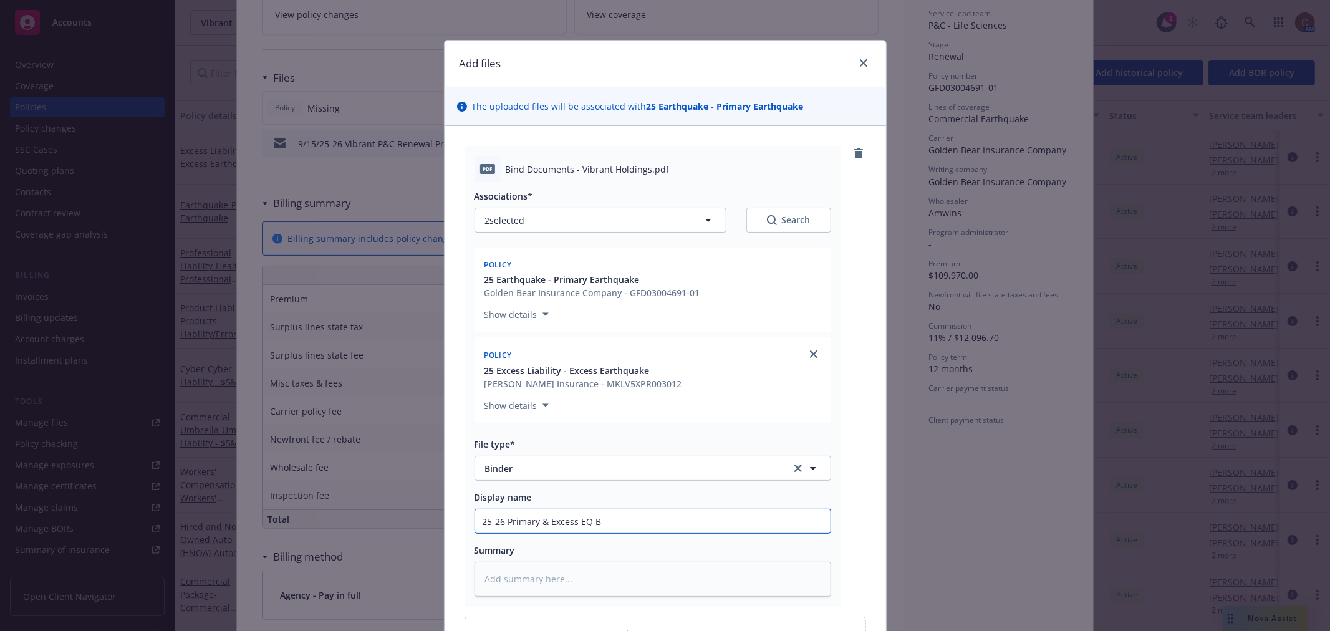
type textarea "x"
type input "25-26 Primary & Excess EQ Bi"
type textarea "x"
type input "25-26 Primary & Excess EQ Bin"
type textarea "x"
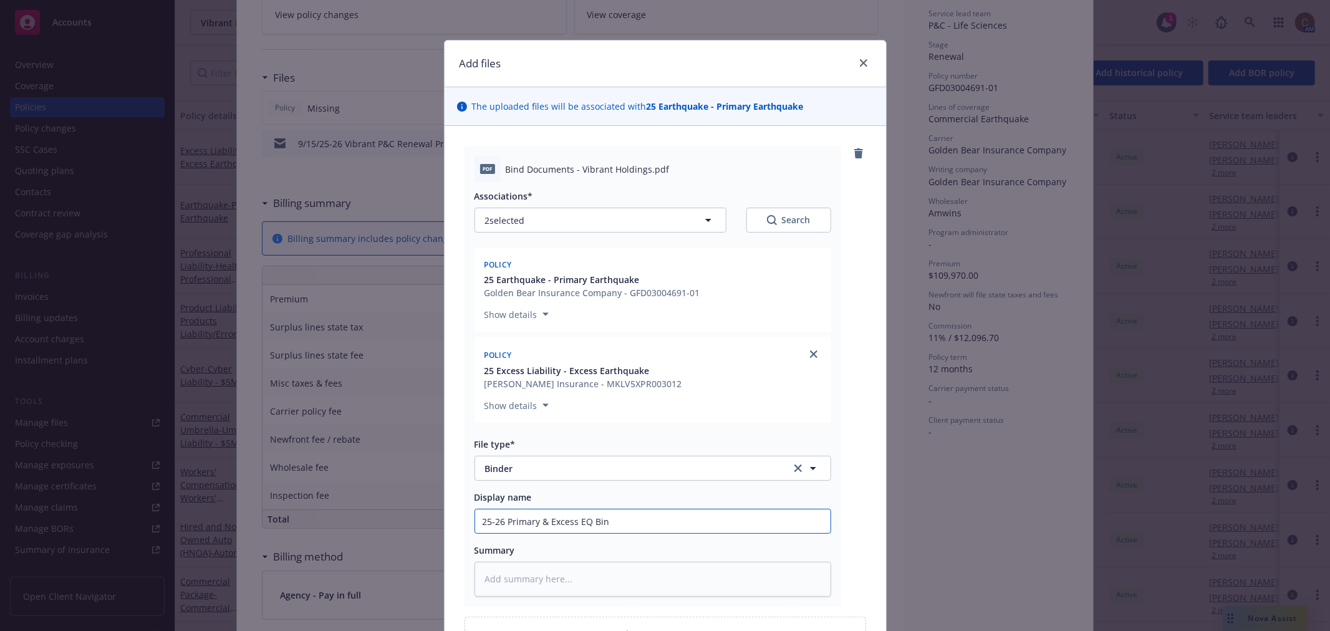
type input "25-26 Primary & Excess EQ Bind"
type textarea "x"
type input "25-26 Primary & Excess EQ Binde"
type textarea "x"
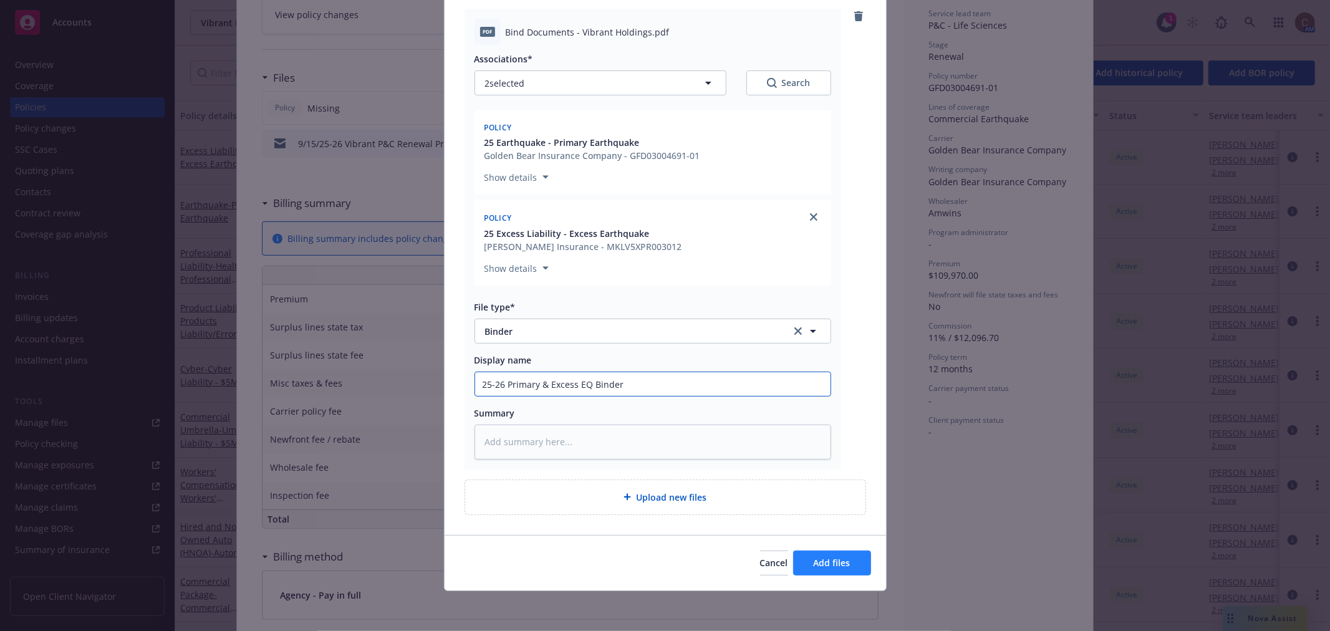
type input "25-26 Primary & Excess EQ Binder"
click at [814, 564] on span "Add files" at bounding box center [832, 563] width 37 height 12
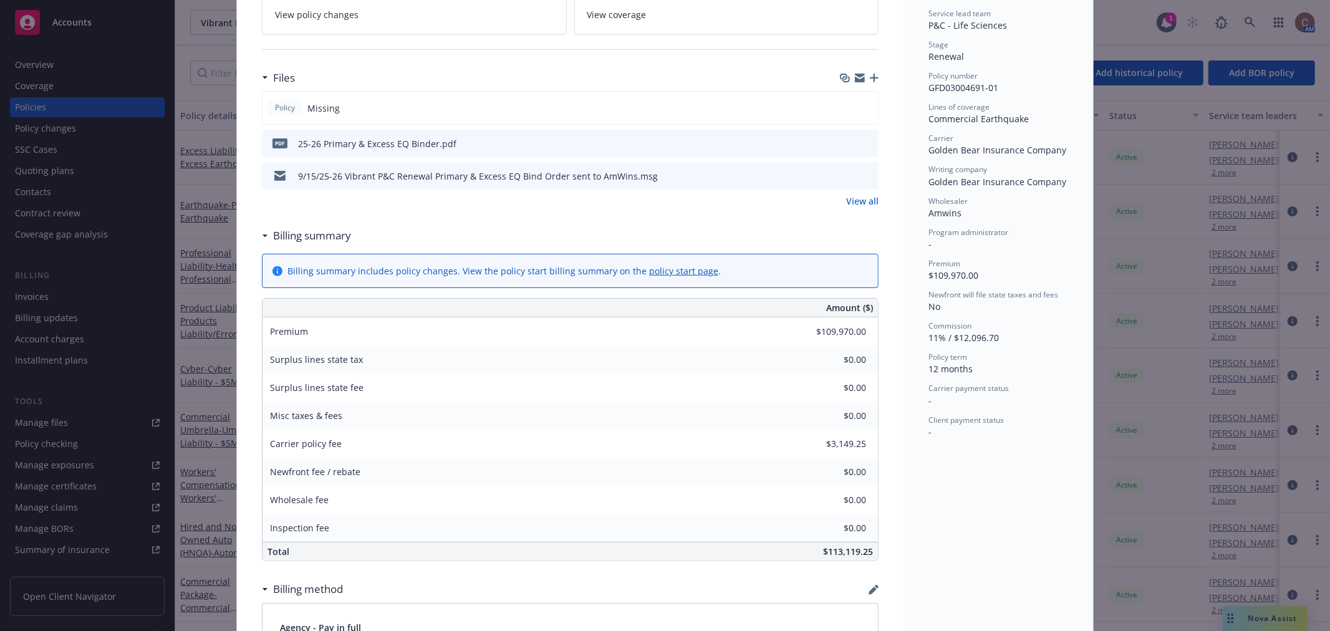
scroll to position [208, 0]
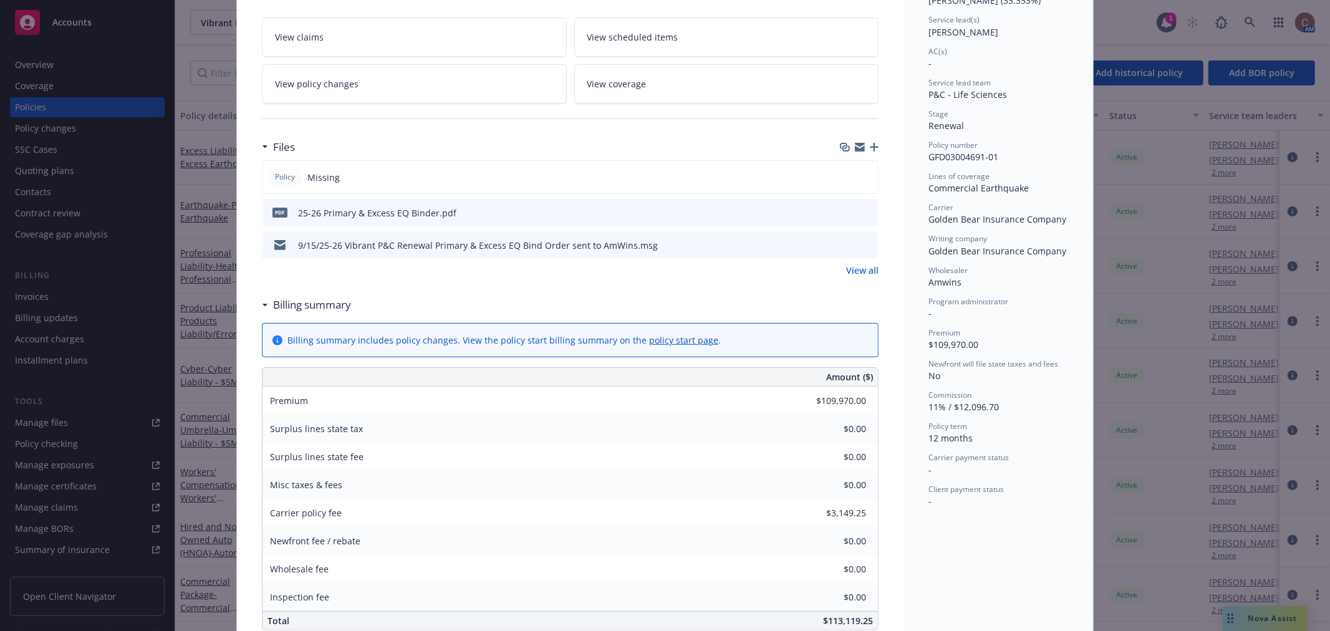
click at [871, 148] on icon "button" at bounding box center [874, 147] width 9 height 9
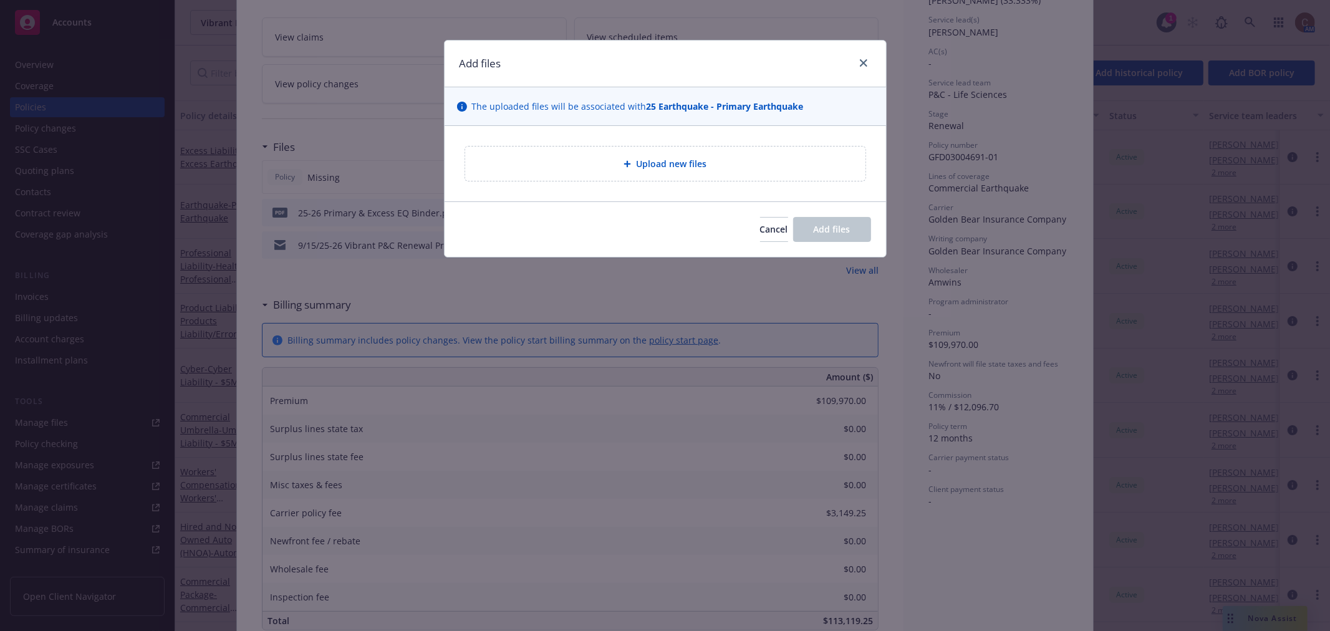
type textarea "x"
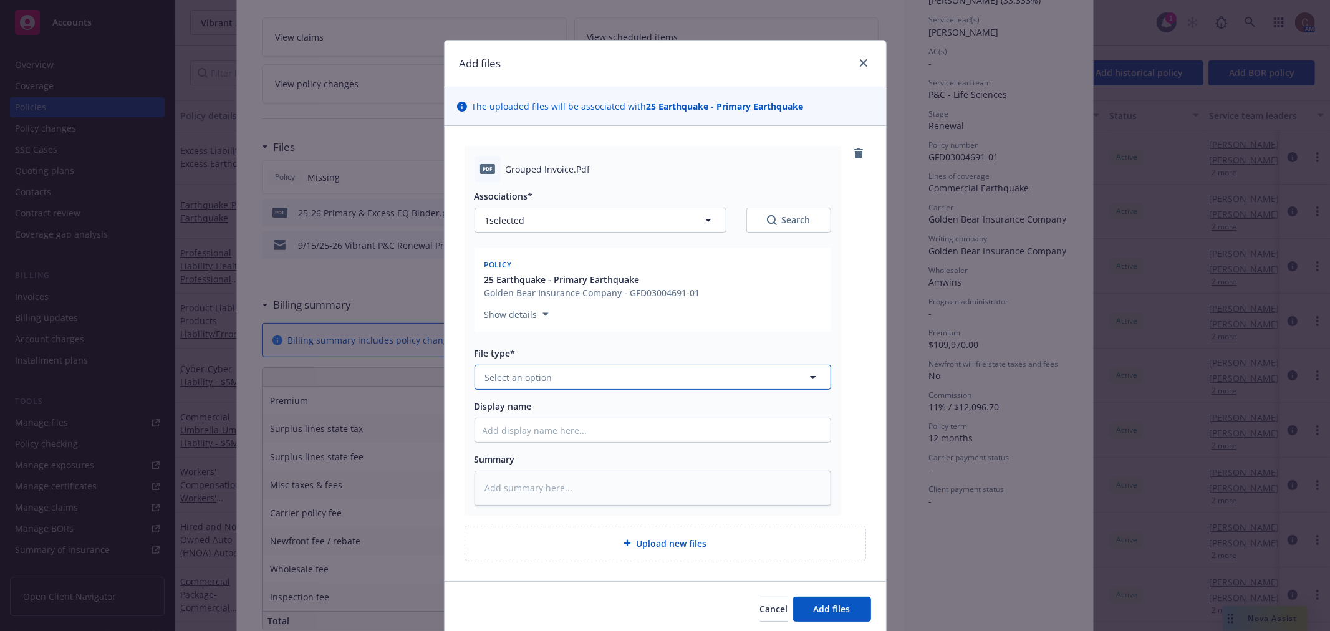
click at [555, 382] on button "Select an option" at bounding box center [653, 377] width 357 height 25
type input "invoice"
click at [544, 444] on span "Invoice - Third Party" at bounding box center [531, 444] width 86 height 13
click at [540, 433] on input "Display name" at bounding box center [652, 430] width 355 height 24
type textarea "x"
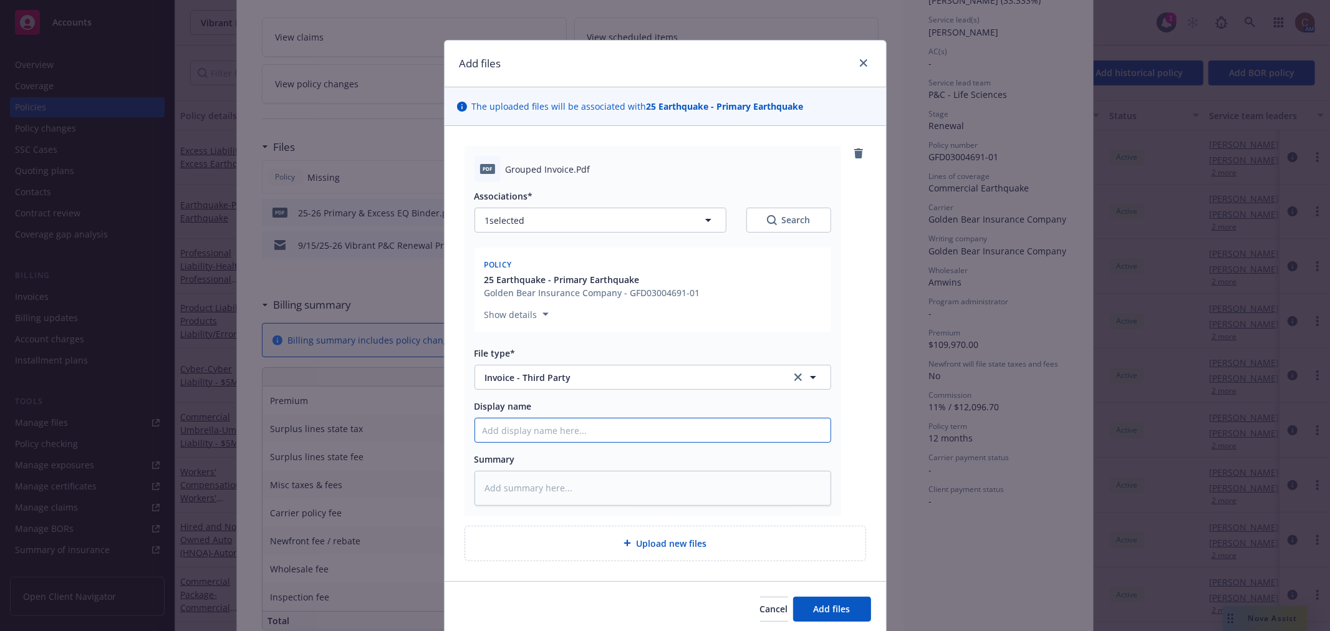
type input "2"
type textarea "x"
type input "25"
type textarea "x"
type input "252-"
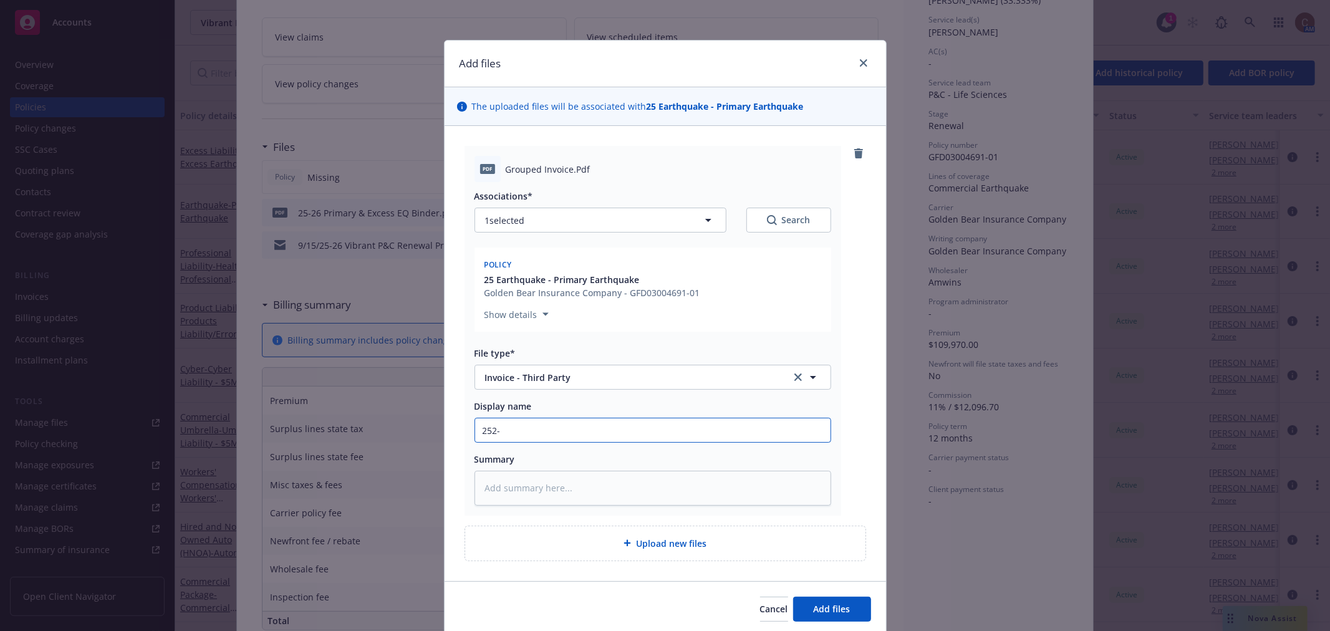
type textarea "x"
type input "252-6"
type textarea "x"
type input "252-"
type textarea "x"
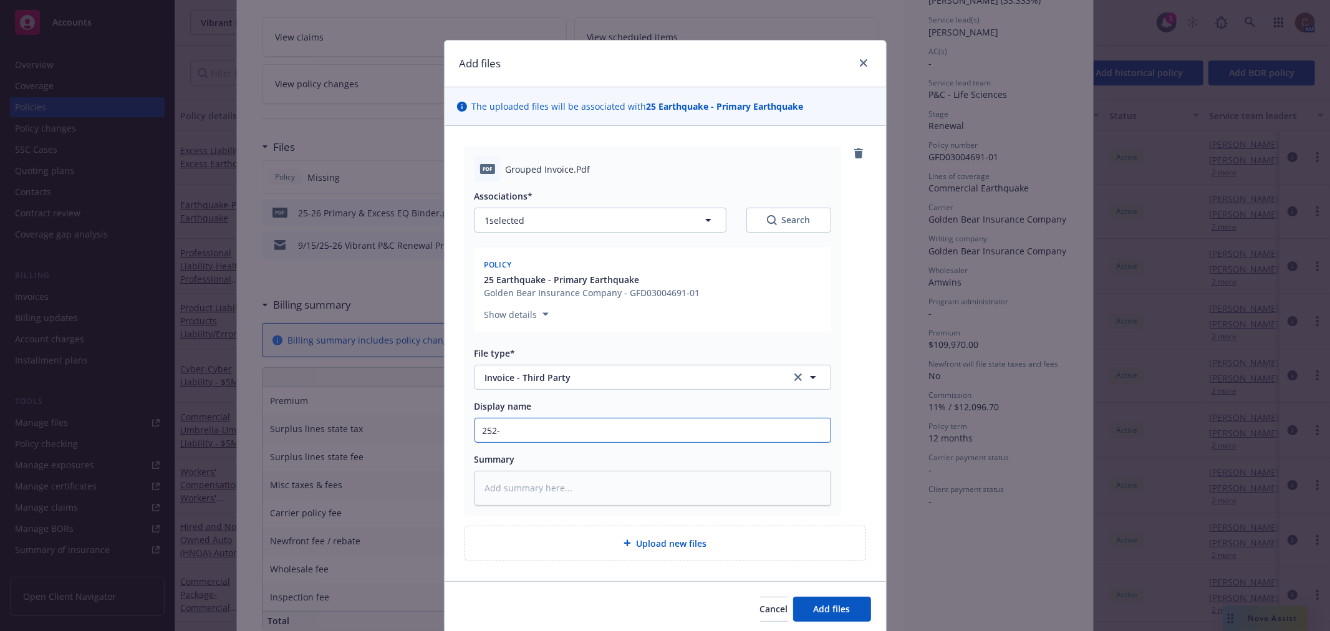
type input "252"
type textarea "x"
type input "25"
type textarea "x"
type input "25="
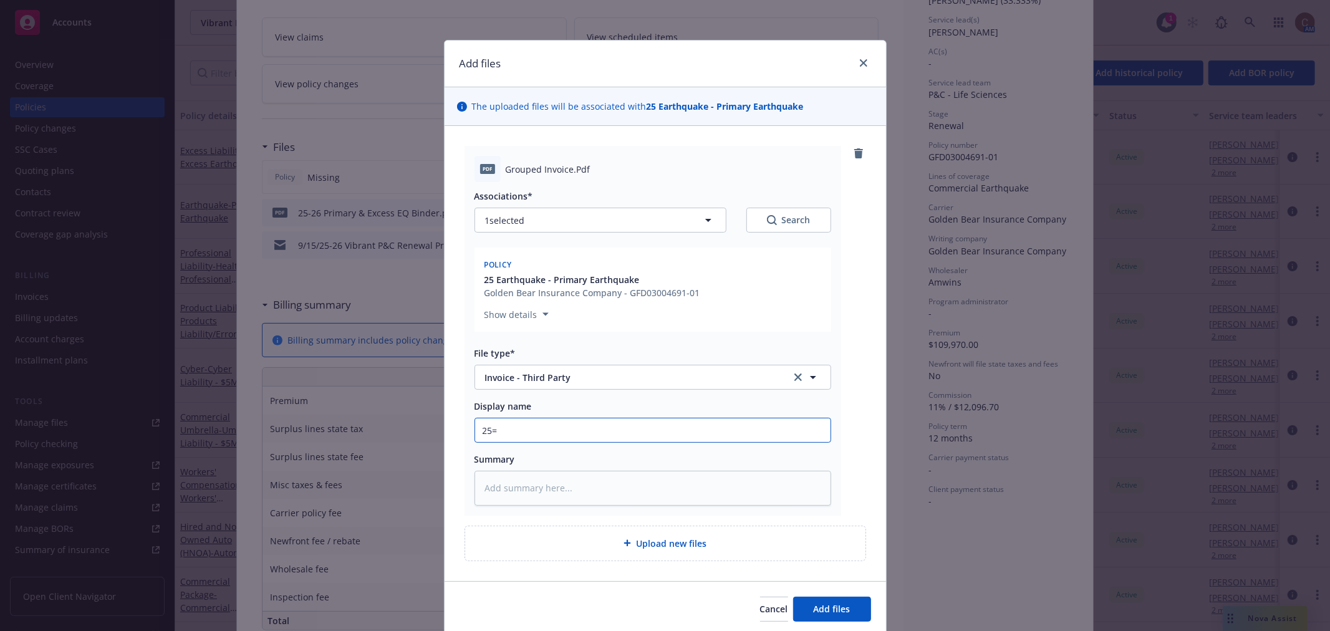
type textarea "x"
type input "25"
type textarea "x"
type input "25-"
type textarea "x"
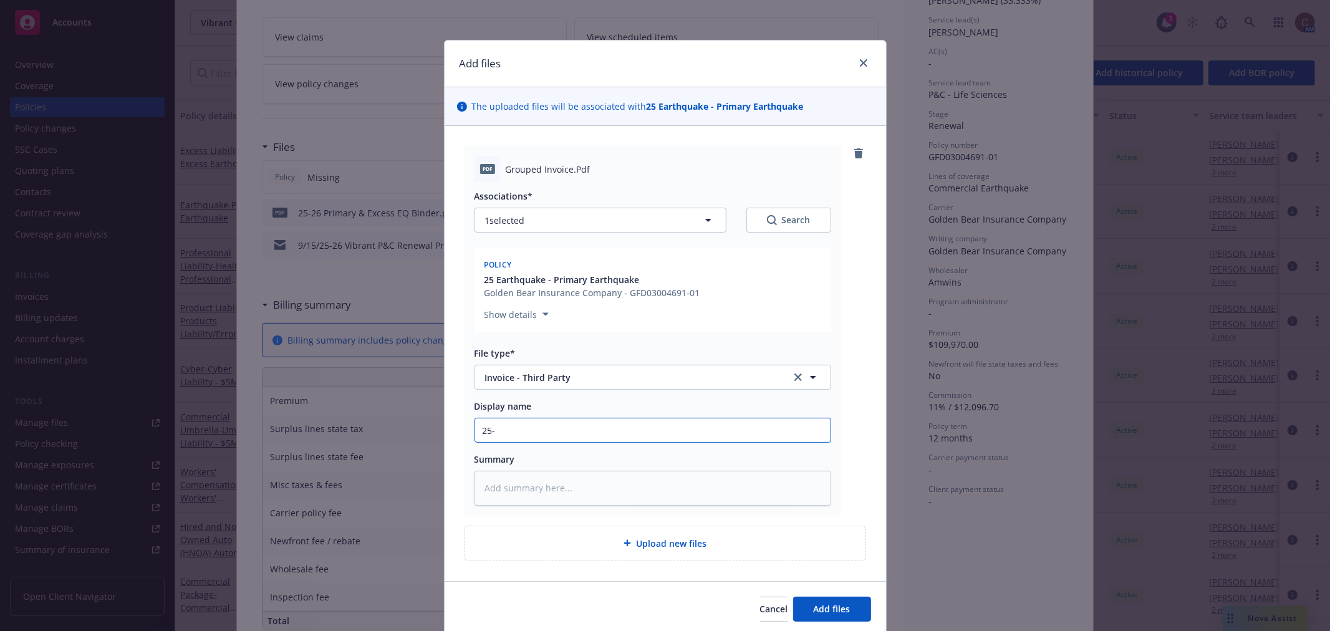
type input "25-2"
type textarea "x"
type input "25-25"
type textarea "x"
type input "25-2"
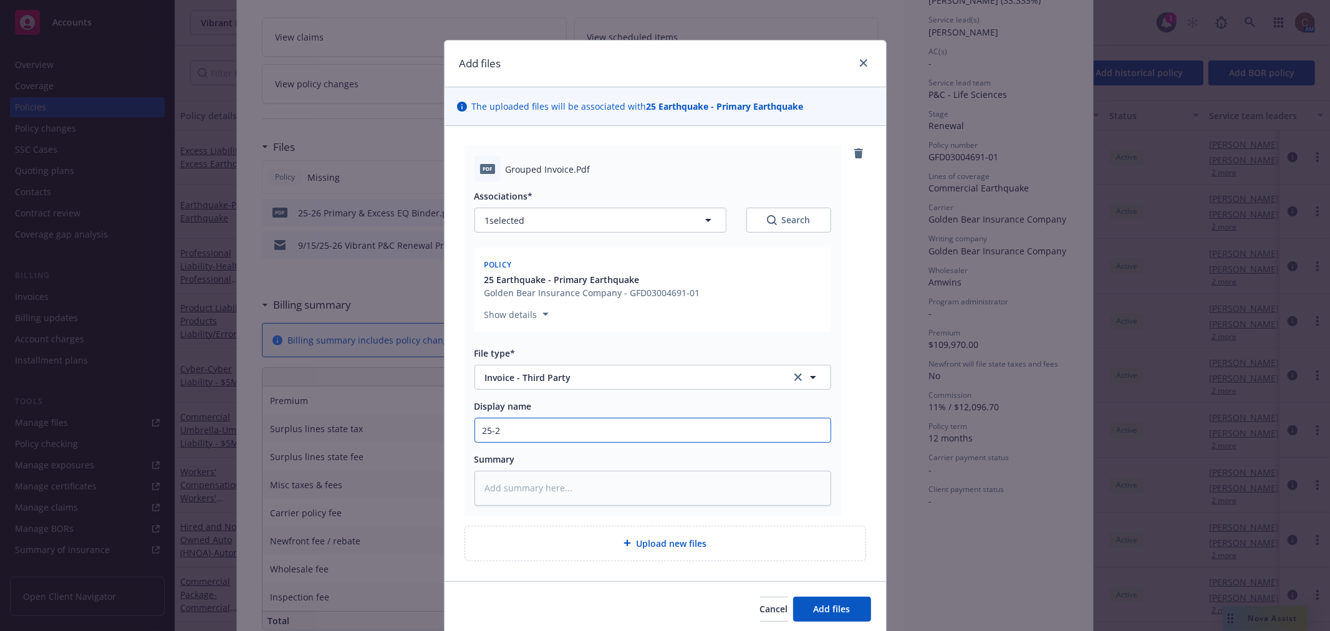
type textarea "x"
type input "25-26"
type textarea "x"
type input "25-26 {"
type textarea "x"
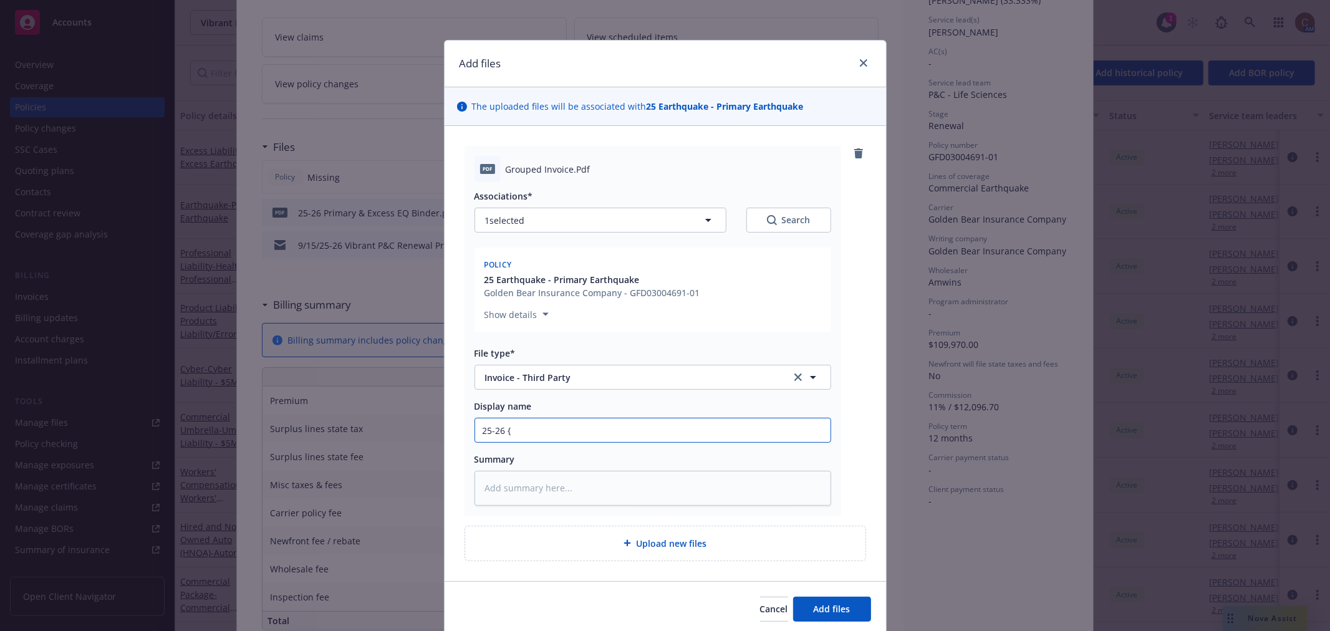
type input "25-26 {P"
type textarea "x"
type input "25-26 {"
type textarea "x"
type input "25-26"
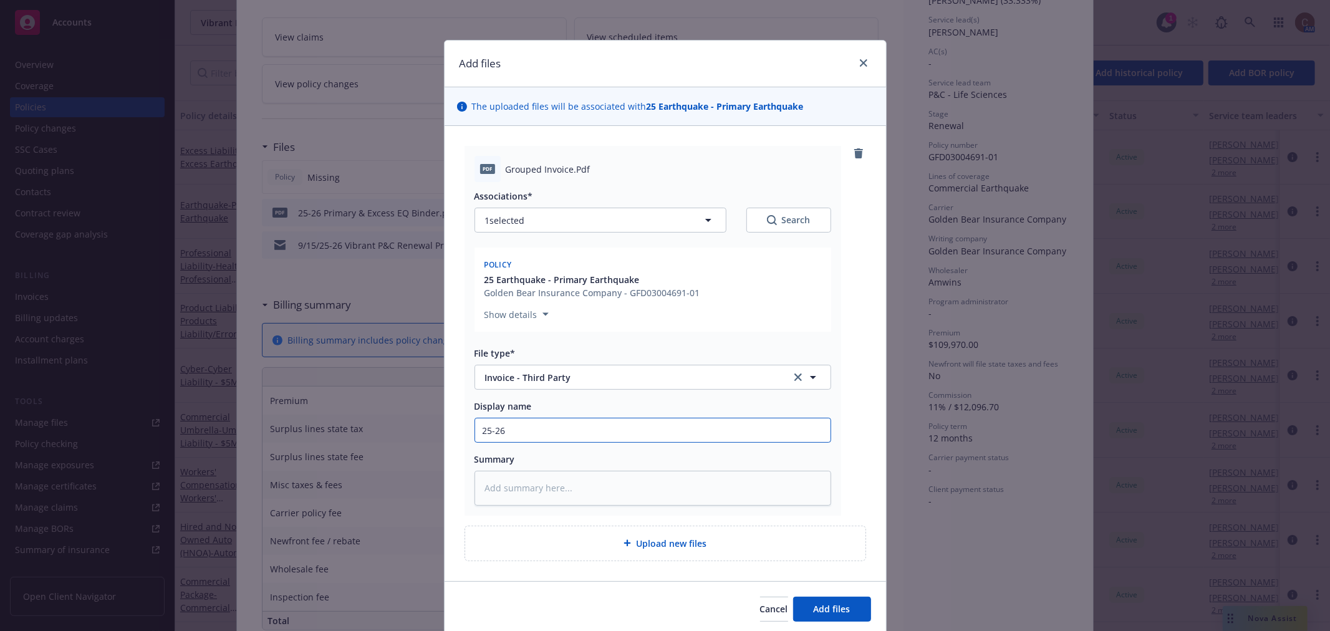
type textarea "x"
type input "25-26 P"
type textarea "x"
type input "25-26 Pr"
type textarea "x"
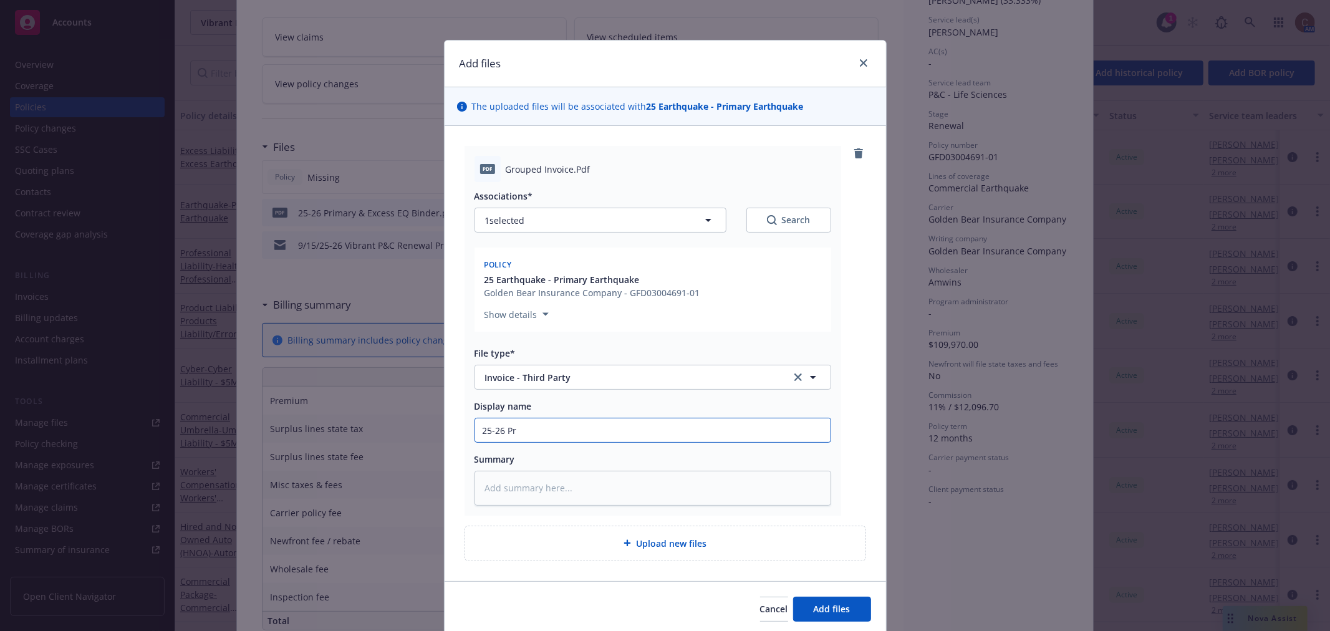
type input "25-26 Pri"
type textarea "x"
type input "25-26 Prima"
type textarea "x"
type input "25-26 Primar"
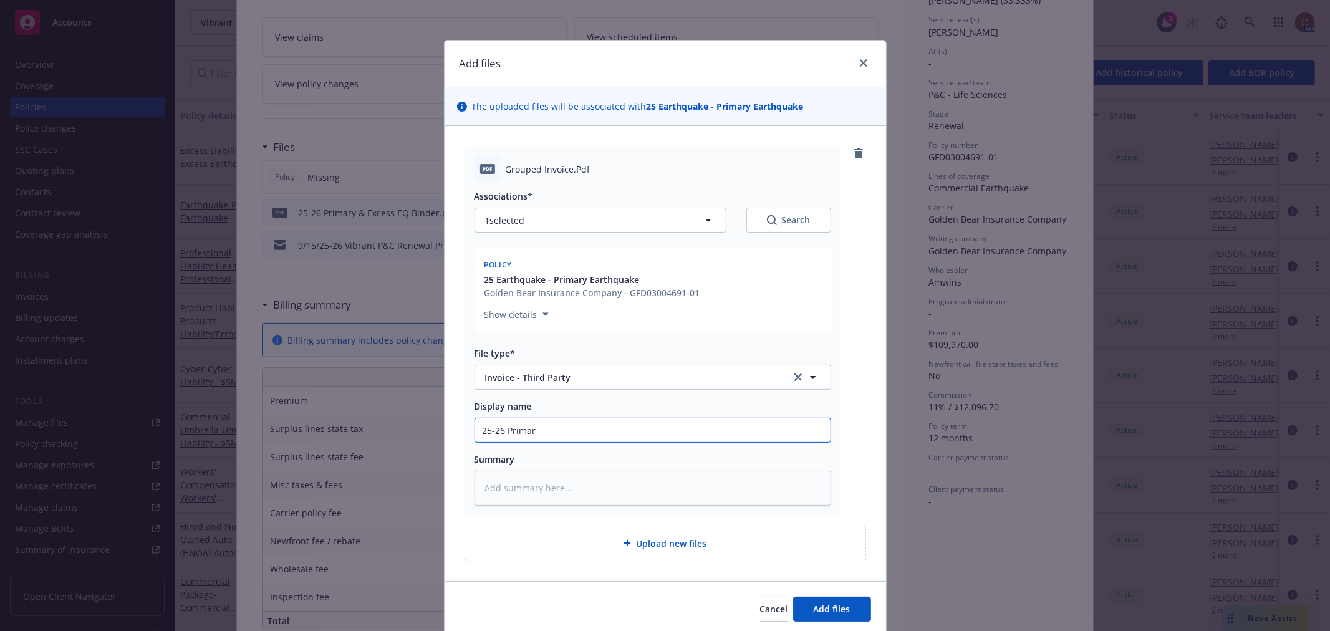
type textarea "x"
type input "25-26 Primary"
type textarea "x"
type input "25-26 Primary"
type textarea "x"
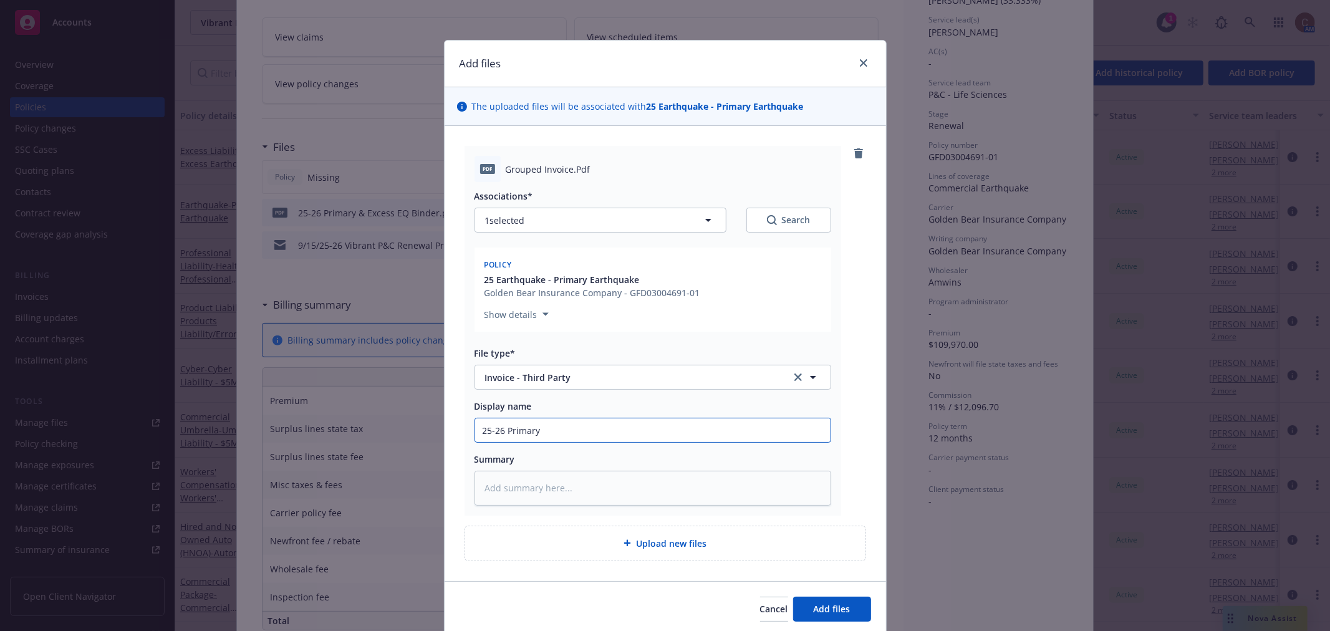
type input "25-26 Primary &"
type textarea "x"
type input "25-26 Primary &"
type textarea "x"
type input "25-26 Primary & E"
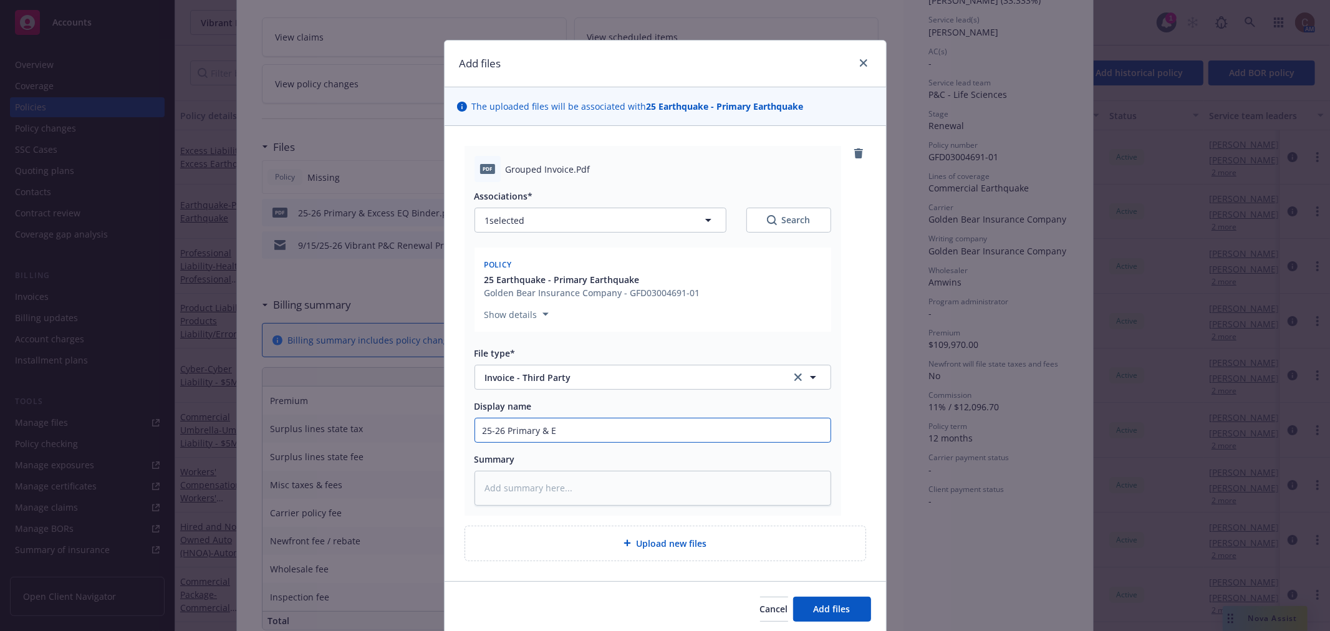
type textarea "x"
type input "25-26 Primary & Ex"
type textarea "x"
type input "25-26 Primary & Exc"
type textarea "x"
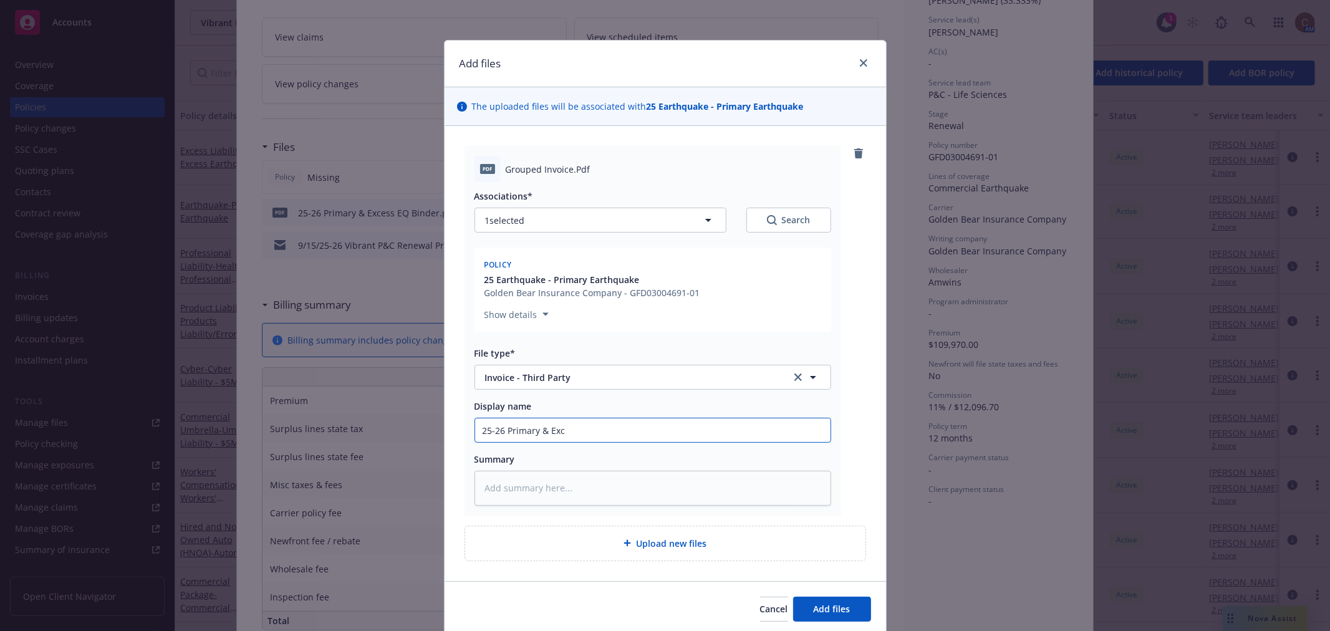
type input "25-26 Primary & Exce"
type textarea "x"
type input "25-26 Primary & Exces"
type textarea "x"
type input "25-26 Primary & Excess"
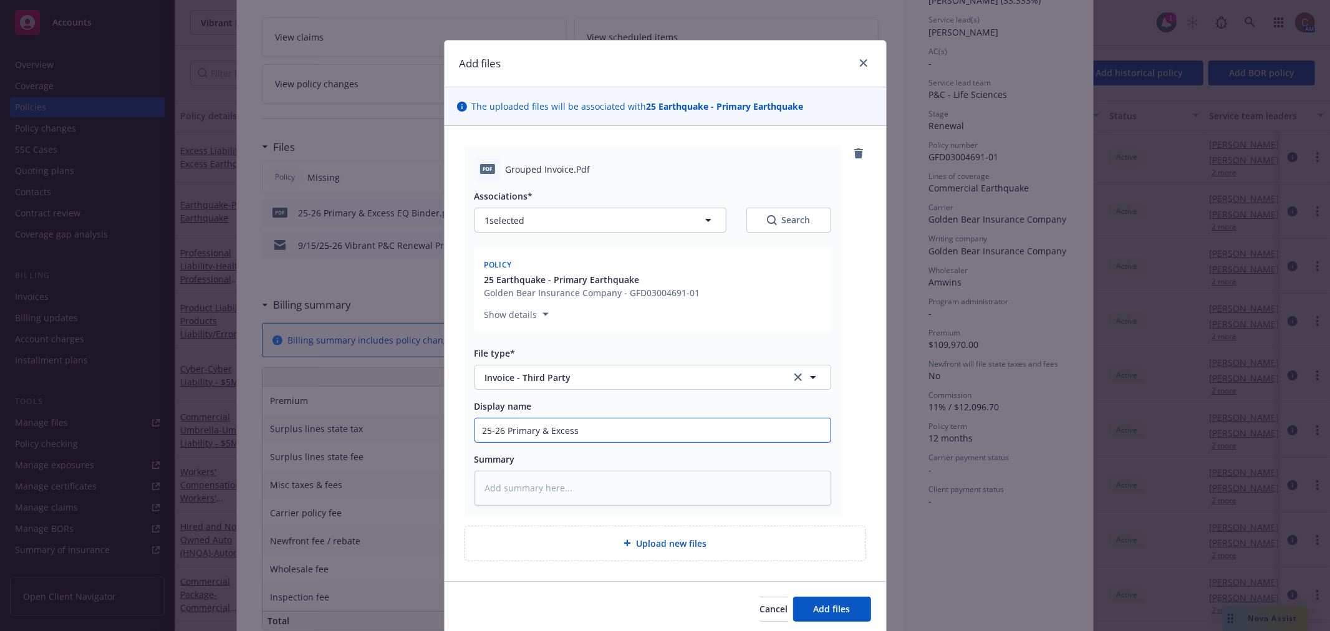
type textarea "x"
type input "25-26 Primary & Excess"
type textarea "x"
type input "25-26 Primary & Excess E"
type textarea "x"
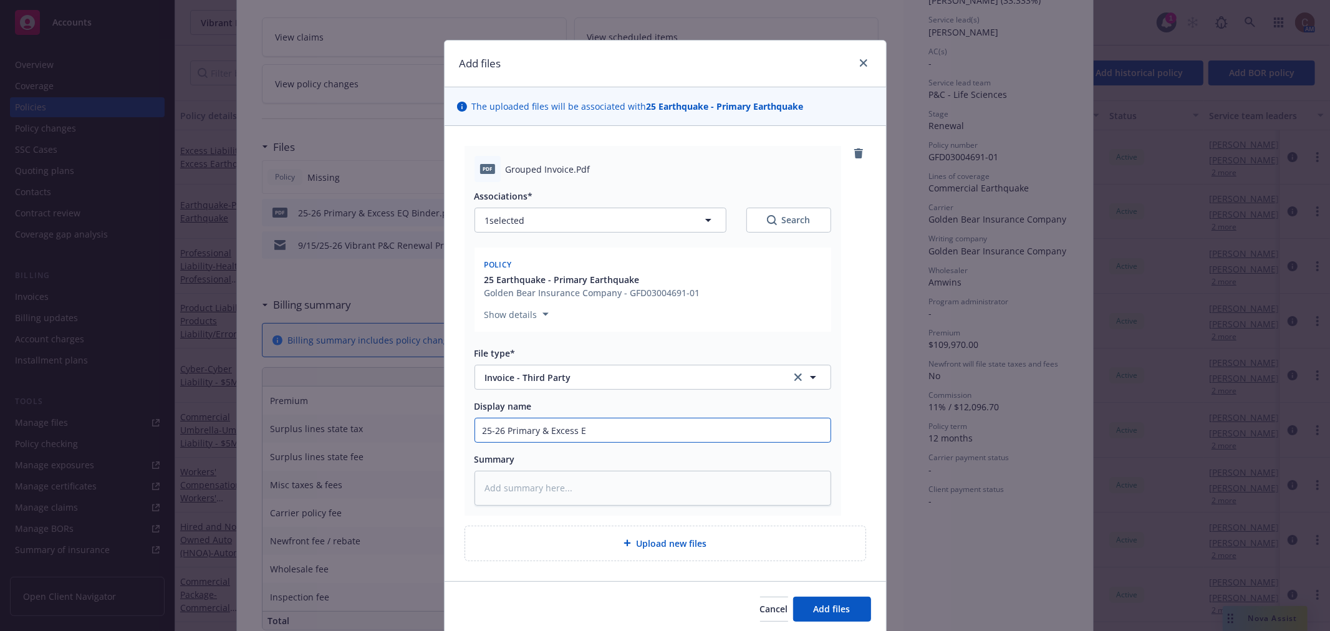
type input "25-26 Primary & Excess EQ"
type textarea "x"
type input "25-26 Primary & Excess EQ"
type textarea "x"
type input "25-26 Primary & Excess EQ 0"
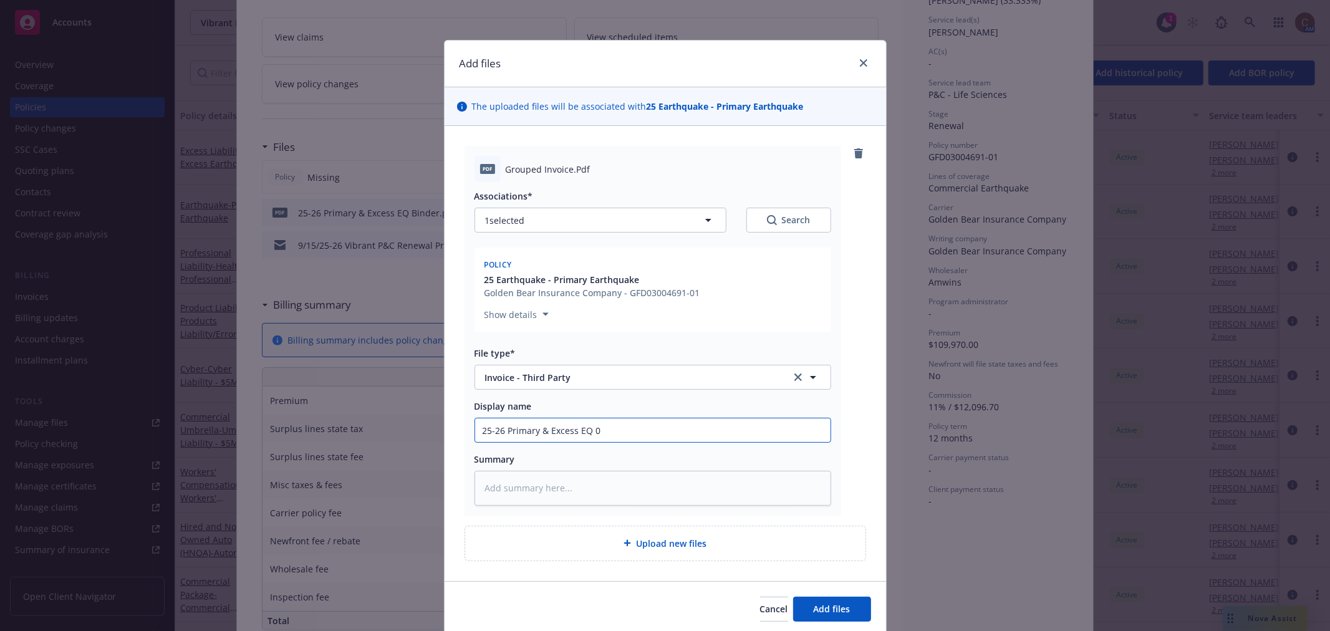
type textarea "x"
type input "25-26 Primary & Excess EQ"
type textarea "x"
type input "25-26 Primary & Excess EQ -"
type textarea "x"
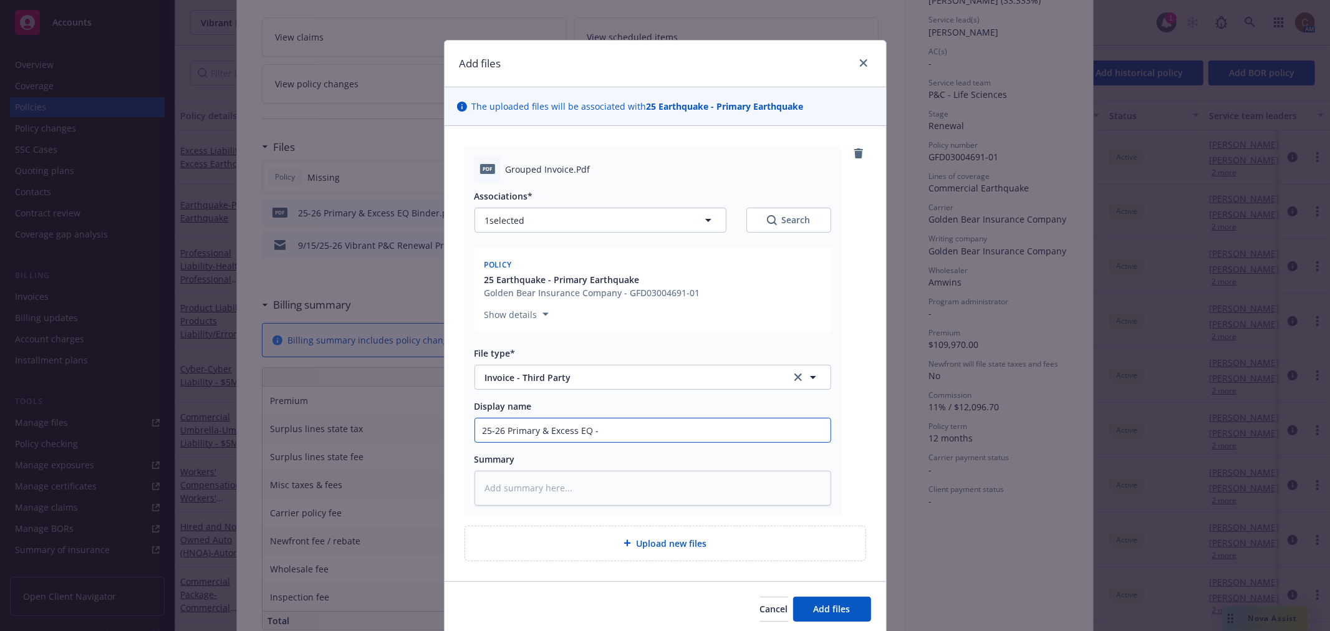
type input "25-26 Primary & Excess EQ -"
type textarea "x"
type input "25-26 Primary & Excess EQ - G"
type textarea "x"
type input "25-26 Primary & Excess EQ - Gr"
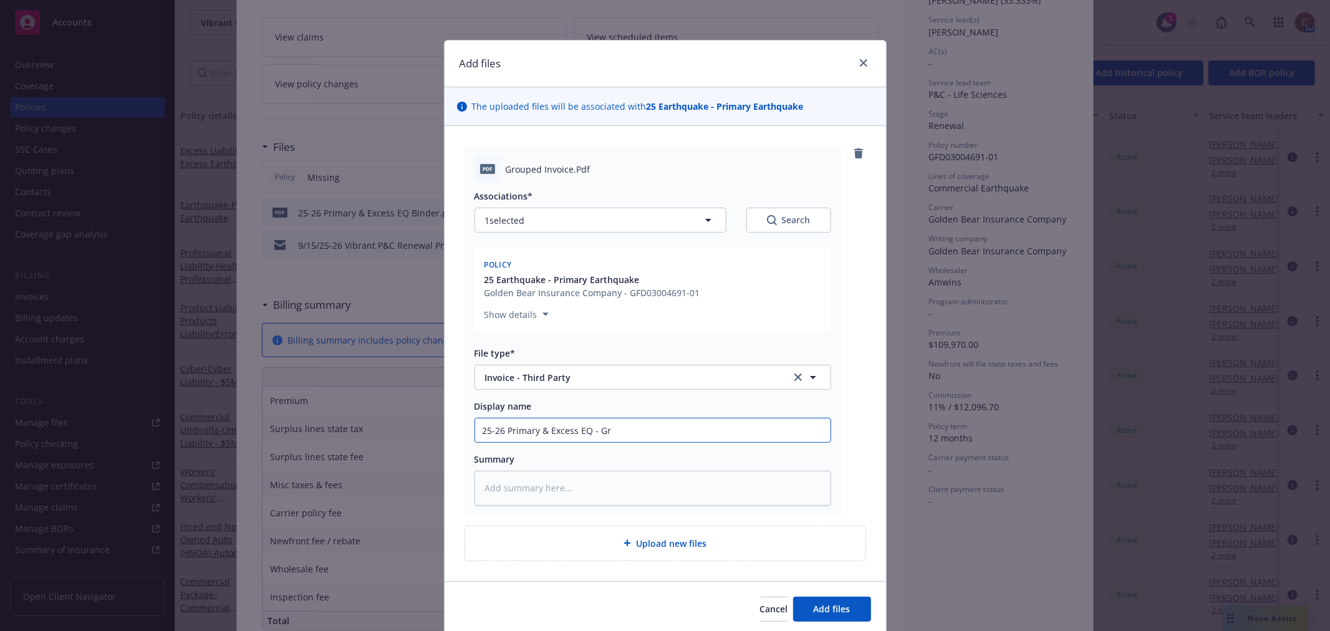
type textarea "x"
type input "25-26 Primary & Excess EQ - Gru"
type textarea "x"
type input "25-26 Primary & Excess EQ - Gr"
type textarea "x"
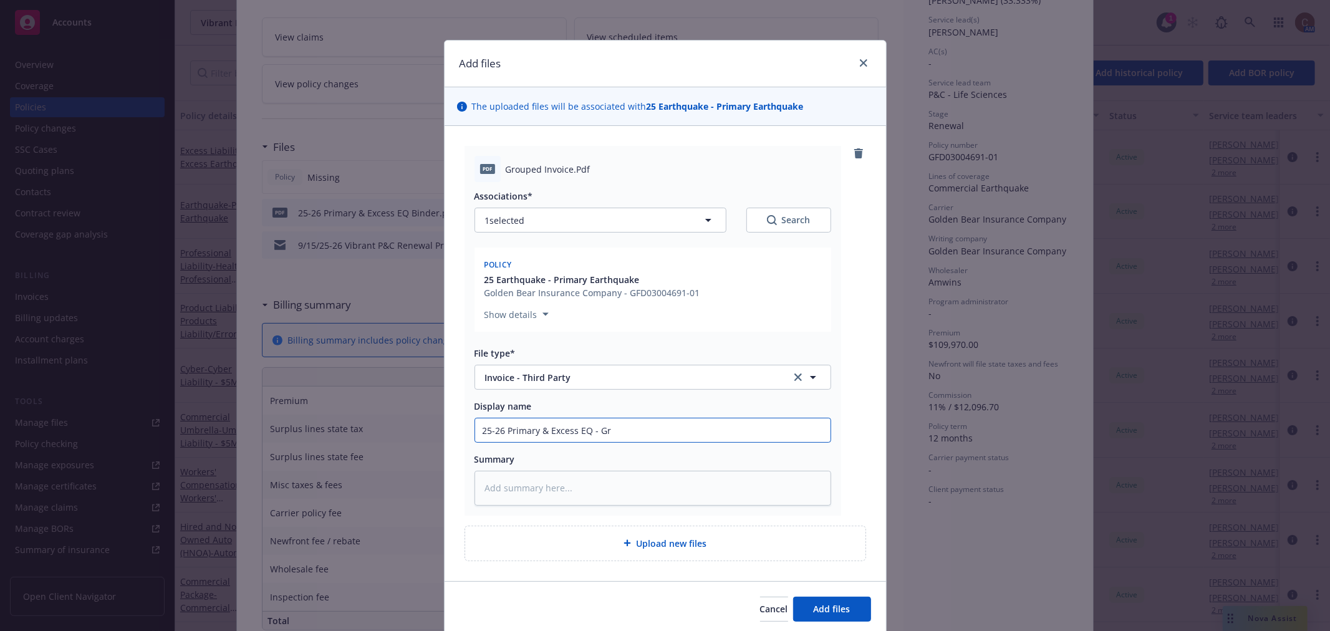
type input "25-26 Primary & Excess EQ - Gro"
type textarea "x"
type input "25-26 Primary & Excess EQ - Grou"
type textarea "x"
type input "25-26 Primary & Excess EQ - Group"
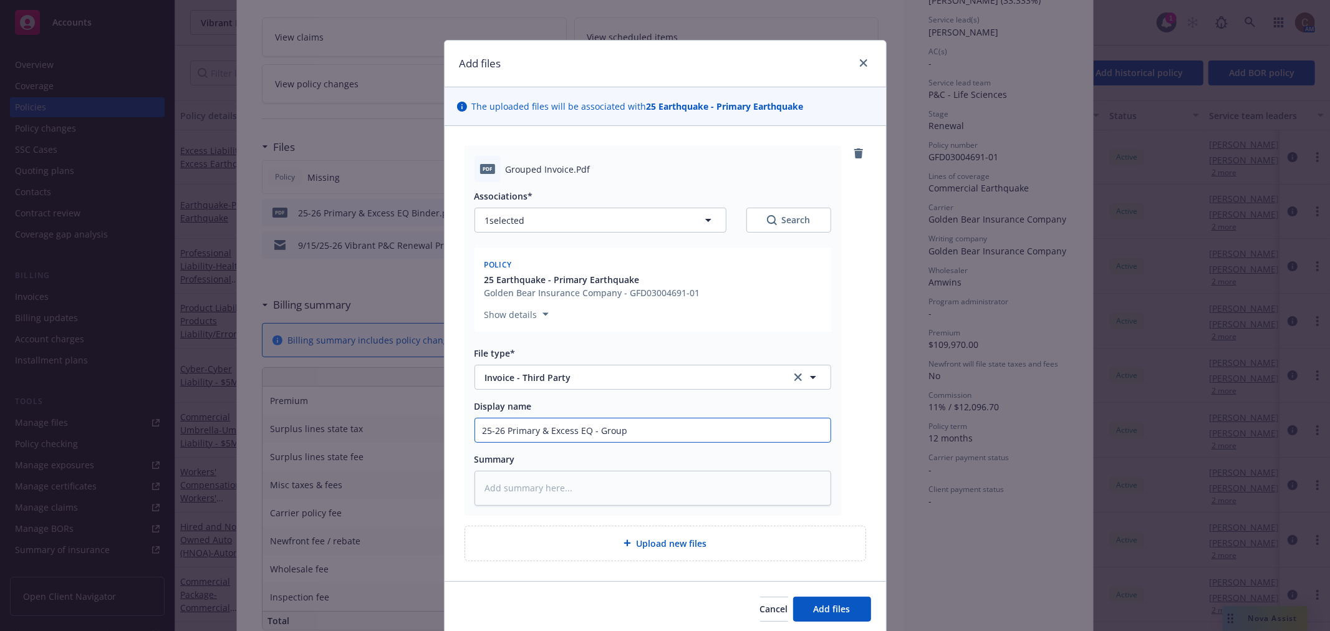
type textarea "x"
type input "25-26 Primary & Excess EQ - Groupe"
type textarea "x"
type input "25-26 Primary & Excess EQ - Grouped"
type textarea "x"
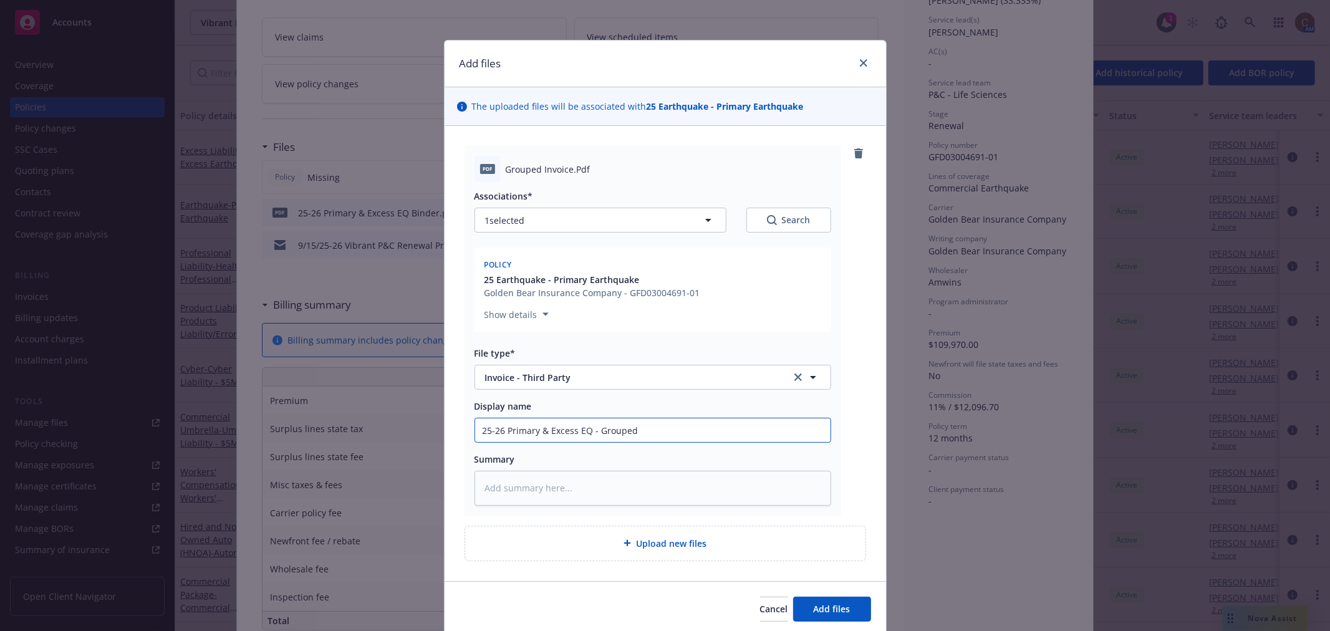
type input "25-26 Primary & Excess EQ - Grouped"
type textarea "x"
type input "25-26 Primary & Excess EQ - Grouped I"
type textarea "x"
type input "25-26 Primary & Excess EQ - Grouped In"
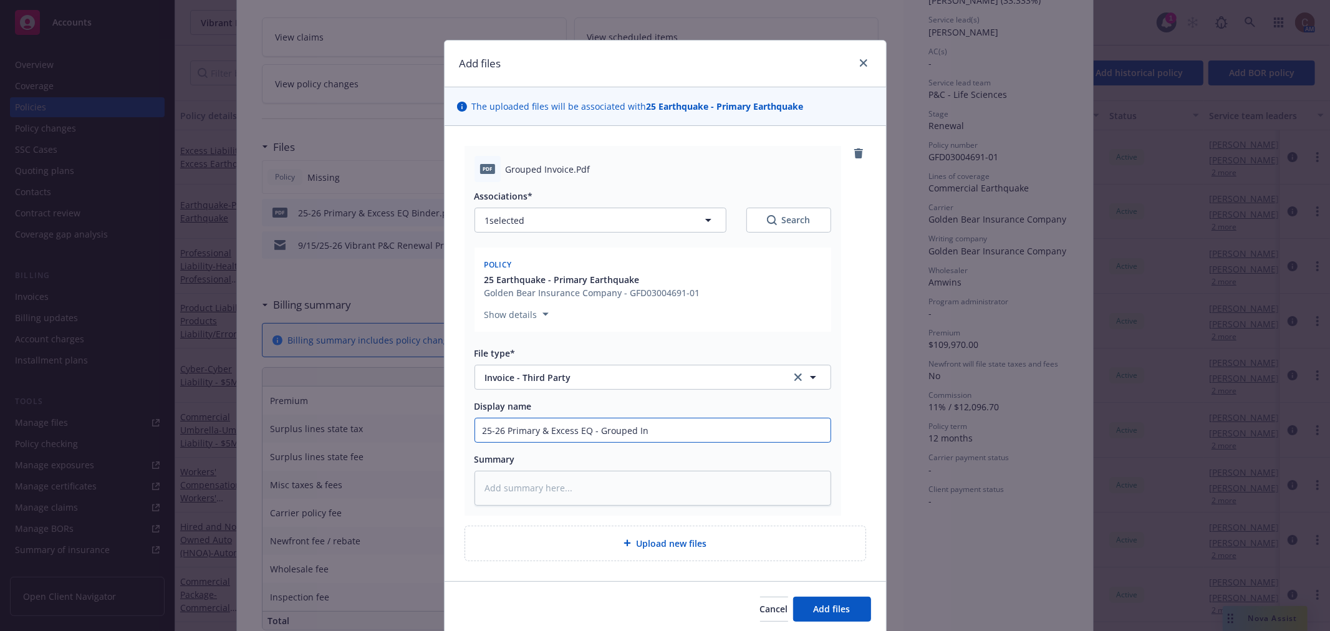
type textarea "x"
type input "25-26 Primary & Excess EQ - Grouped Inv"
type textarea "x"
type input "25-26 Primary & Excess EQ - Grouped Invoic"
type textarea "x"
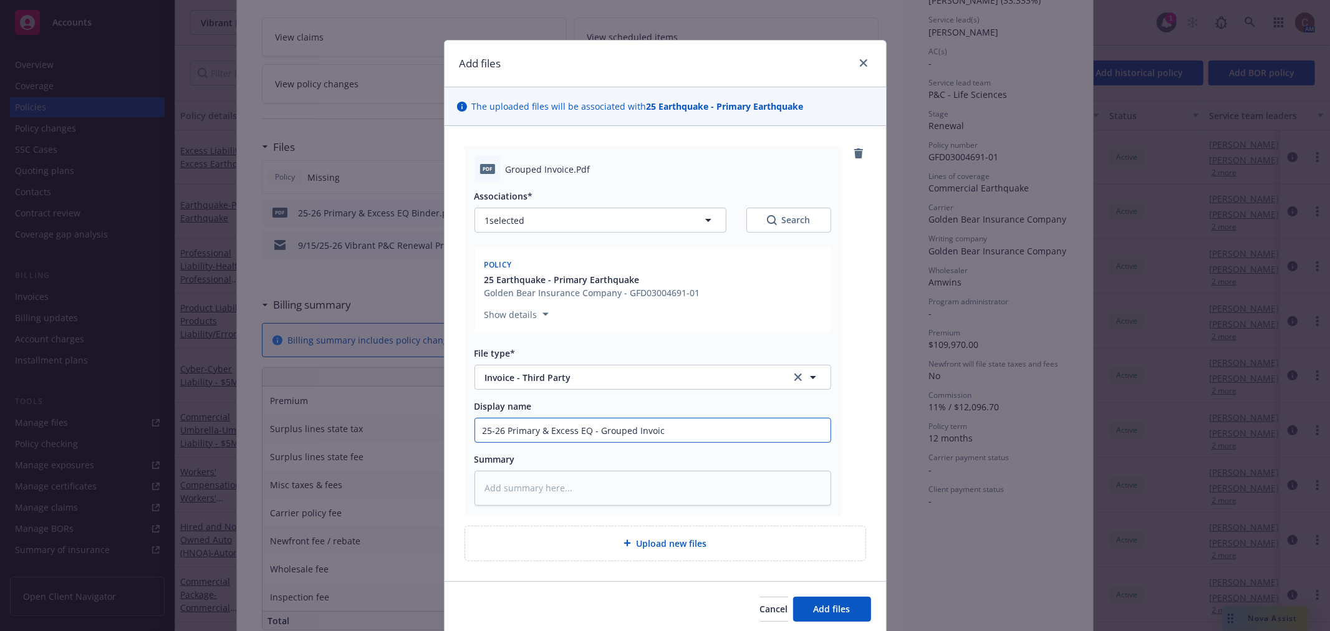
type input "25-26 Primary & Excess EQ - Grouped Invoice"
type textarea "x"
type input "25-26 Primary & Excess EQ - Grouped Invoice"
type textarea "x"
type input "25-26 Primary & Excess EQ - Grouped Invoice -"
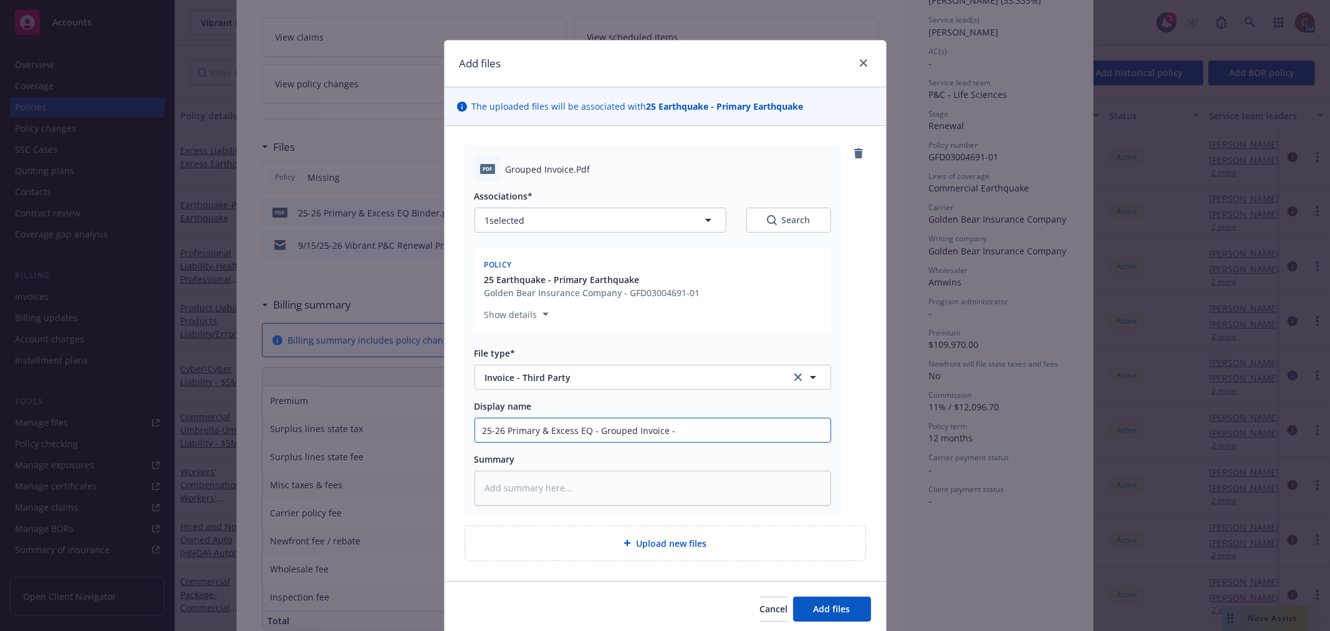
type textarea "x"
type input "25-26 Primary & Excess EQ - Grouped Invoice -"
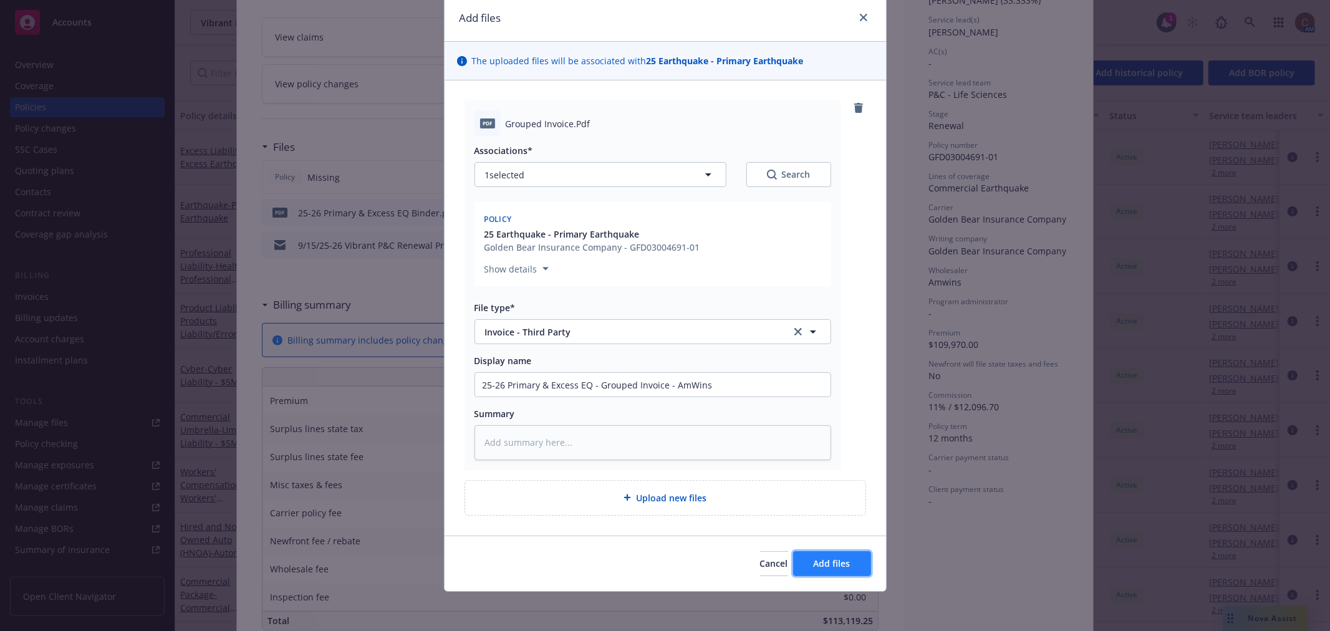
click at [831, 554] on button "Add files" at bounding box center [832, 563] width 78 height 25
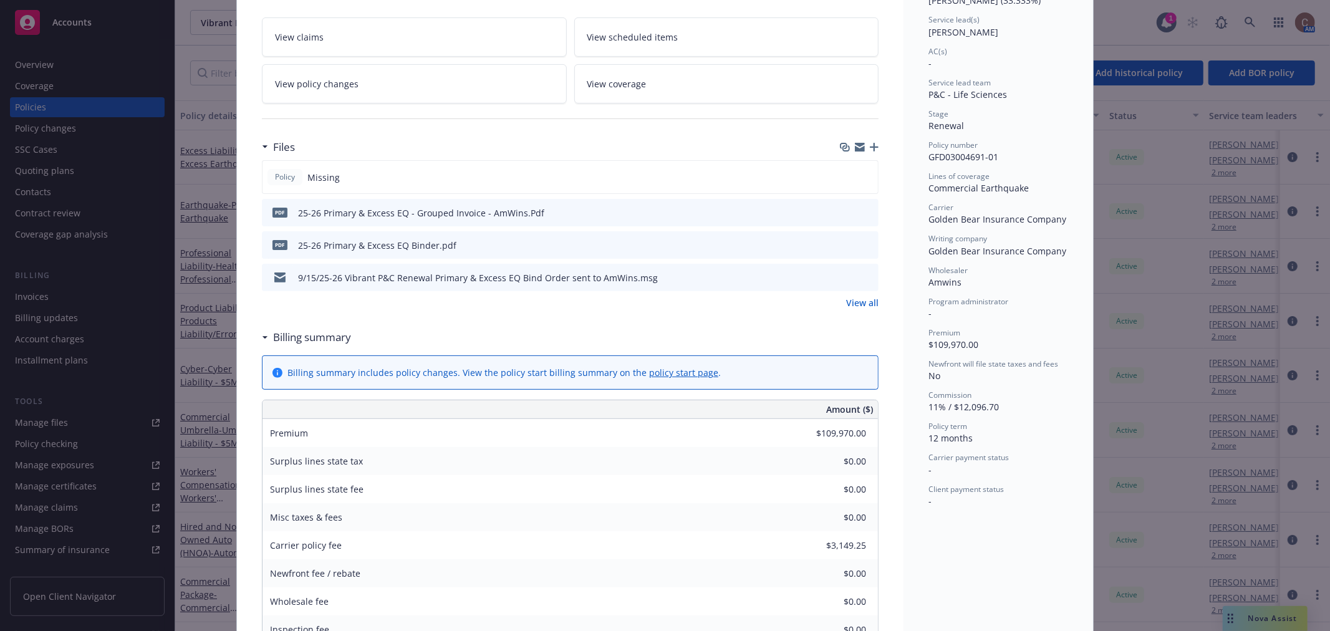
scroll to position [0, 0]
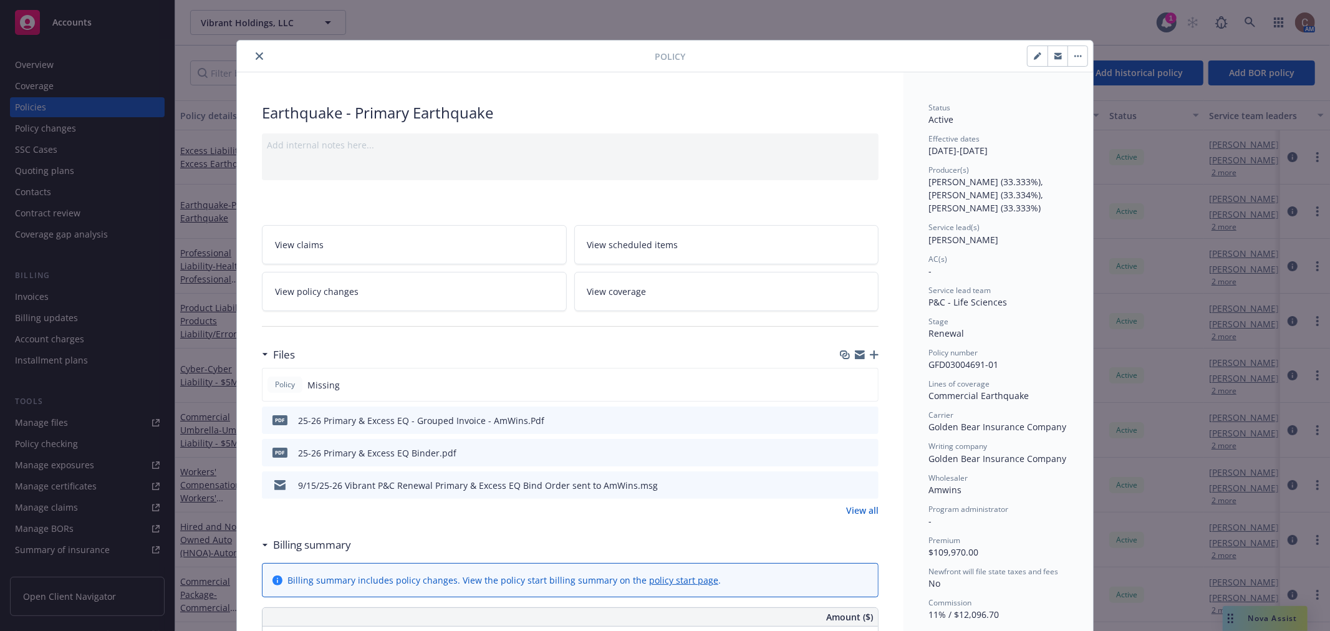
click at [256, 57] on icon "close" at bounding box center [259, 55] width 7 height 7
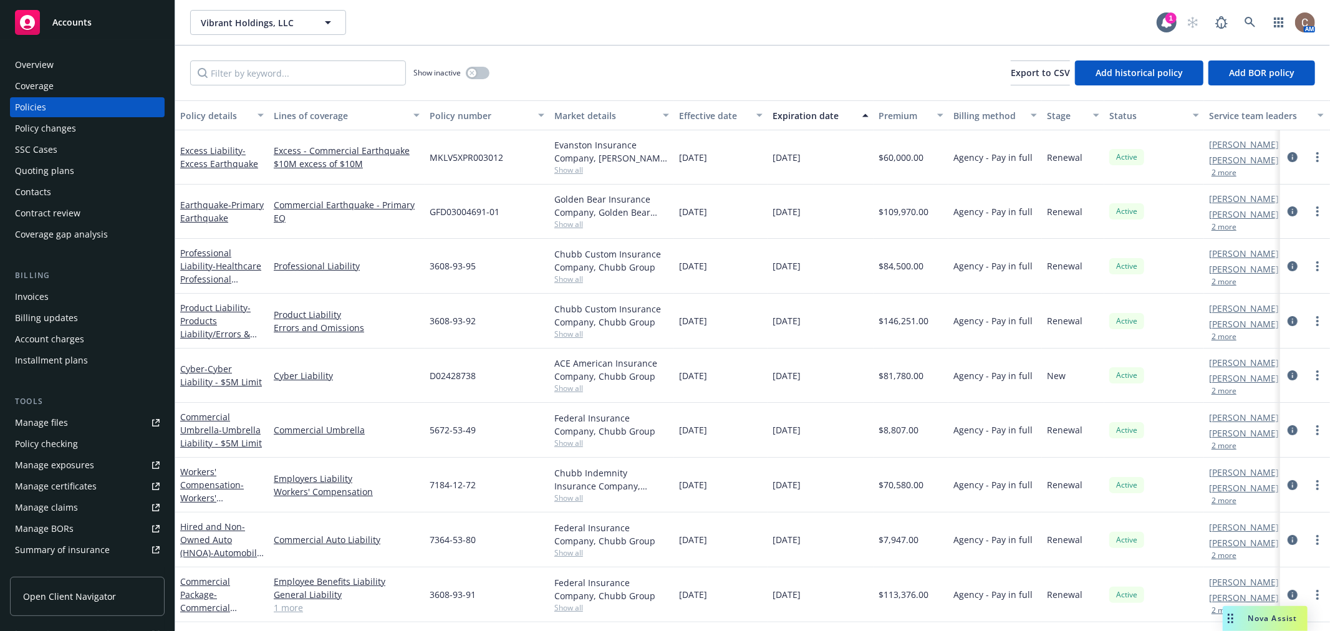
click at [574, 53] on div "Show inactive Export to CSV Add historical policy Add BOR policy" at bounding box center [752, 73] width 1155 height 55
click at [51, 302] on div "Invoices" at bounding box center [87, 297] width 145 height 20
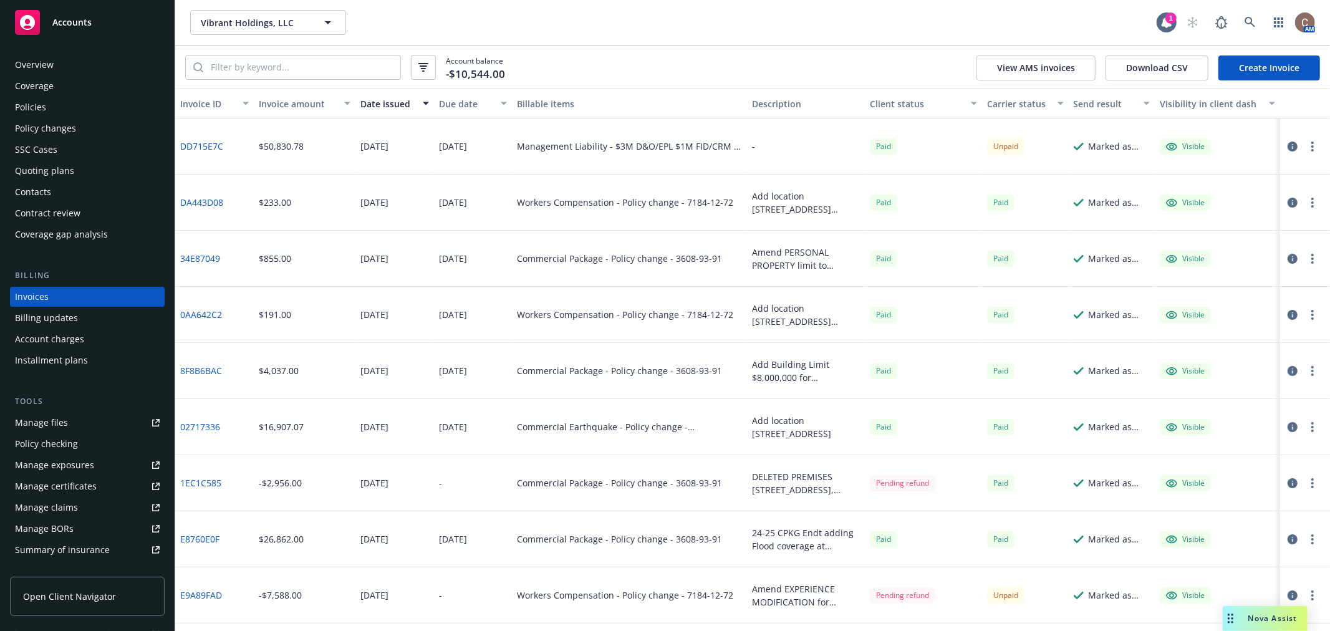
click at [1250, 64] on link "Create Invoice" at bounding box center [1269, 67] width 102 height 25
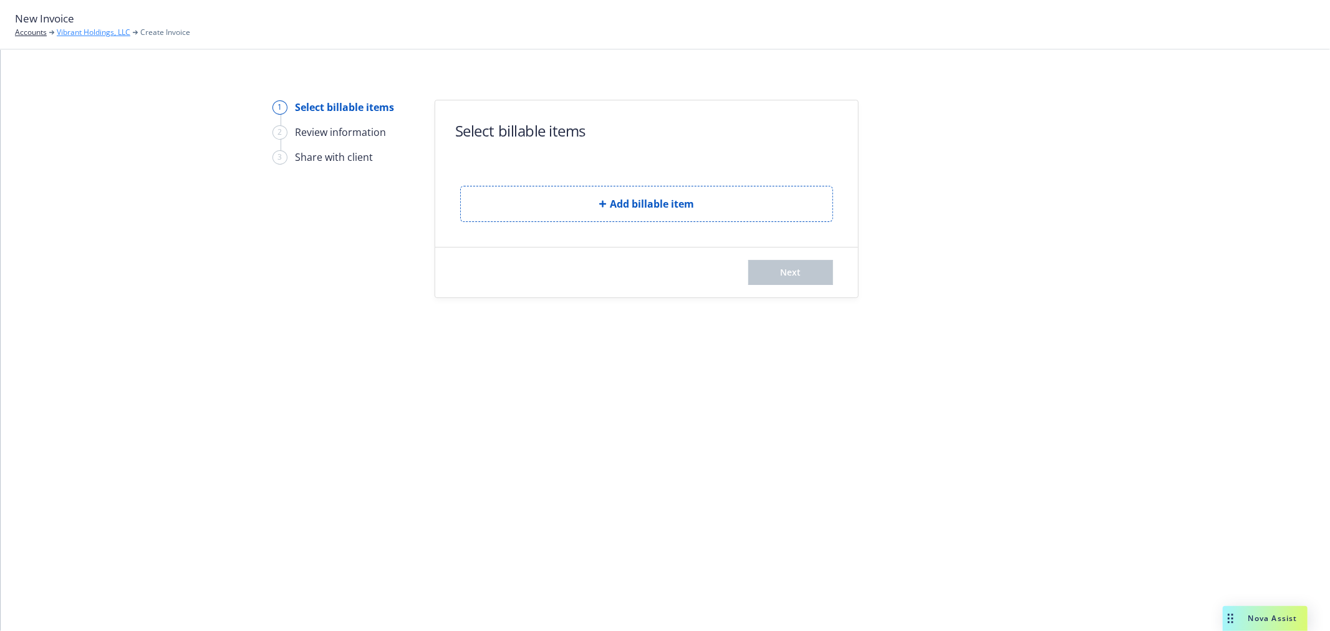
click at [88, 31] on link "Vibrant Holdings, LLC" at bounding box center [94, 32] width 74 height 11
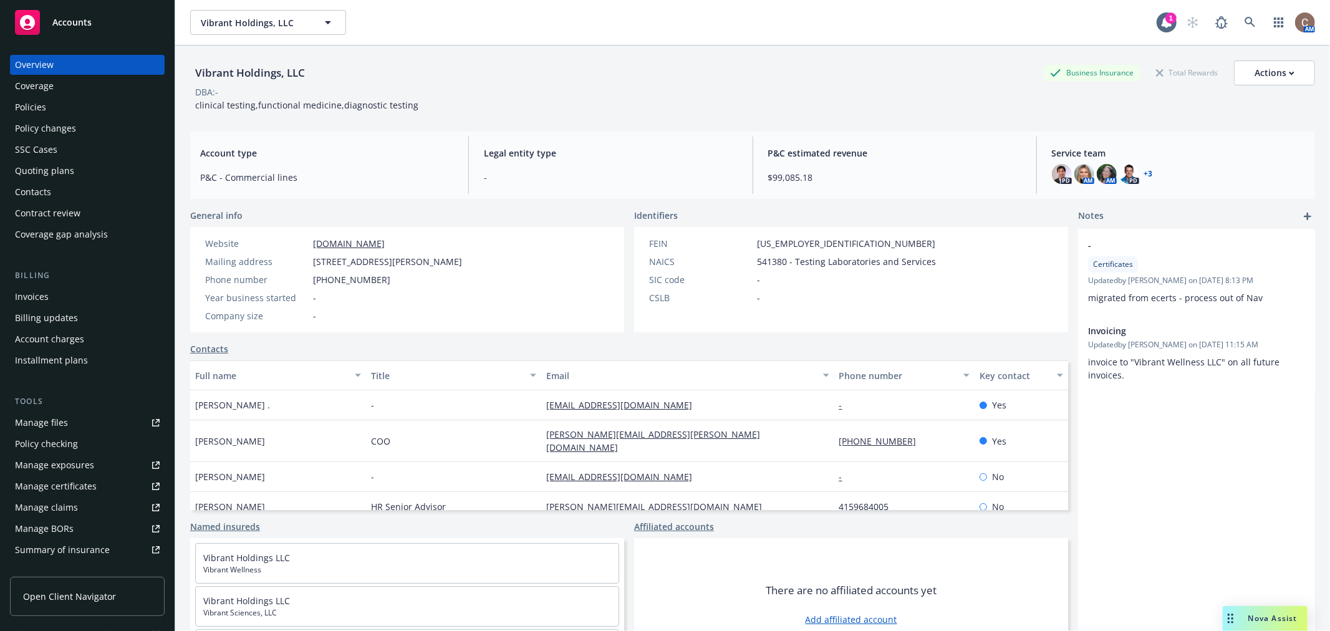
click at [58, 295] on div "Invoices" at bounding box center [87, 297] width 145 height 20
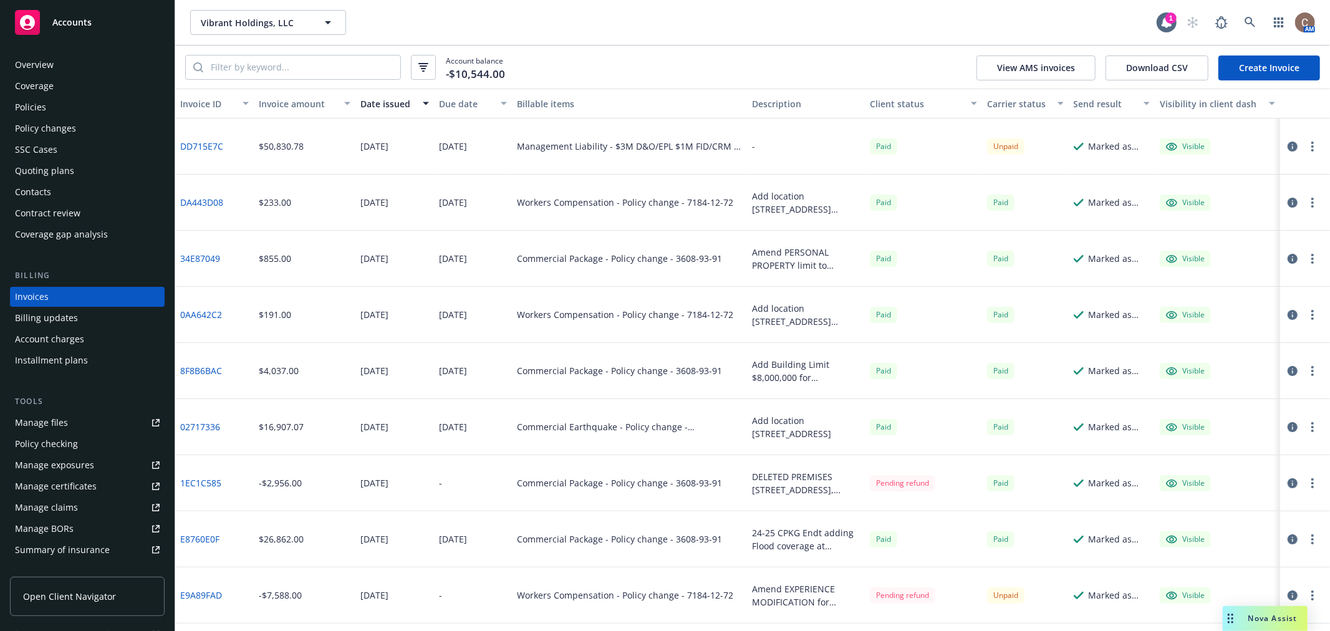
click at [1251, 70] on link "Create Invoice" at bounding box center [1269, 67] width 102 height 25
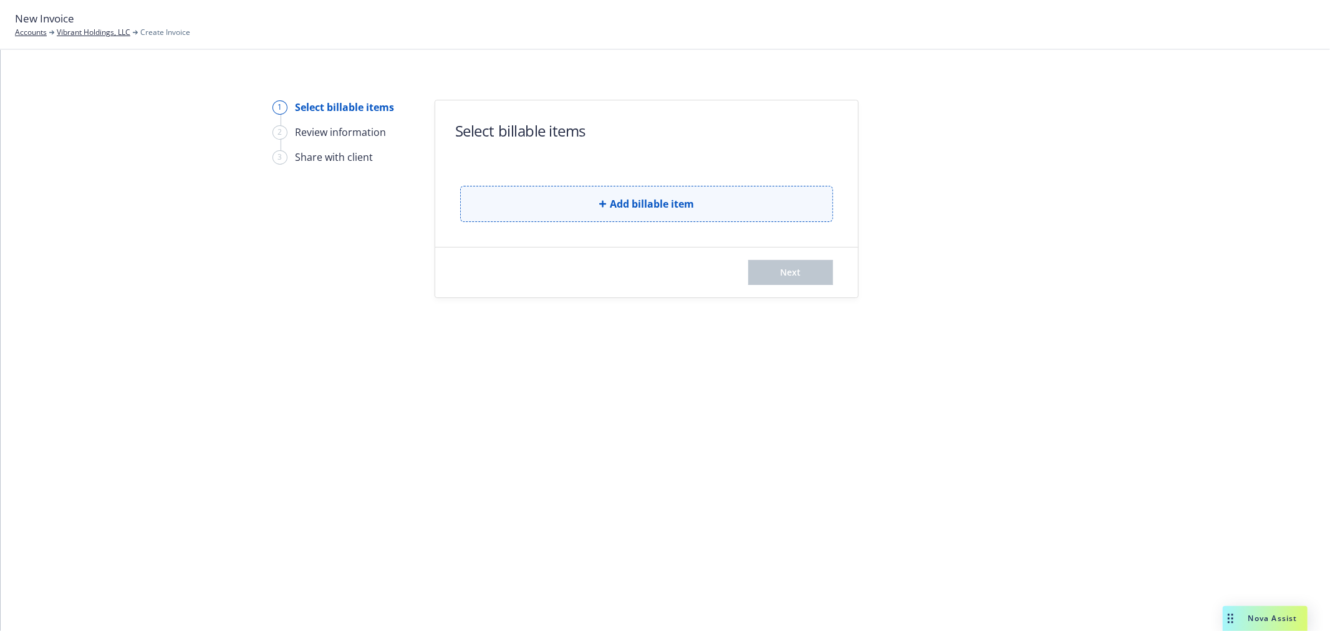
click at [625, 203] on span "Add billable item" at bounding box center [652, 203] width 84 height 15
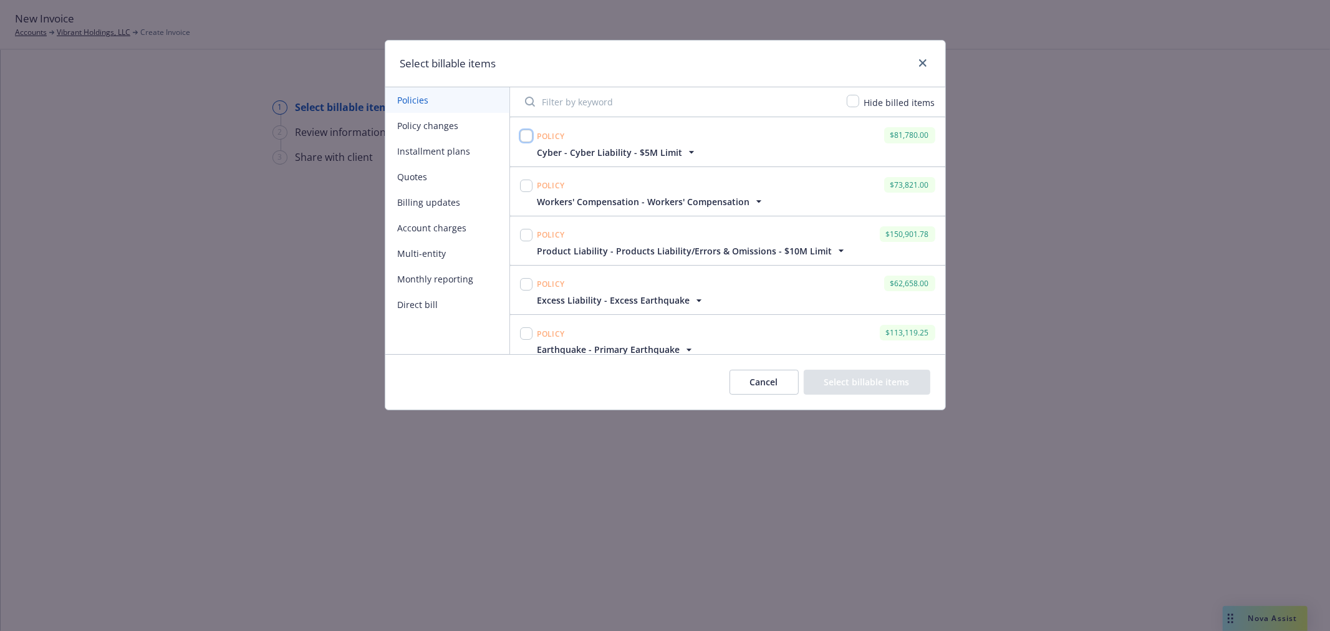
click at [523, 135] on input "checkbox" at bounding box center [526, 136] width 12 height 12
checkbox input "true"
click at [522, 180] on input "checkbox" at bounding box center [526, 186] width 12 height 12
checkbox input "true"
click at [523, 237] on input "checkbox" at bounding box center [526, 235] width 12 height 12
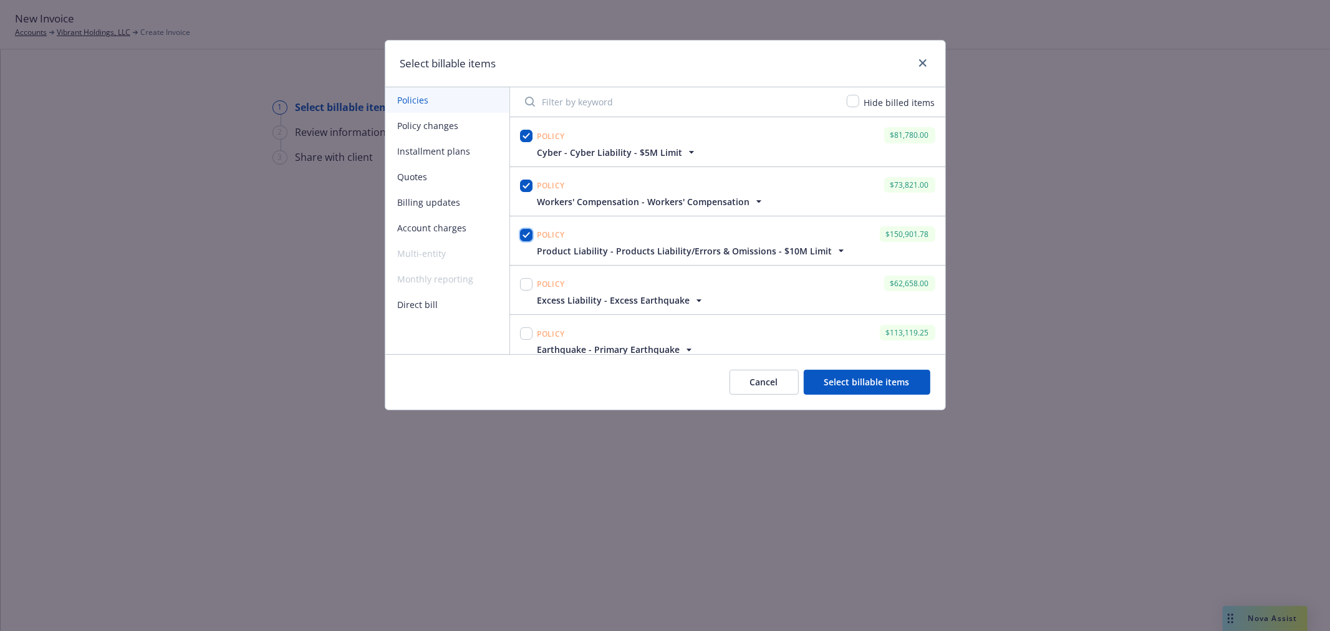
checkbox input "true"
click at [522, 285] on input "checkbox" at bounding box center [526, 284] width 12 height 12
checkbox input "true"
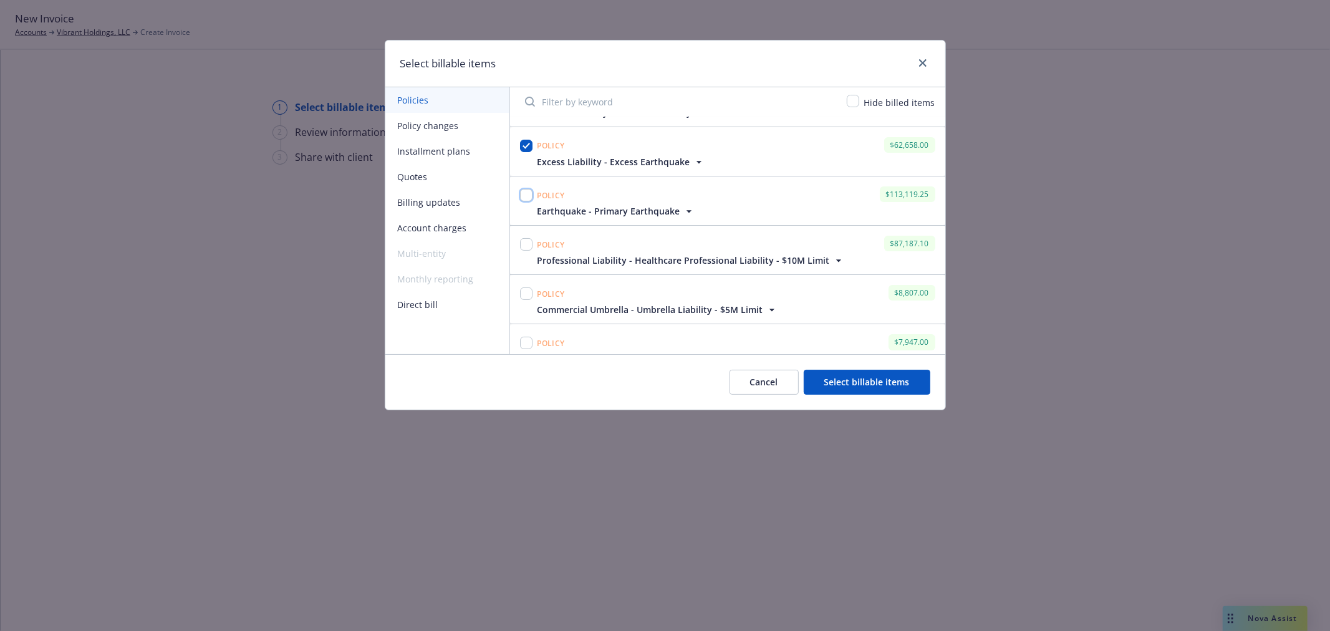
click at [524, 190] on input "checkbox" at bounding box center [526, 195] width 12 height 12
checkbox input "true"
click at [526, 250] on input "checkbox" at bounding box center [526, 244] width 12 height 12
checkbox input "true"
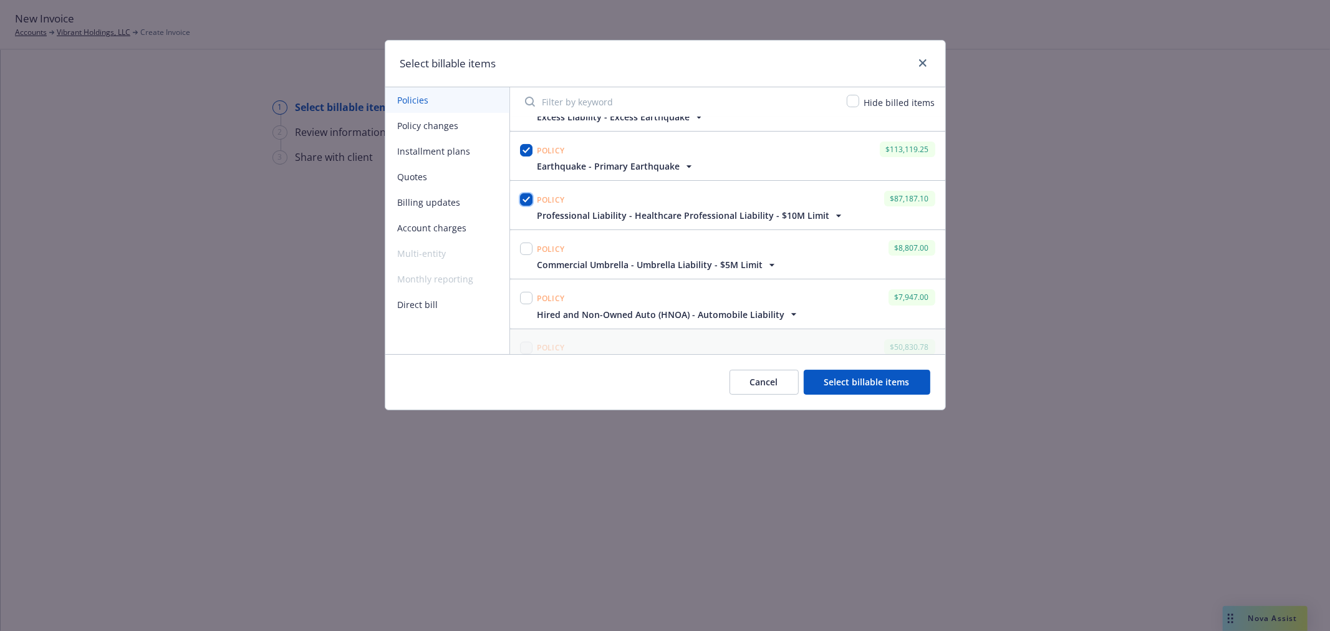
scroll to position [208, 0]
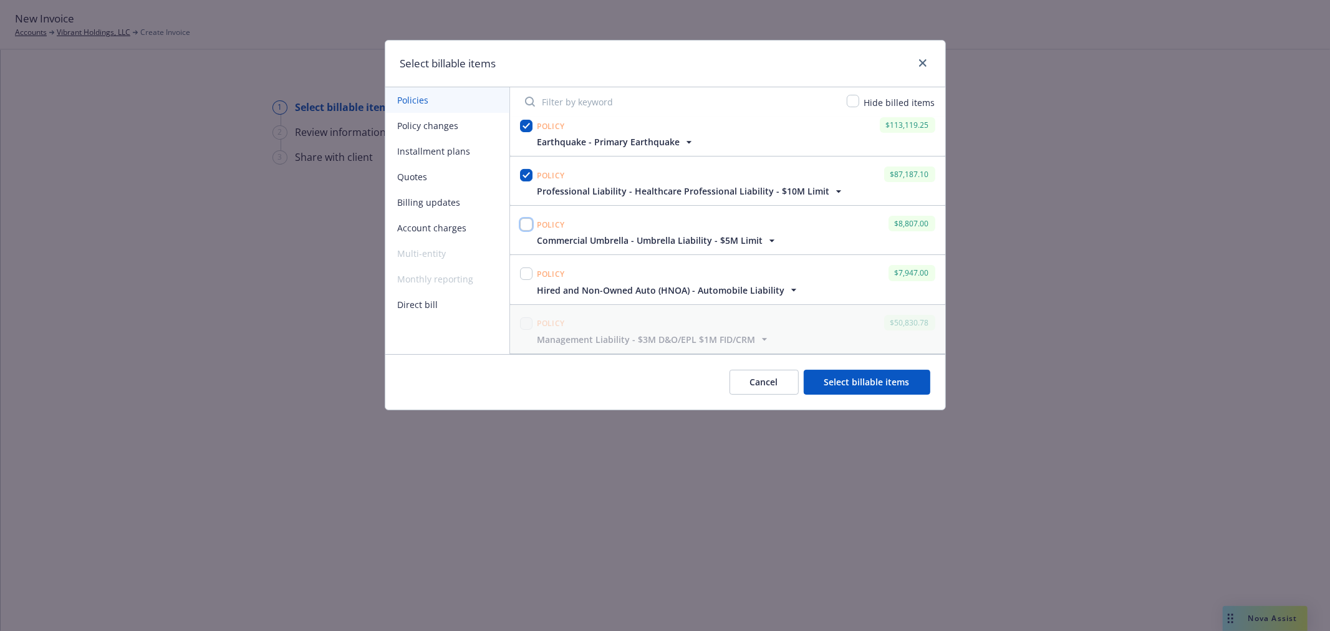
click at [528, 228] on input "checkbox" at bounding box center [526, 224] width 12 height 12
checkbox input "true"
click at [524, 271] on input "checkbox" at bounding box center [526, 274] width 12 height 12
checkbox input "true"
click at [844, 377] on button "Select billable items" at bounding box center [867, 382] width 127 height 25
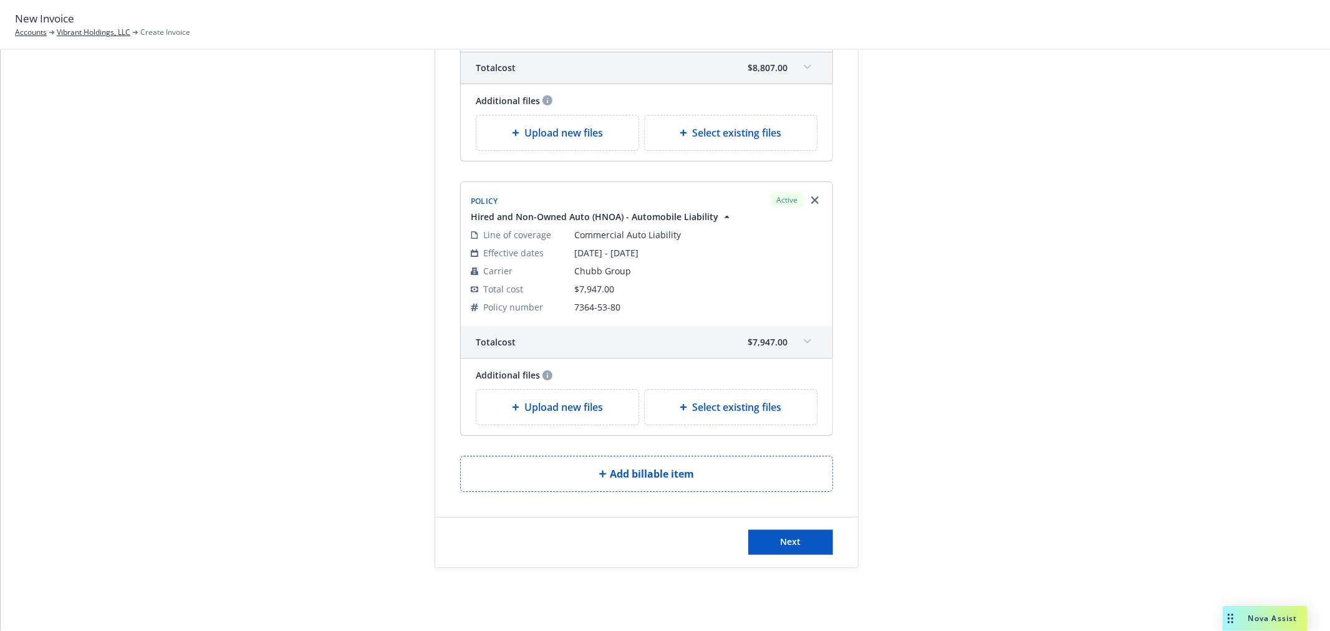
scroll to position [1925, 0]
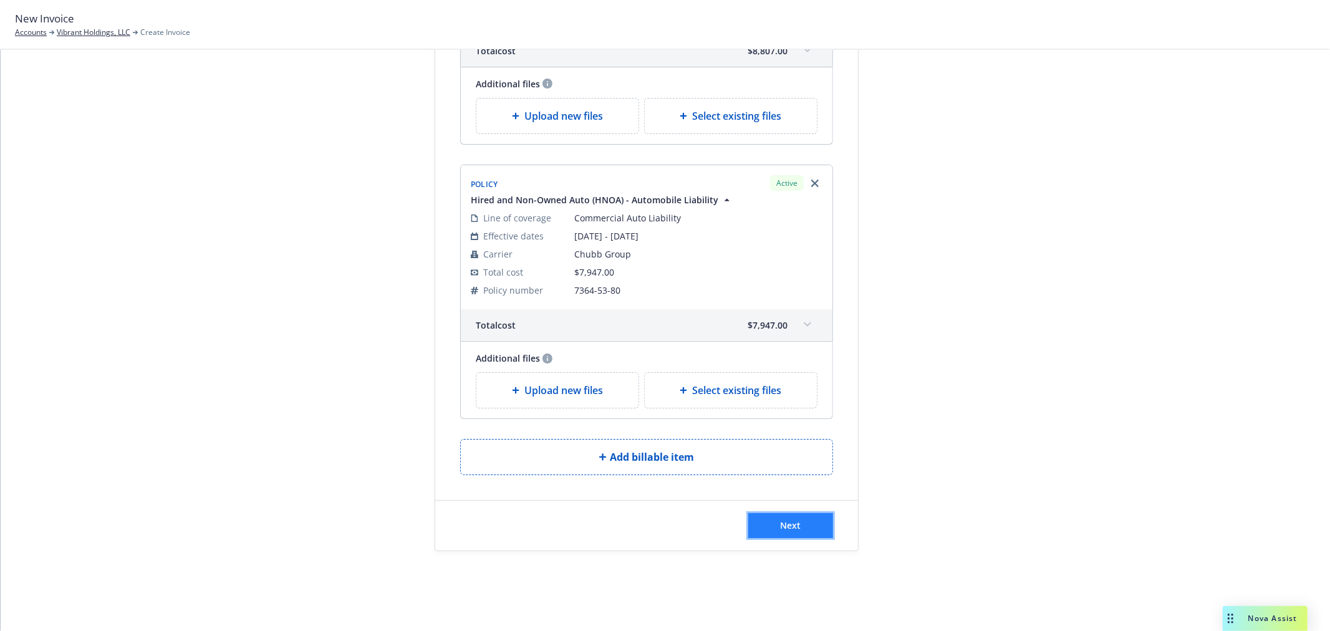
click at [768, 518] on button "Next" at bounding box center [790, 525] width 85 height 25
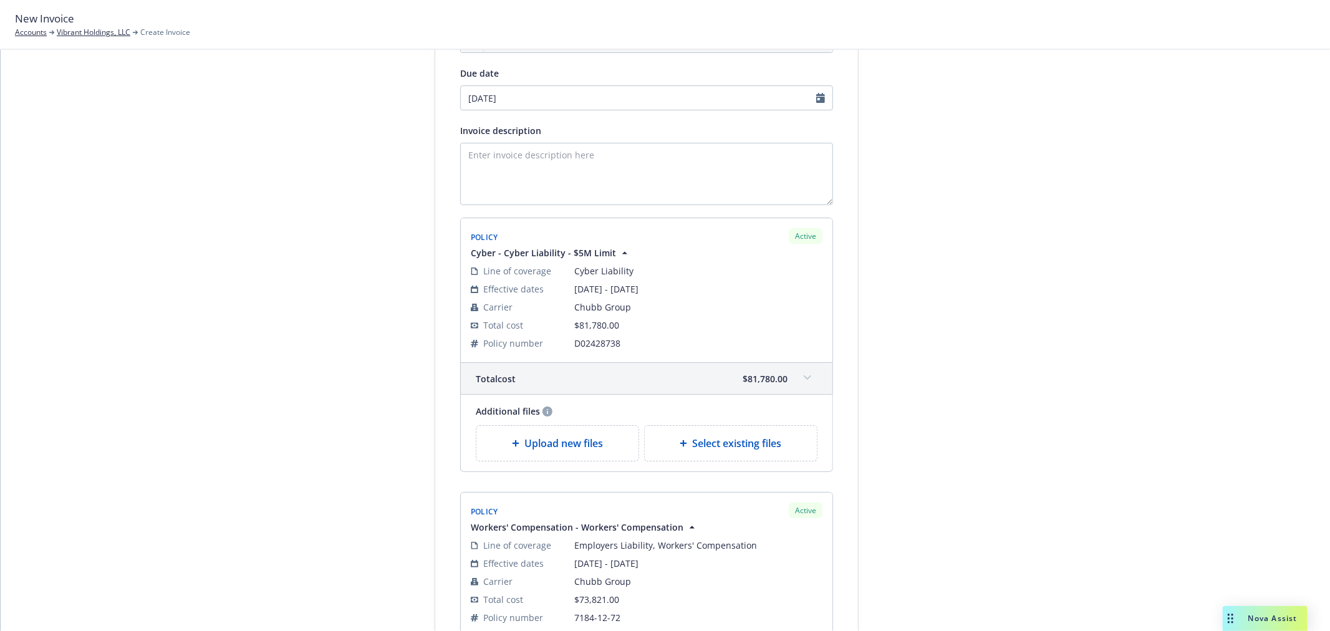
scroll to position [0, 0]
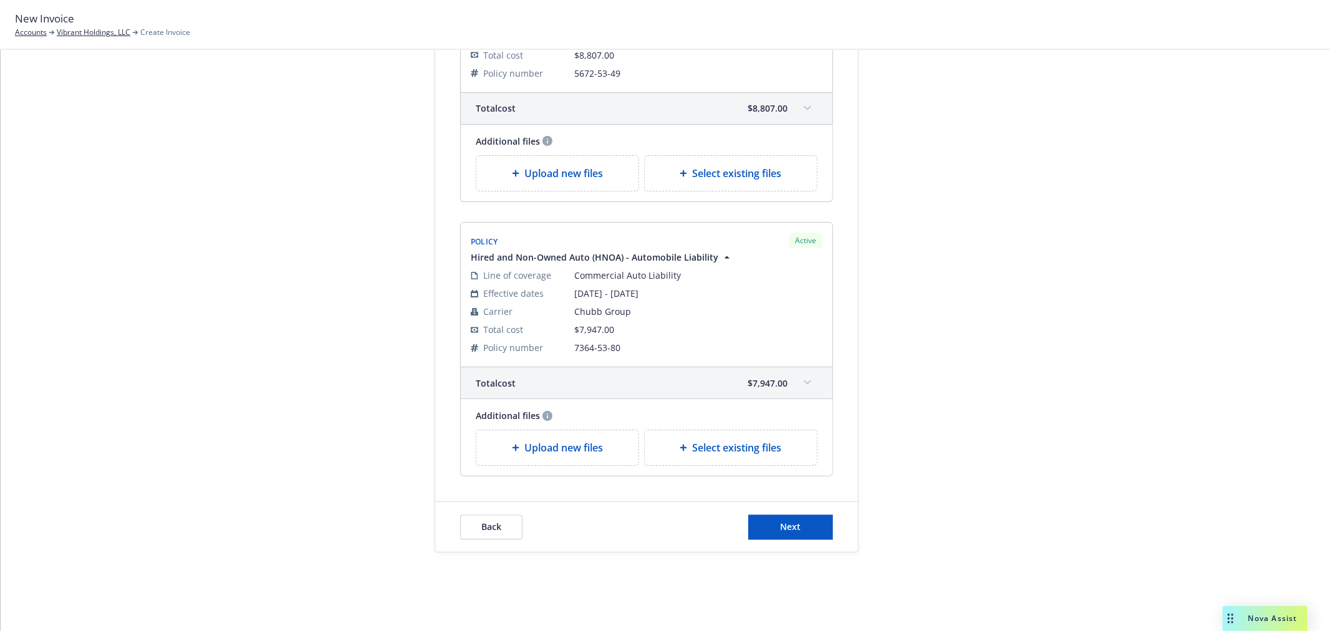
scroll to position [2079, 0]
click at [483, 519] on span "Back" at bounding box center [491, 525] width 20 height 12
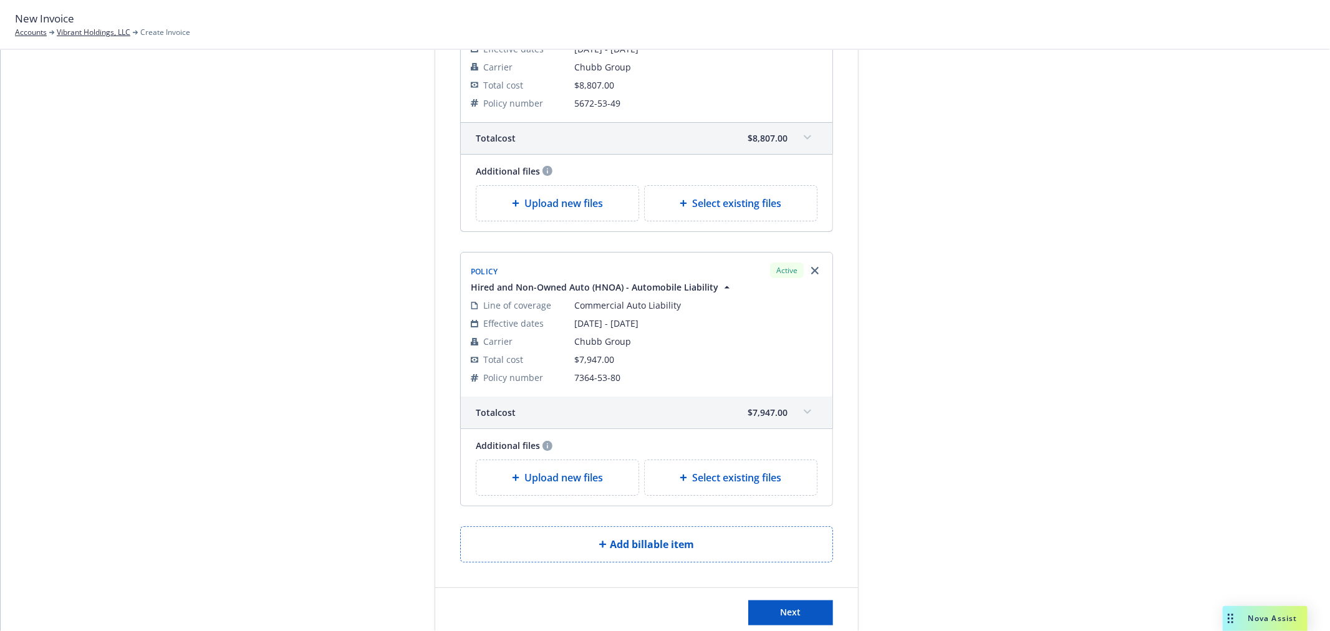
scroll to position [1925, 0]
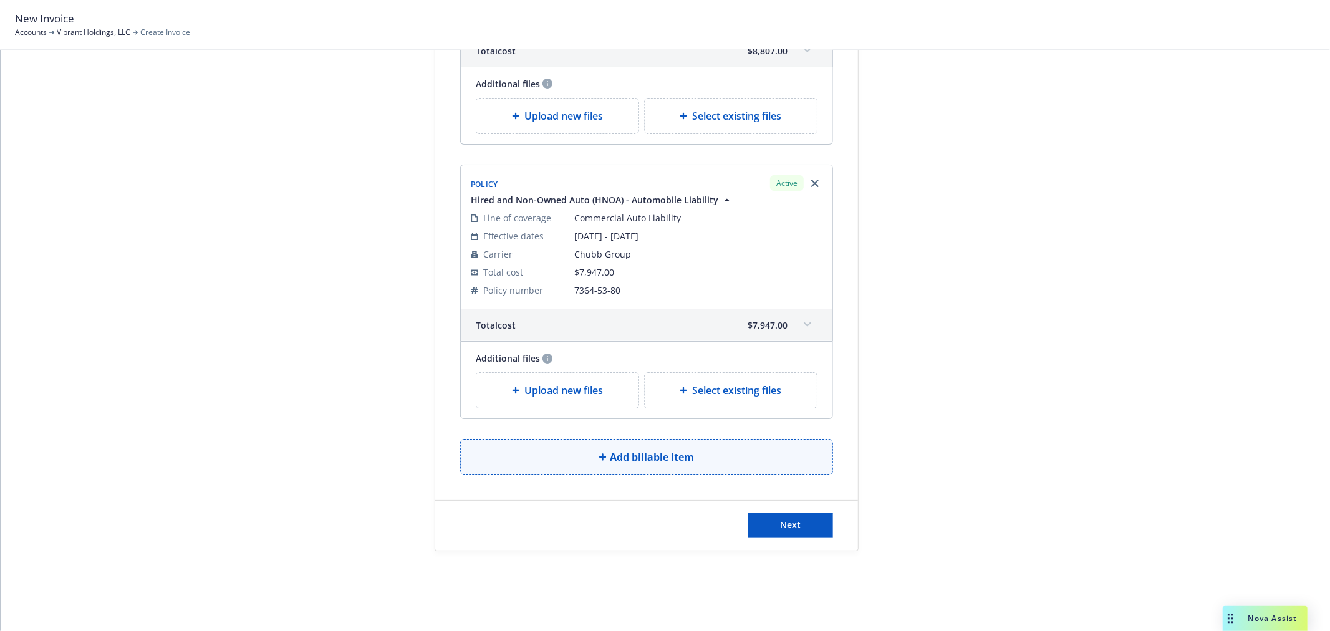
click at [640, 450] on span "Add billable item" at bounding box center [652, 457] width 84 height 15
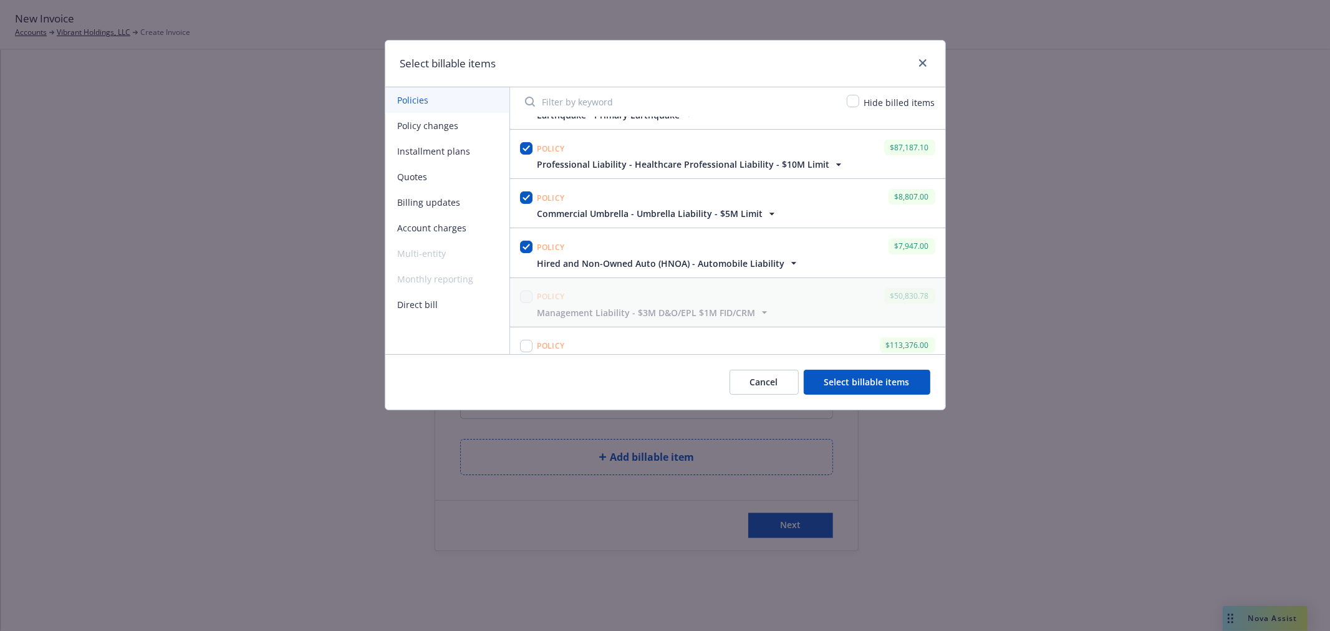
scroll to position [277, 0]
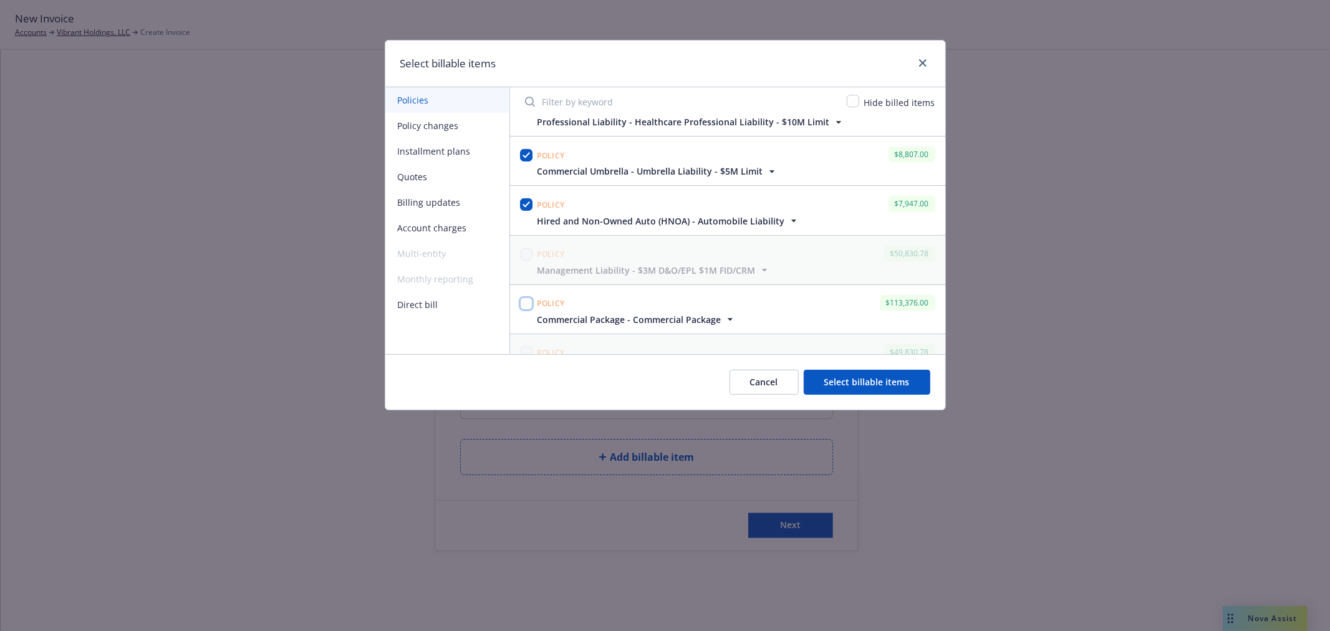
click at [525, 303] on input "checkbox" at bounding box center [526, 303] width 12 height 12
checkbox input "true"
click at [882, 382] on button "Select billable items" at bounding box center [867, 382] width 127 height 25
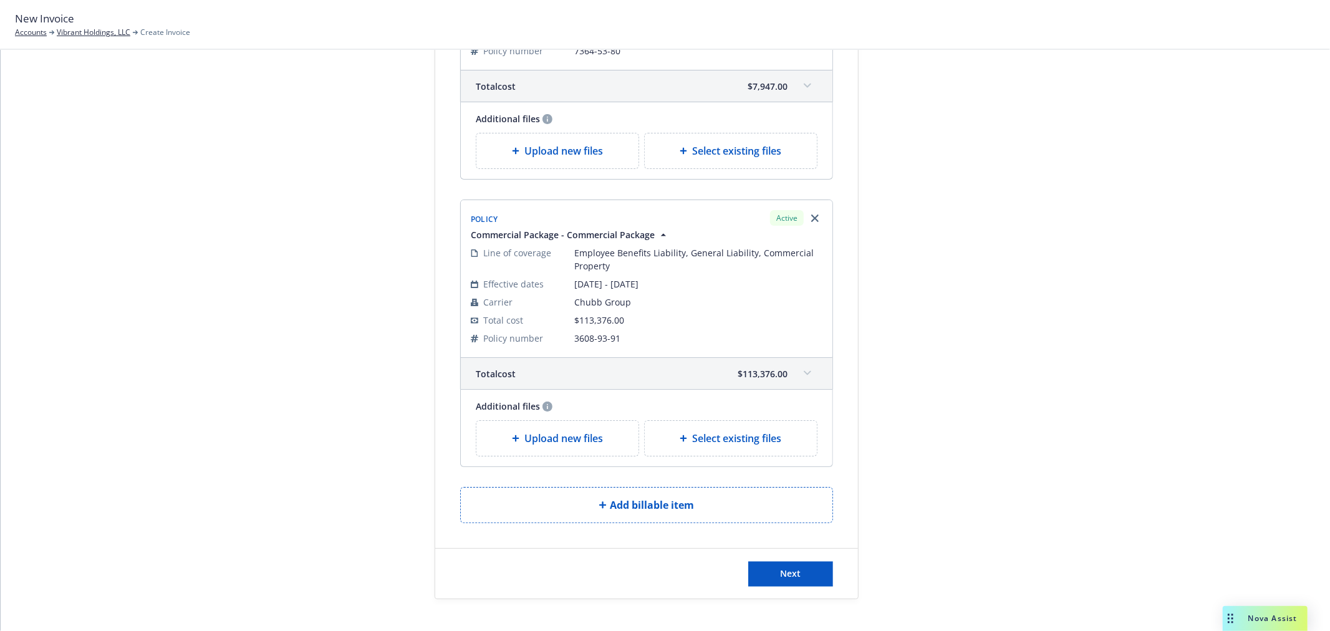
scroll to position [2212, 0]
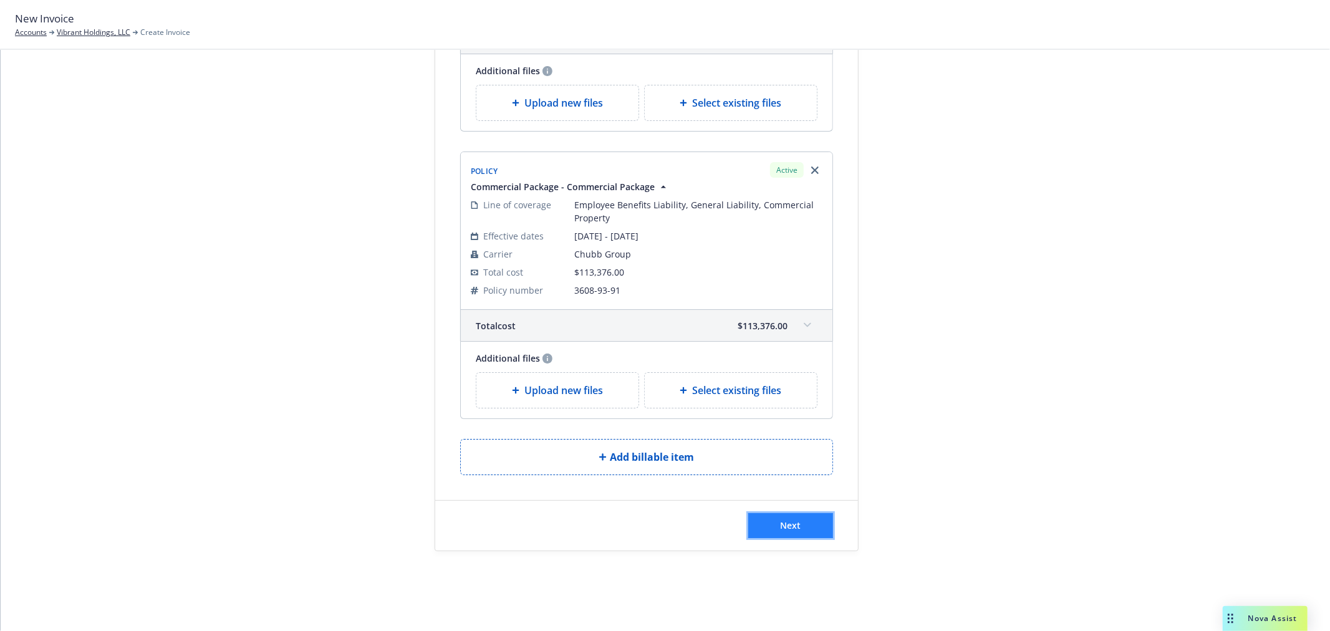
click at [793, 522] on span "Next" at bounding box center [791, 525] width 21 height 12
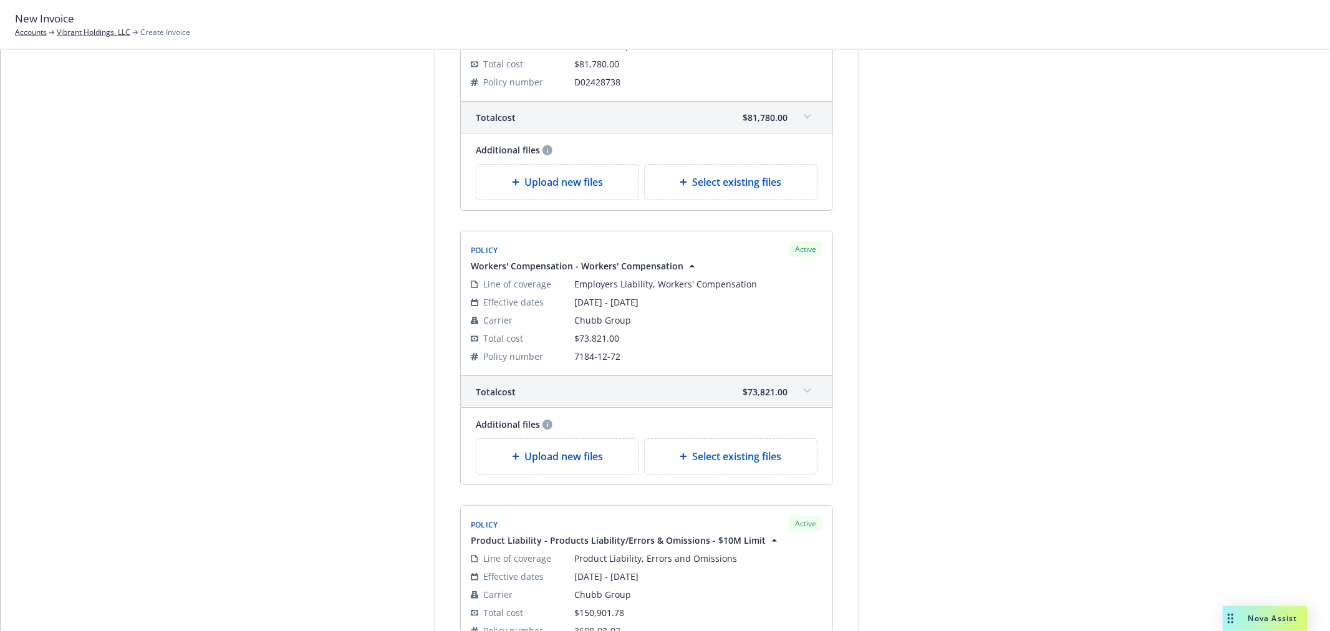
scroll to position [554, 0]
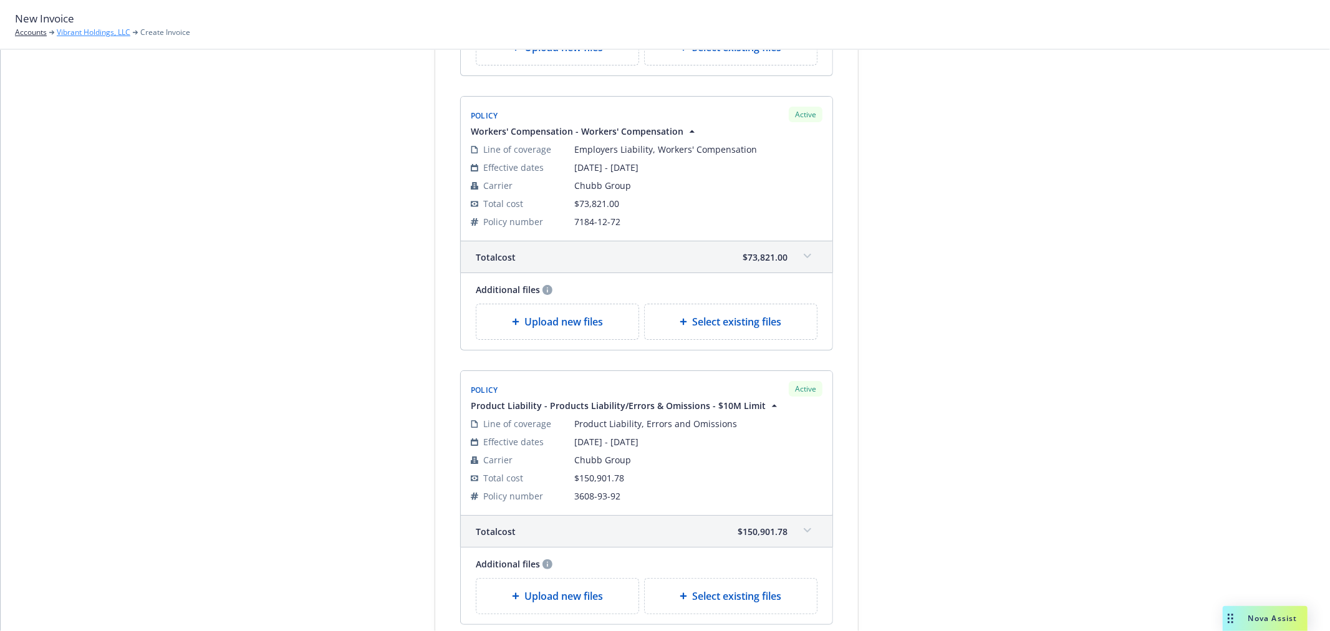
click at [91, 28] on link "Vibrant Holdings, LLC" at bounding box center [94, 32] width 74 height 11
